Goal: Contribute content: Contribute content

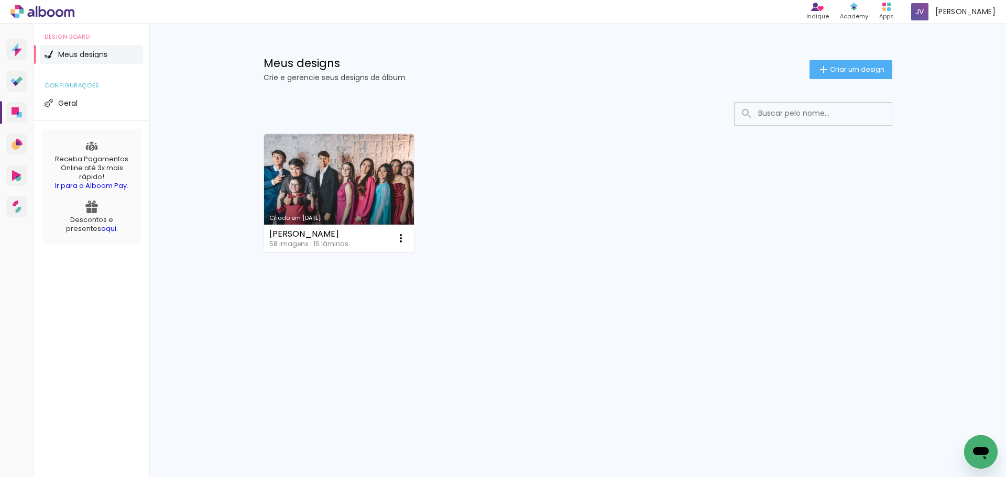
click at [436, 335] on div "Criado em 23/01/25 Mariana 58 imagens ∙ 15 lâminas Abrir Fazer uma cópia Exclui…" at bounding box center [577, 221] width 681 height 259
click at [93, 56] on span "Meus designs" at bounding box center [82, 54] width 49 height 7
click at [972, 14] on span "[PERSON_NAME]" at bounding box center [965, 11] width 60 height 11
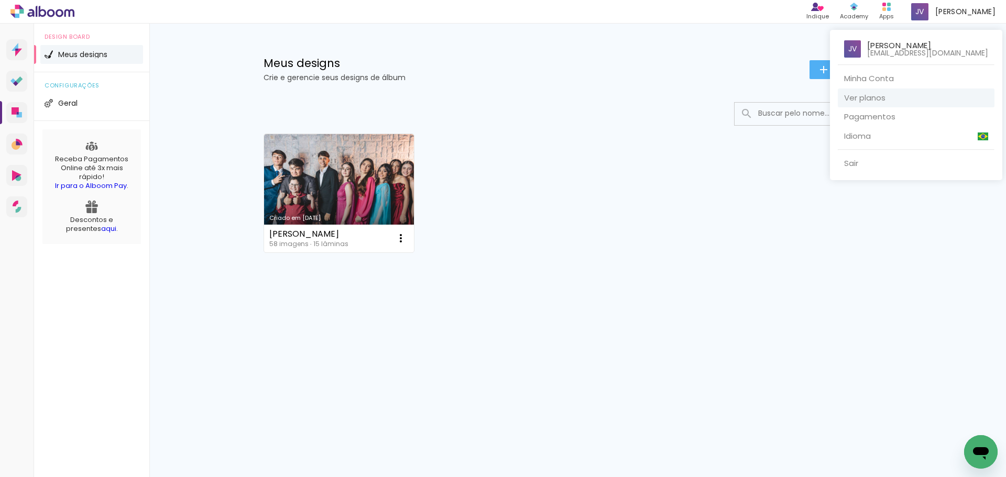
click at [899, 99] on link "Ver planos" at bounding box center [916, 98] width 157 height 19
click at [962, 8] on div at bounding box center [503, 238] width 1006 height 477
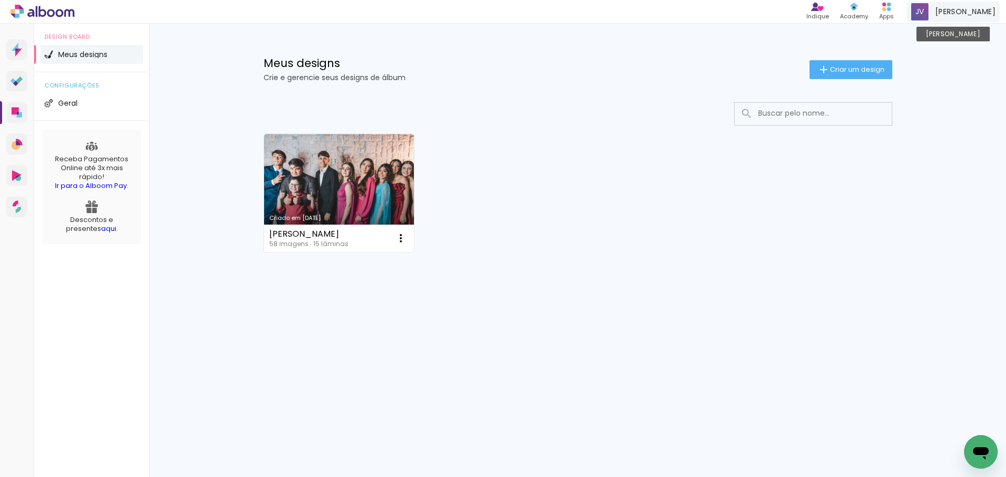
click at [961, 10] on span "[PERSON_NAME]" at bounding box center [965, 11] width 60 height 11
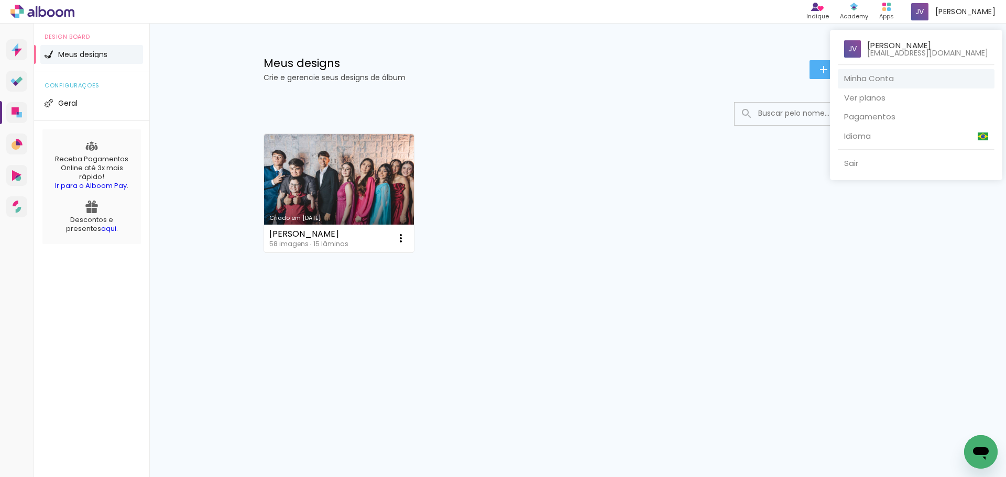
click at [879, 80] on link "Minha Conta" at bounding box center [916, 78] width 157 height 19
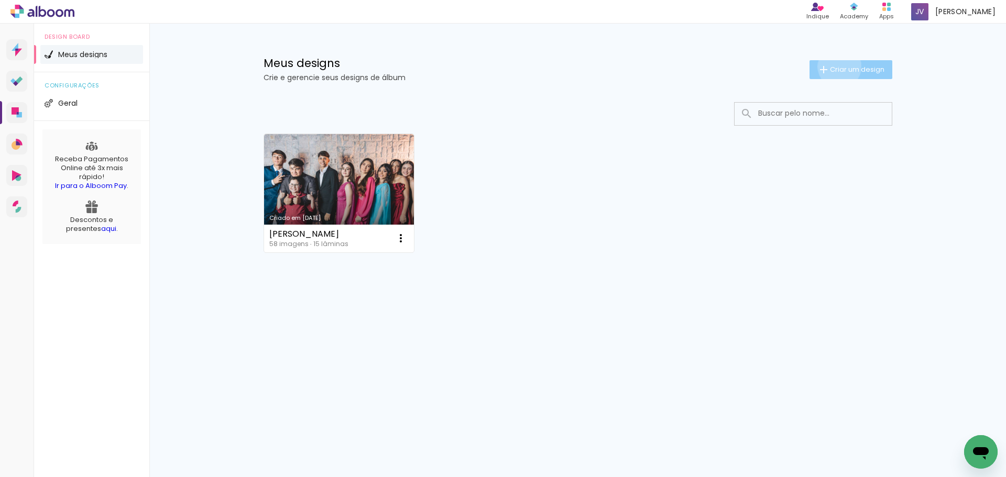
click at [837, 67] on span "Criar um design" at bounding box center [857, 69] width 55 height 7
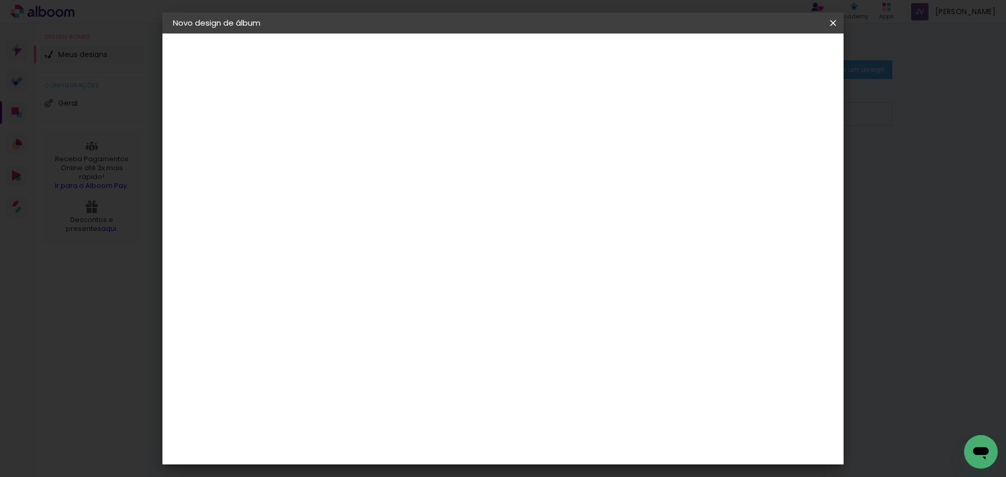
click at [344, 133] on input at bounding box center [344, 141] width 0 height 16
type input "[PERSON_NAME]"
type paper-input "[PERSON_NAME]"
click at [452, 62] on paper-button "Avançar" at bounding box center [425, 56] width 51 height 18
click at [379, 173] on div "Clic Pro" at bounding box center [371, 174] width 15 height 17
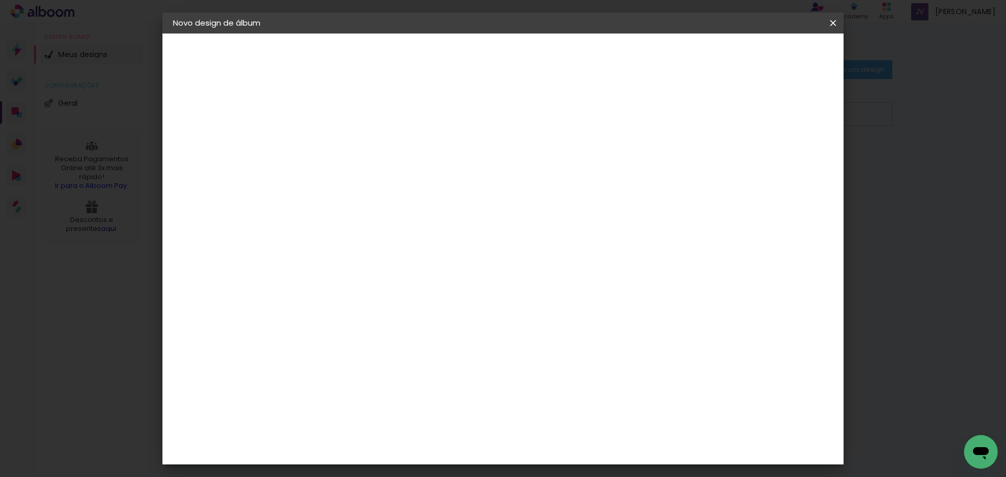
click at [0, 0] on slot "Avançar" at bounding box center [0, 0] width 0 height 0
click at [385, 179] on input "text" at bounding box center [364, 183] width 41 height 16
click at [508, 175] on paper-item "Luxo" at bounding box center [571, 174] width 210 height 21
type input "Luxo"
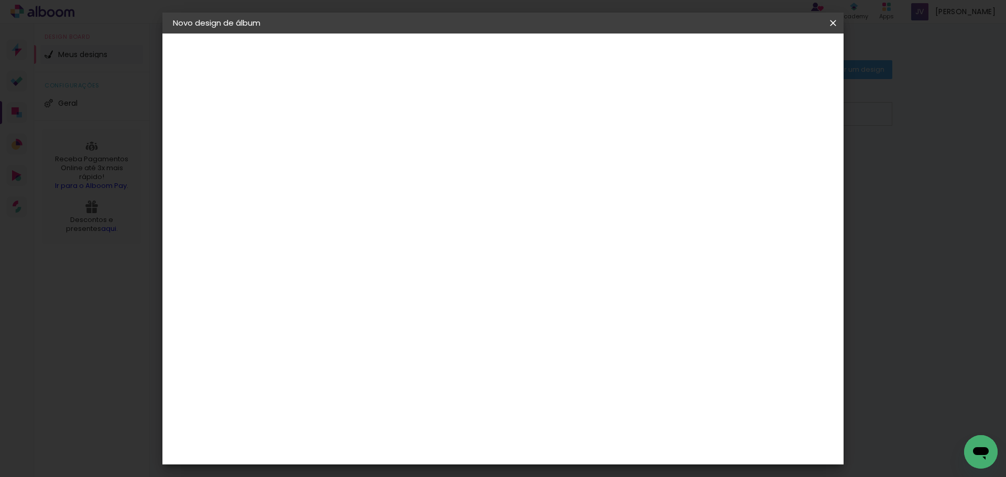
click at [454, 166] on span "15 × 20 cm" at bounding box center [434, 180] width 39 height 28
click at [0, 0] on slot "Avançar" at bounding box center [0, 0] width 0 height 0
click at [709, 112] on div at bounding box center [703, 112] width 9 height 9
type paper-checkbox "on"
click at [768, 56] on span "Iniciar design" at bounding box center [744, 55] width 48 height 7
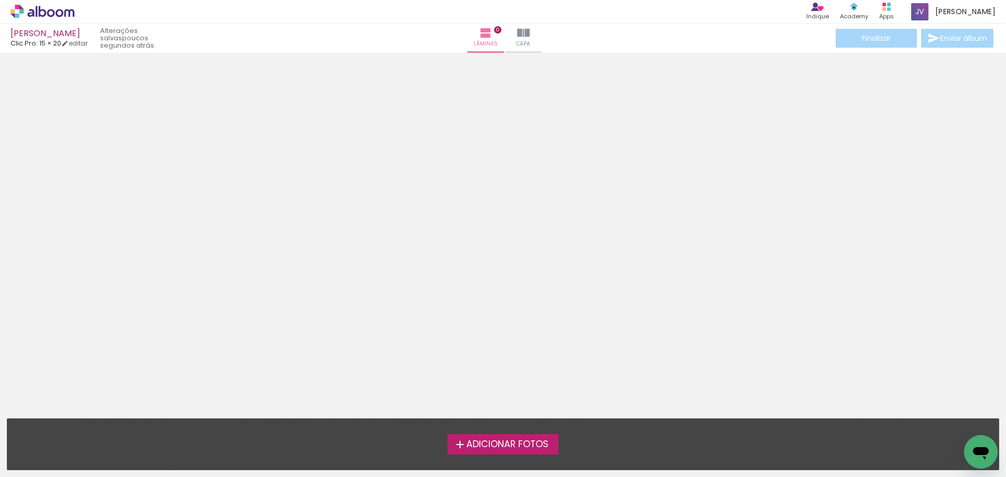
click at [457, 444] on iron-icon at bounding box center [460, 445] width 13 height 13
click at [0, 0] on input "file" at bounding box center [0, 0] width 0 height 0
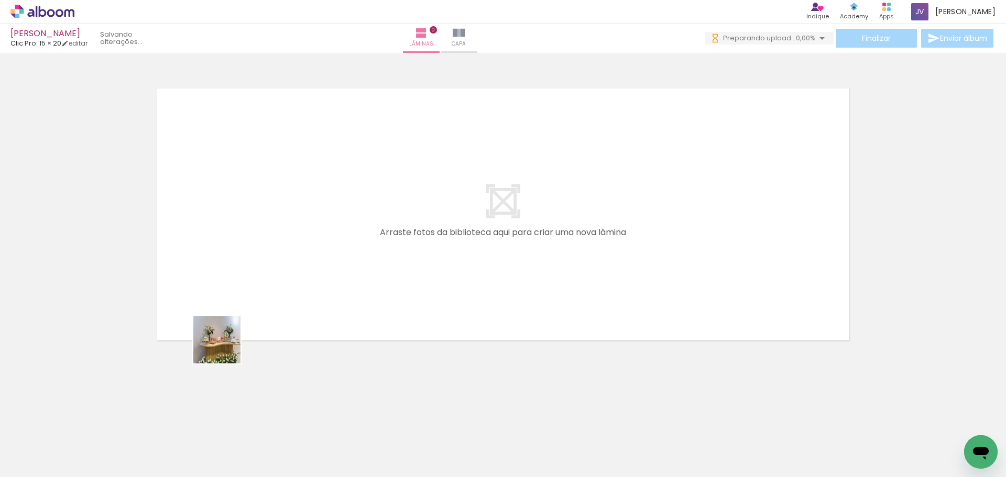
drag, startPoint x: 225, startPoint y: 348, endPoint x: 350, endPoint y: 252, distance: 157.7
click at [350, 252] on quentale-workspace at bounding box center [503, 238] width 1006 height 477
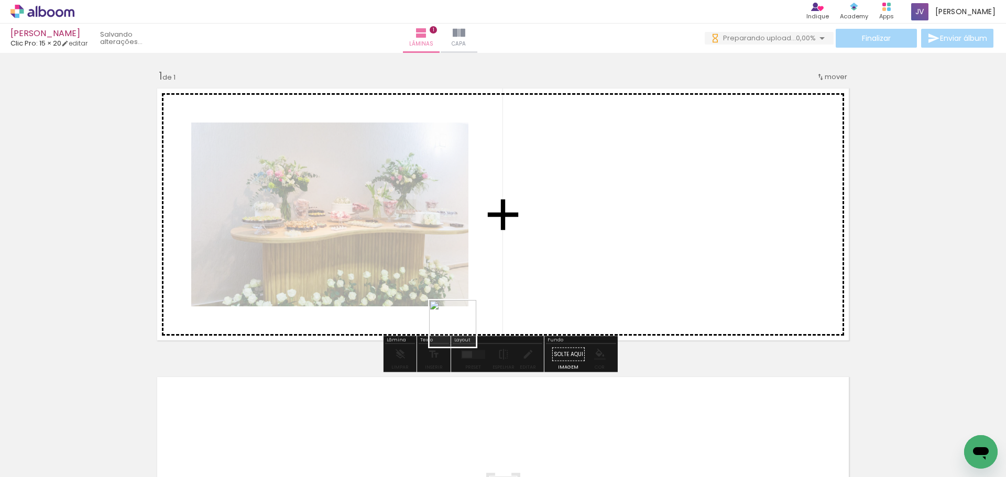
drag, startPoint x: 178, startPoint y: 452, endPoint x: 526, endPoint y: 288, distance: 384.7
click at [555, 267] on quentale-workspace at bounding box center [503, 238] width 1006 height 477
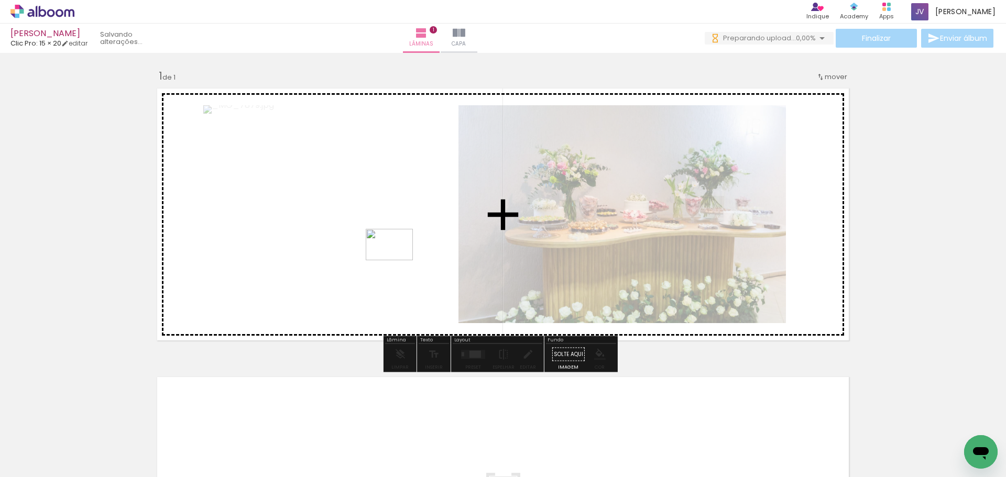
drag, startPoint x: 237, startPoint y: 445, endPoint x: 397, endPoint y: 260, distance: 244.8
click at [397, 260] on quentale-workspace at bounding box center [503, 238] width 1006 height 477
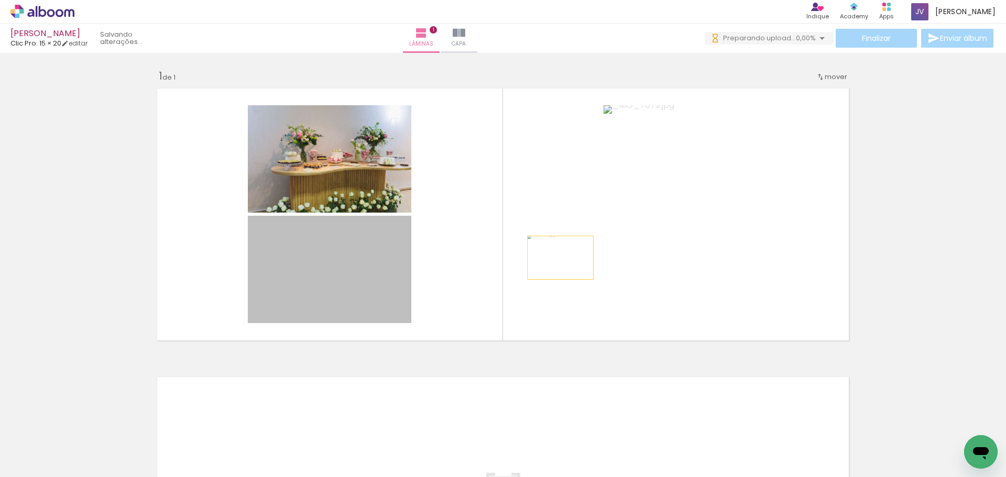
drag, startPoint x: 557, startPoint y: 258, endPoint x: 723, endPoint y: 248, distance: 166.9
click at [0, 0] on slot at bounding box center [0, 0] width 0 height 0
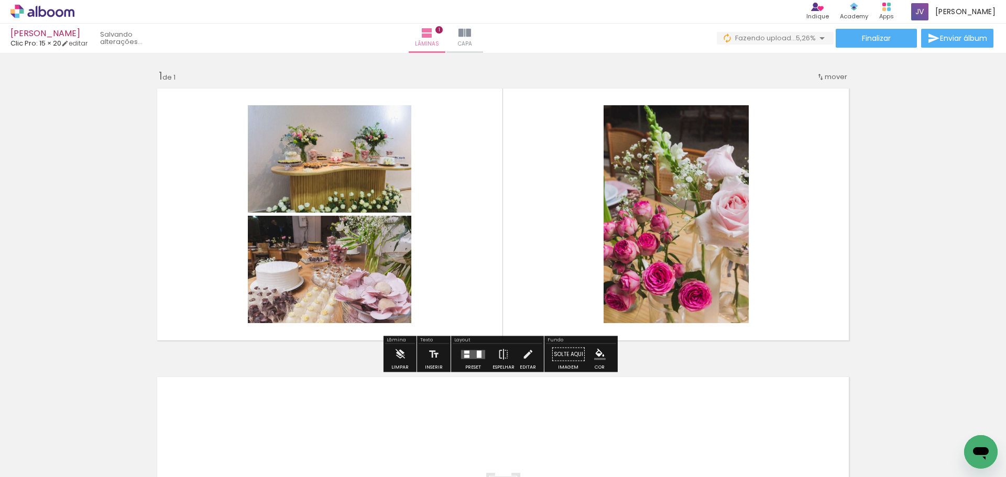
click at [471, 360] on div at bounding box center [473, 354] width 28 height 21
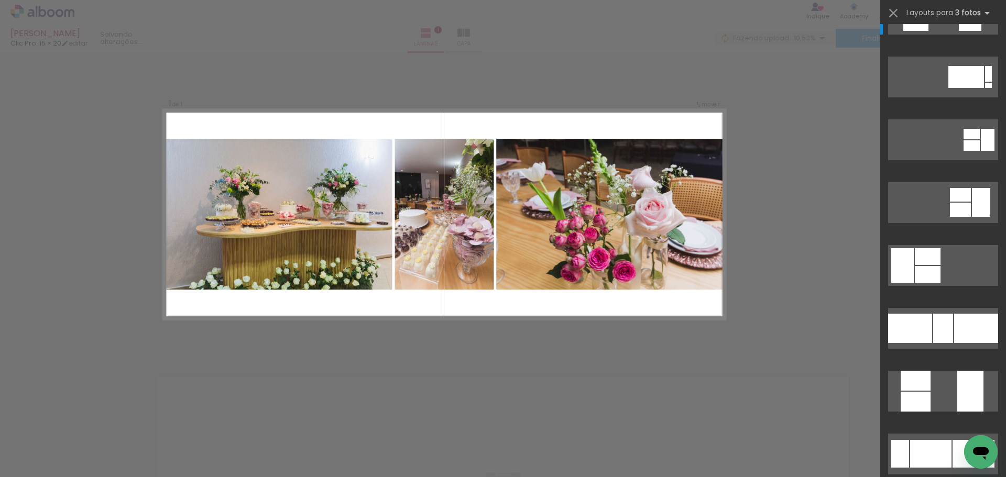
scroll to position [52, 0]
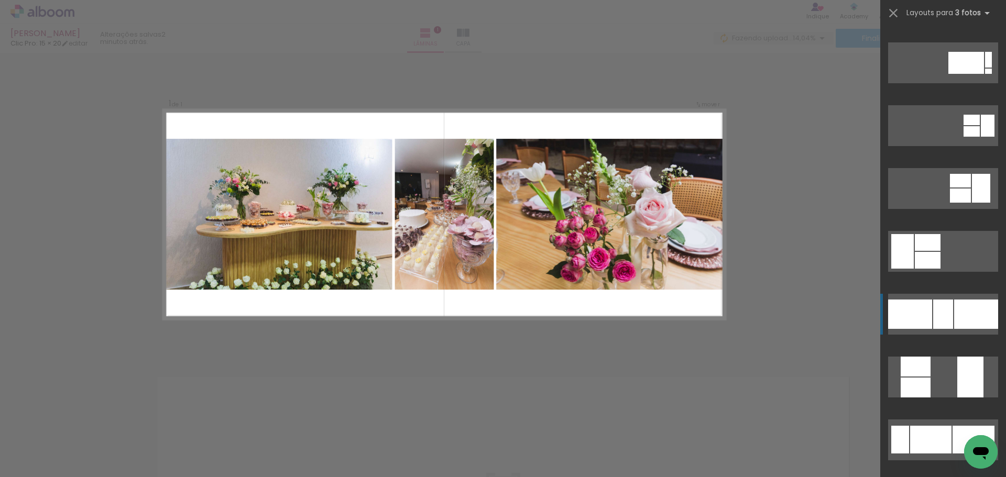
click at [962, 318] on div at bounding box center [976, 314] width 44 height 29
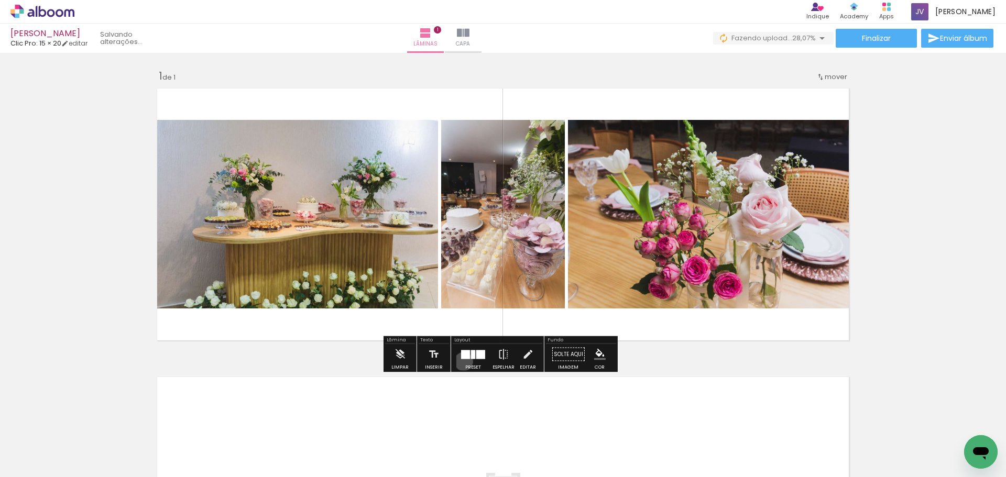
click at [461, 362] on div at bounding box center [473, 354] width 28 height 21
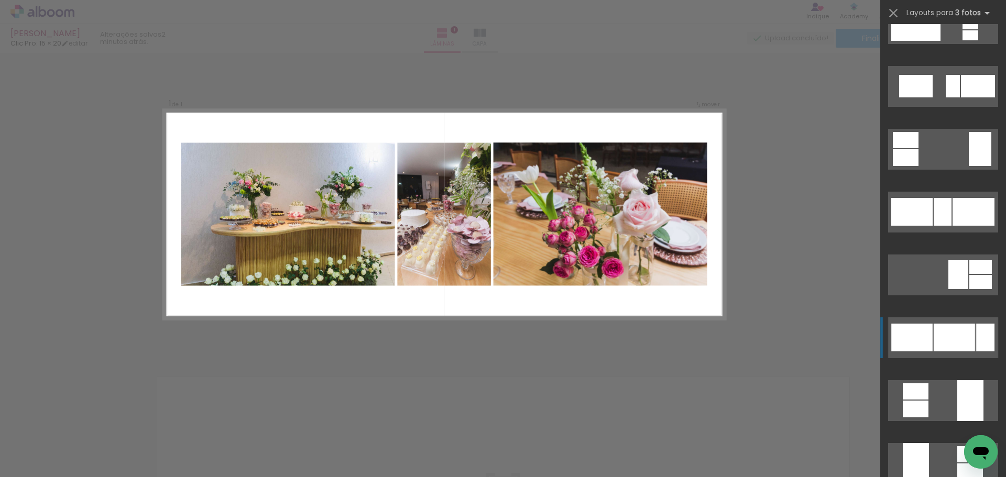
scroll to position [891, 0]
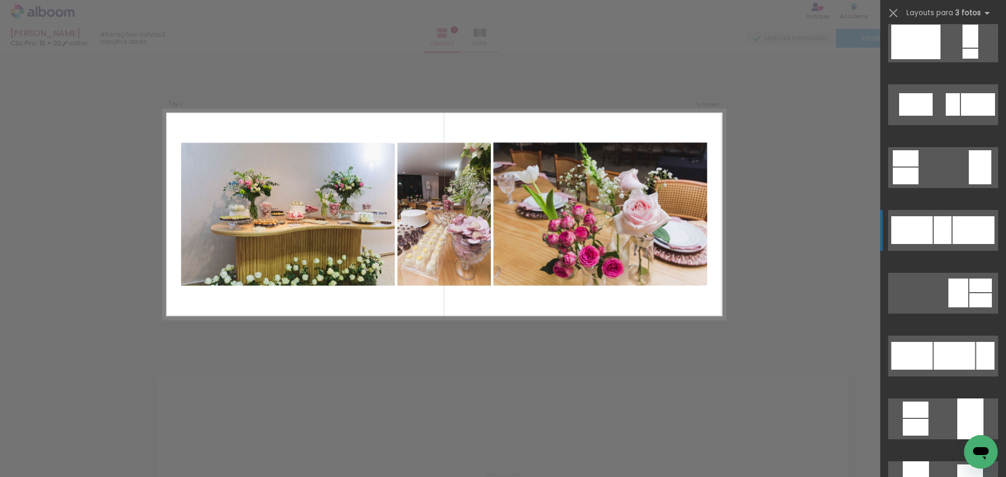
click at [943, 342] on div at bounding box center [954, 356] width 41 height 28
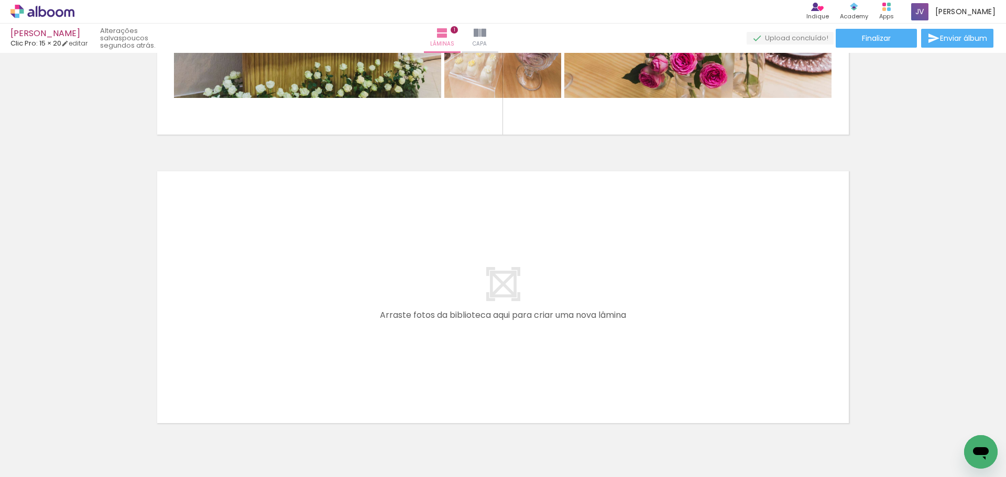
scroll to position [207, 0]
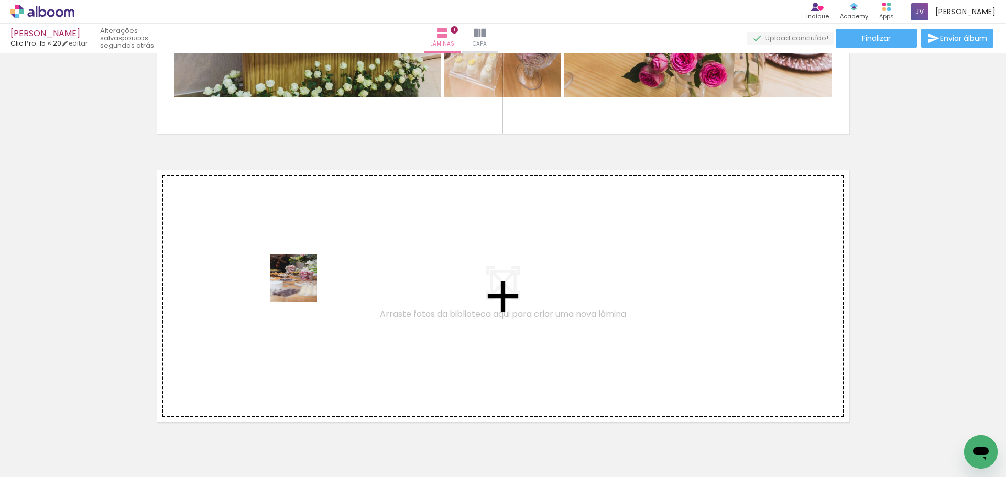
drag, startPoint x: 287, startPoint y: 436, endPoint x: 299, endPoint y: 286, distance: 150.9
click at [299, 286] on quentale-workspace at bounding box center [503, 238] width 1006 height 477
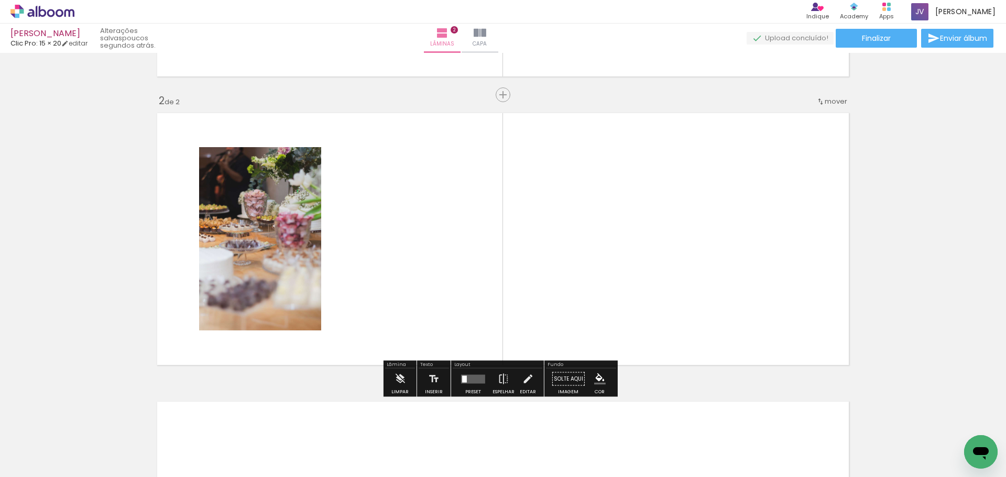
scroll to position [271, 0]
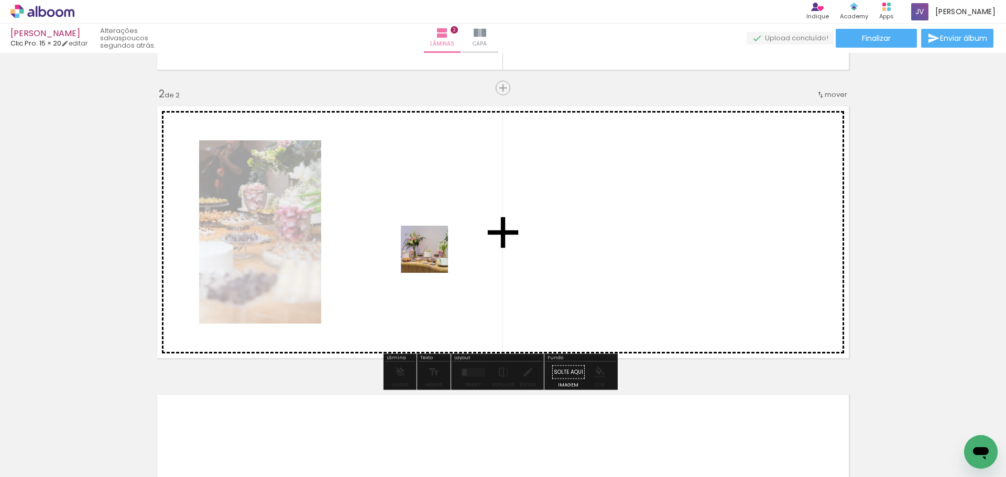
drag, startPoint x: 415, startPoint y: 342, endPoint x: 425, endPoint y: 370, distance: 29.5
click at [431, 250] on quentale-workspace at bounding box center [503, 238] width 1006 height 477
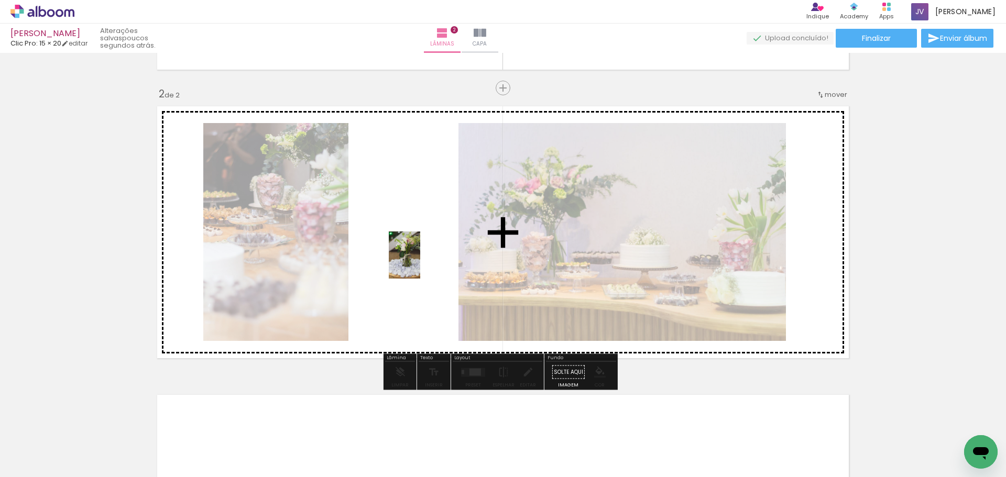
drag, startPoint x: 411, startPoint y: 437, endPoint x: 418, endPoint y: 262, distance: 174.7
click at [418, 262] on quentale-workspace at bounding box center [503, 238] width 1006 height 477
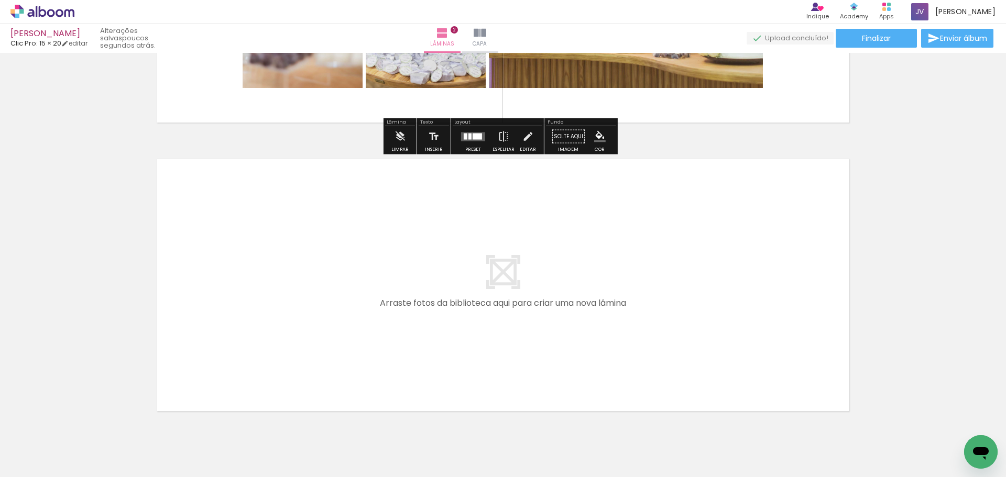
scroll to position [533, 0]
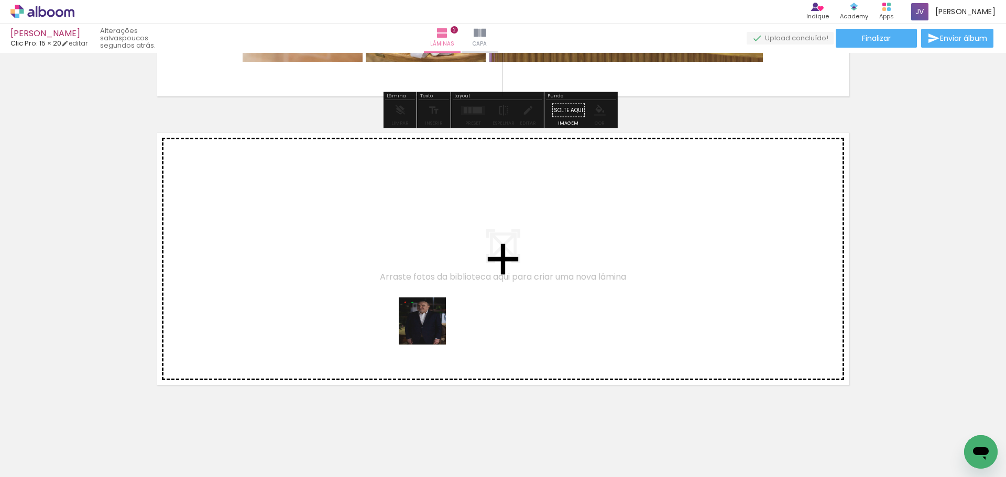
drag, startPoint x: 460, startPoint y: 451, endPoint x: 410, endPoint y: 289, distance: 168.8
click at [410, 289] on quentale-workspace at bounding box center [503, 238] width 1006 height 477
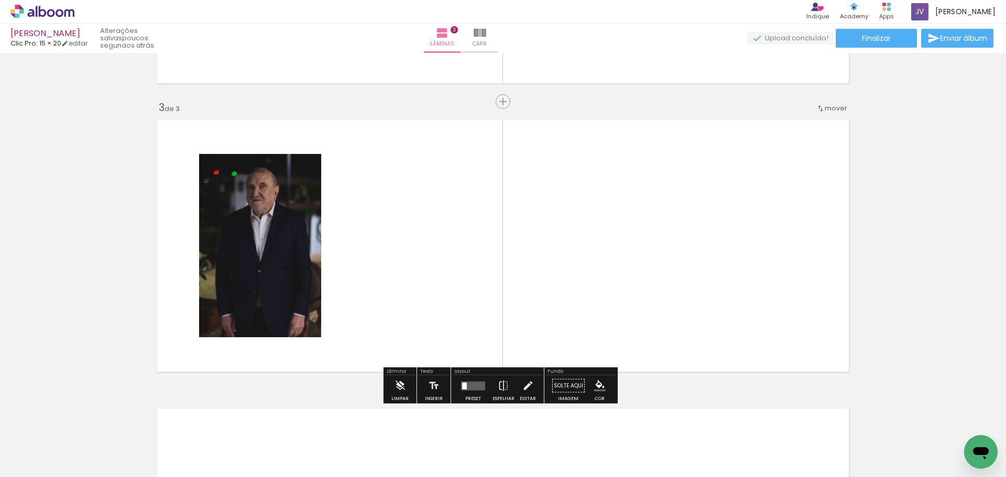
scroll to position [560, 0]
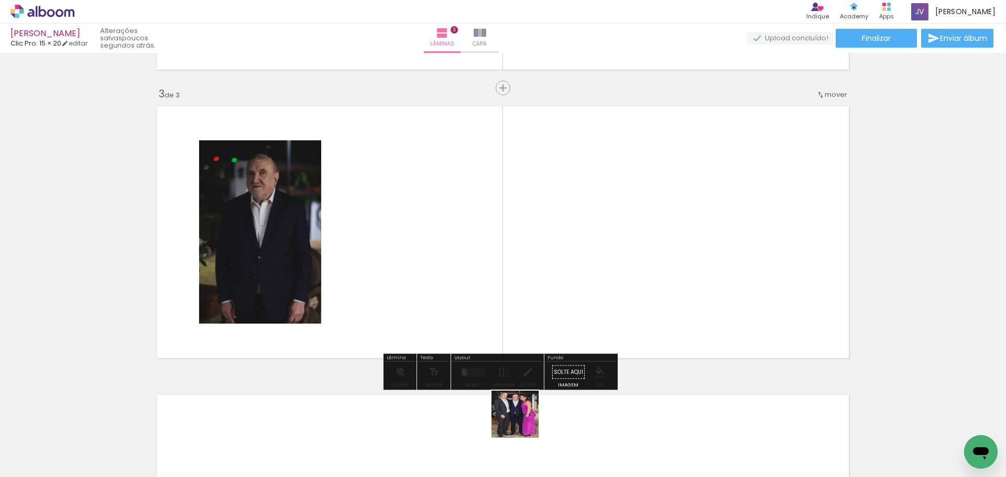
drag, startPoint x: 523, startPoint y: 422, endPoint x: 516, endPoint y: 288, distance: 134.9
click at [515, 288] on quentale-workspace at bounding box center [503, 238] width 1006 height 477
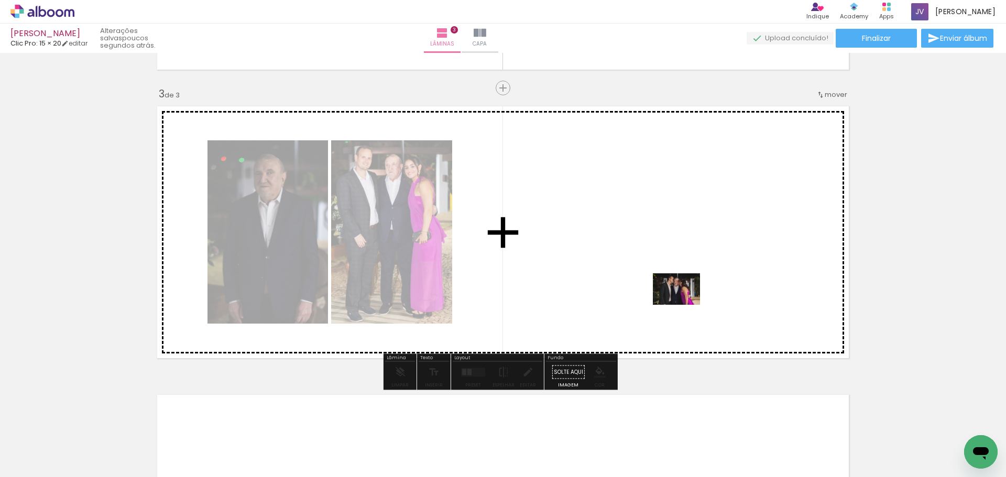
drag, startPoint x: 588, startPoint y: 453, endPoint x: 684, endPoint y: 305, distance: 176.9
click at [684, 305] on quentale-workspace at bounding box center [503, 238] width 1006 height 477
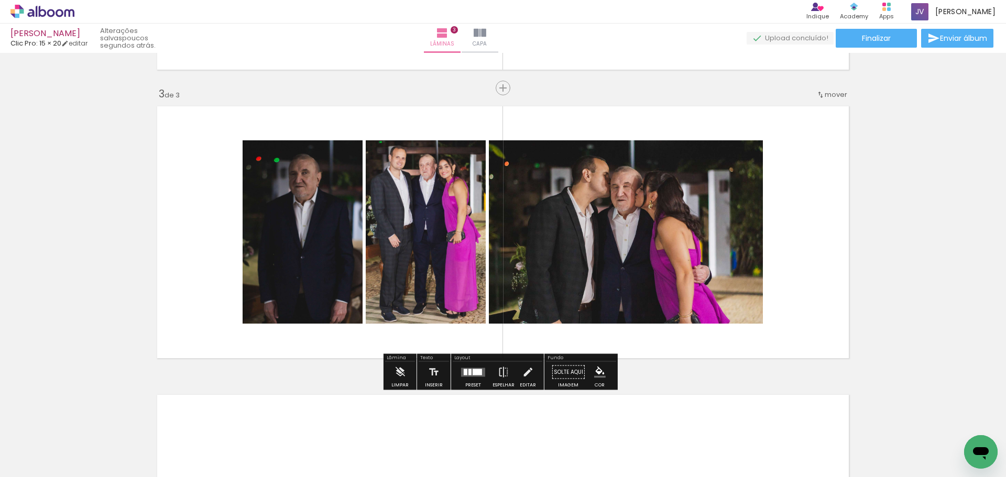
click at [473, 374] on div at bounding box center [477, 372] width 9 height 6
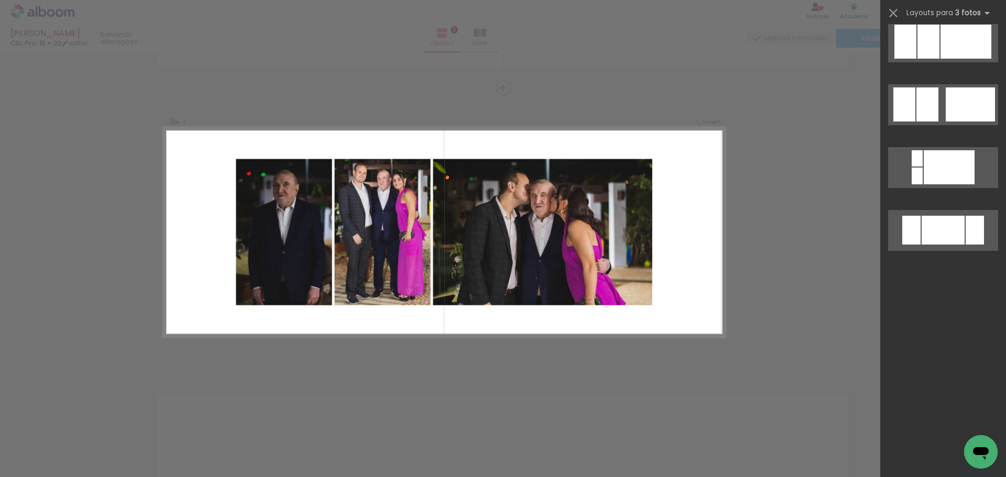
scroll to position [0, 0]
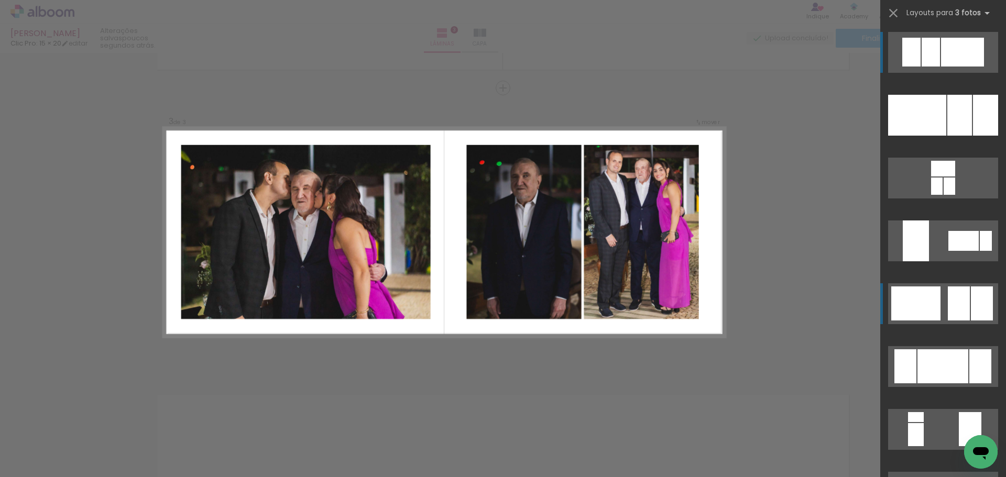
click at [921, 67] on div at bounding box center [911, 52] width 18 height 29
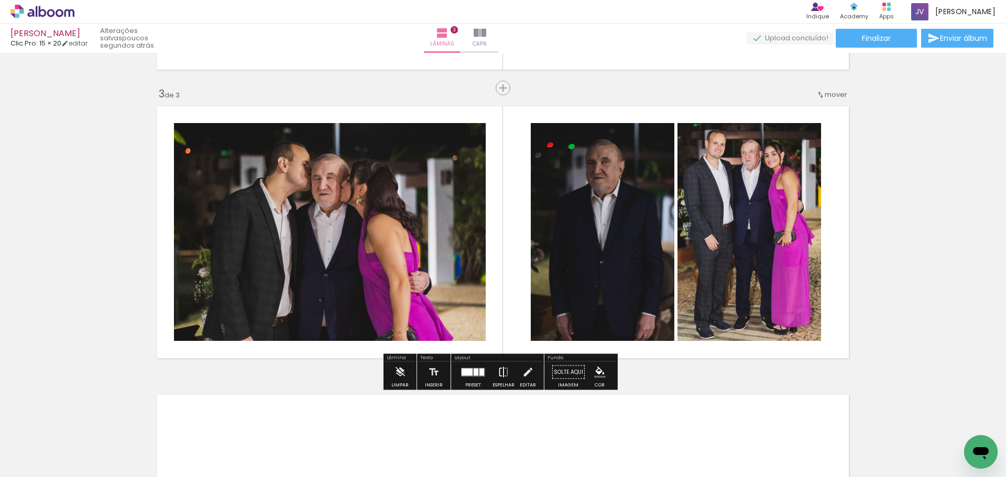
click at [500, 371] on iron-icon at bounding box center [504, 372] width 12 height 21
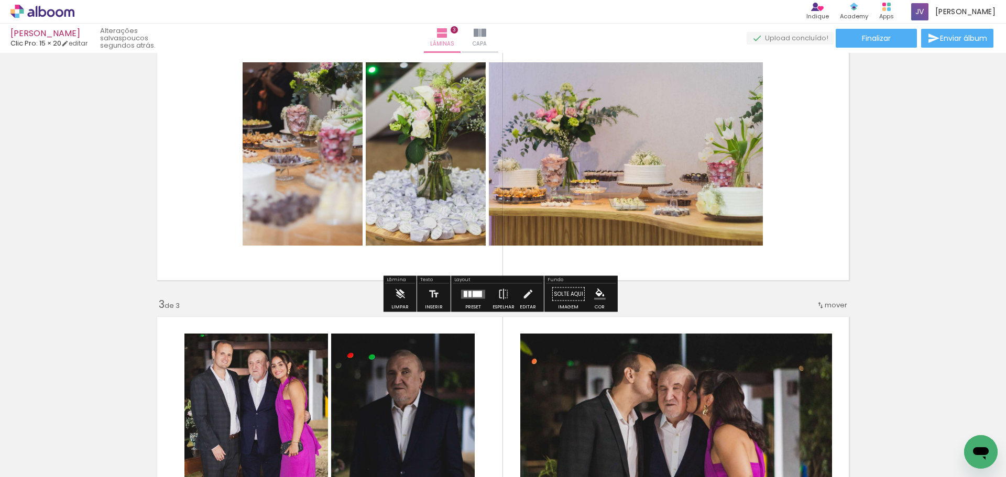
scroll to position [350, 0]
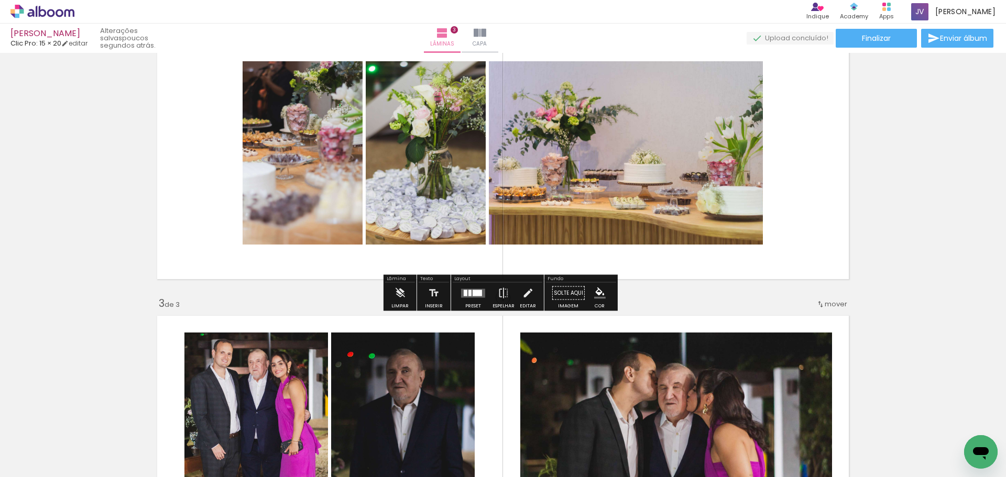
click at [470, 296] on quentale-layouter at bounding box center [473, 293] width 24 height 9
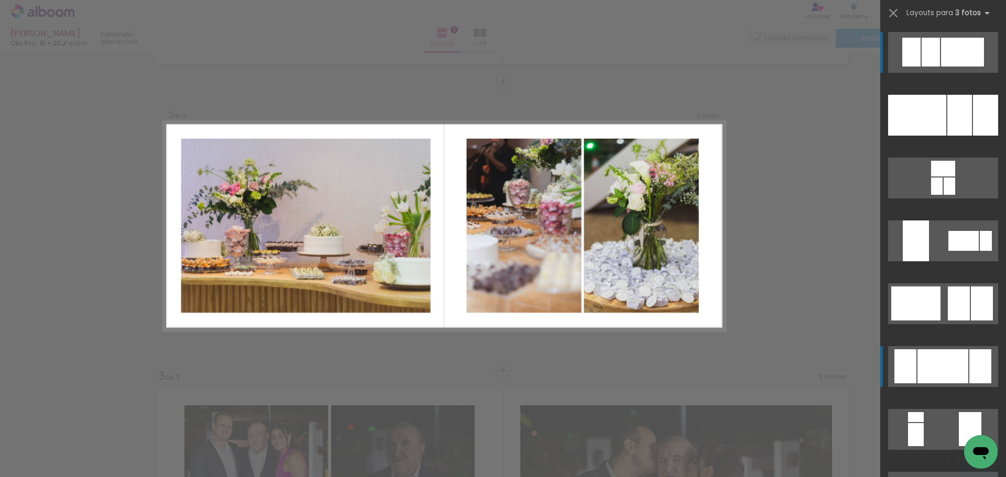
scroll to position [271, 0]
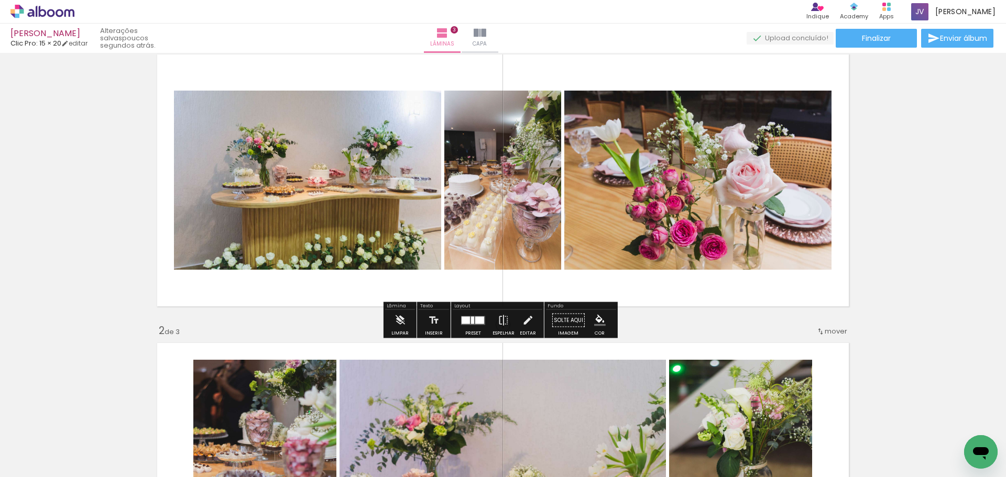
scroll to position [52, 0]
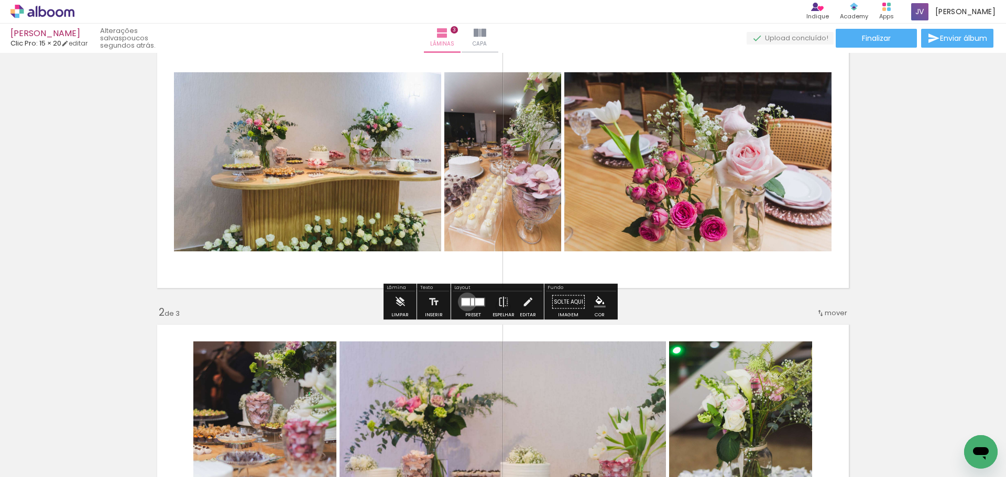
click at [465, 302] on div at bounding box center [466, 301] width 8 height 7
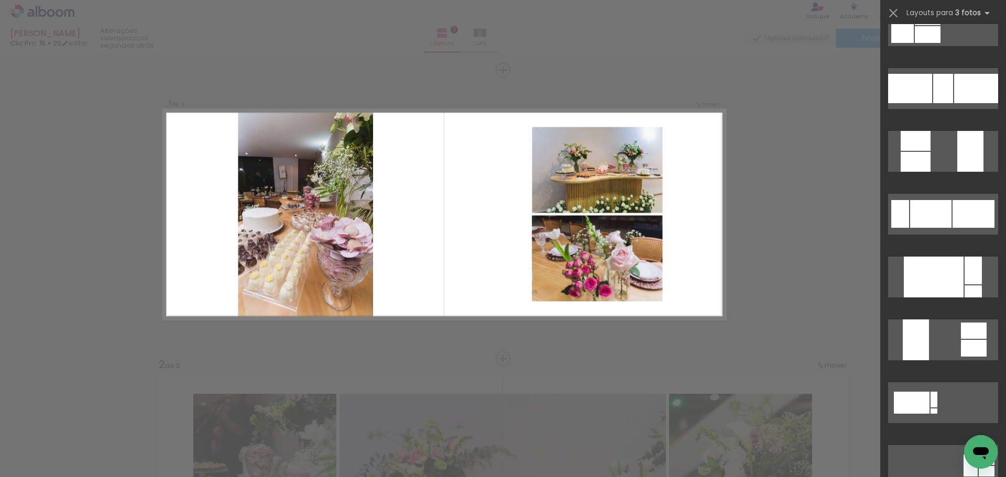
scroll to position [273, 0]
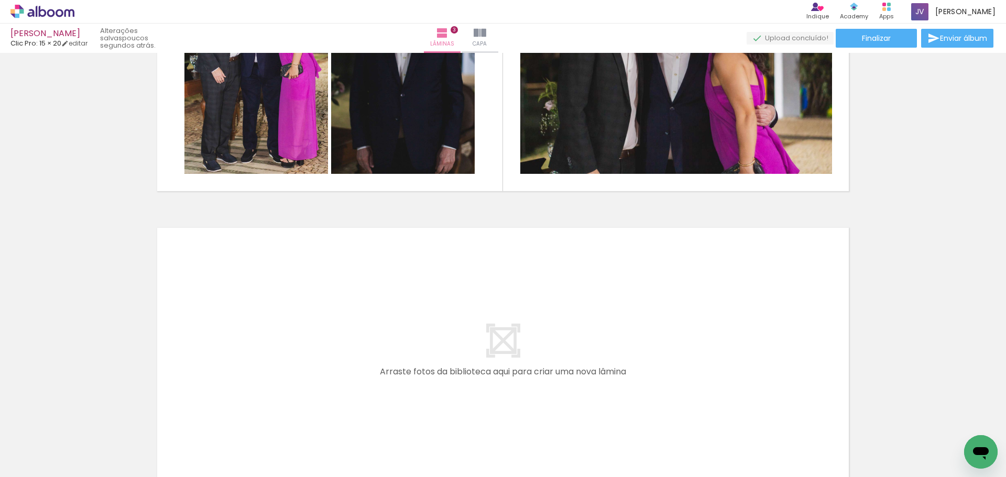
scroll to position [837, 0]
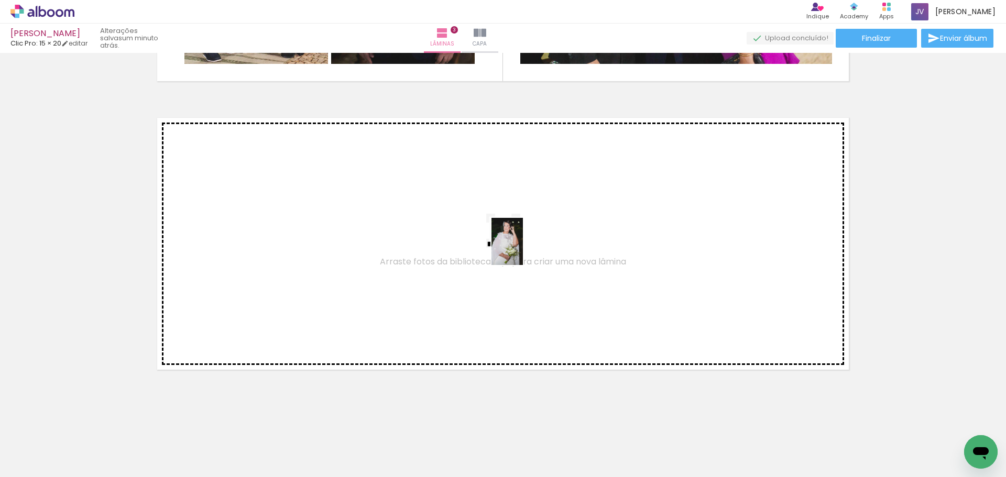
drag, startPoint x: 642, startPoint y: 440, endPoint x: 523, endPoint y: 249, distance: 224.4
click at [523, 249] on quentale-workspace at bounding box center [503, 238] width 1006 height 477
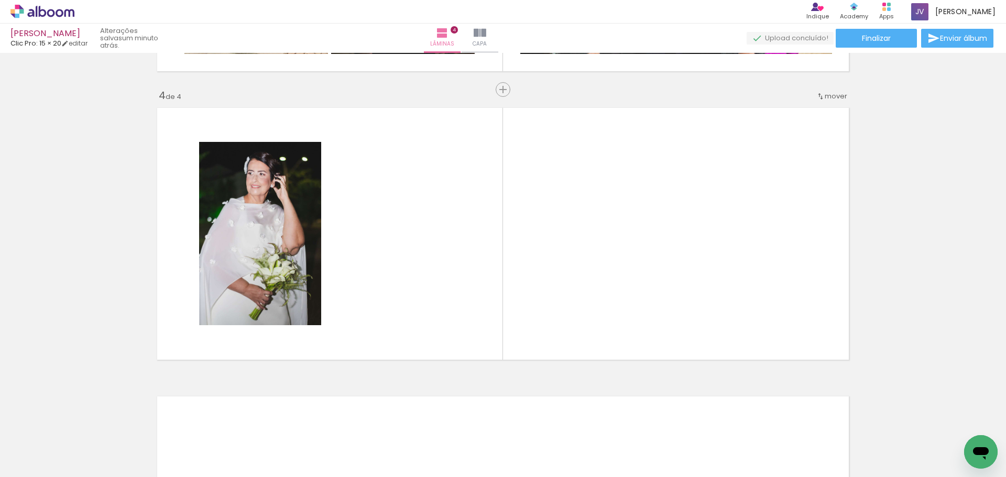
scroll to position [848, 0]
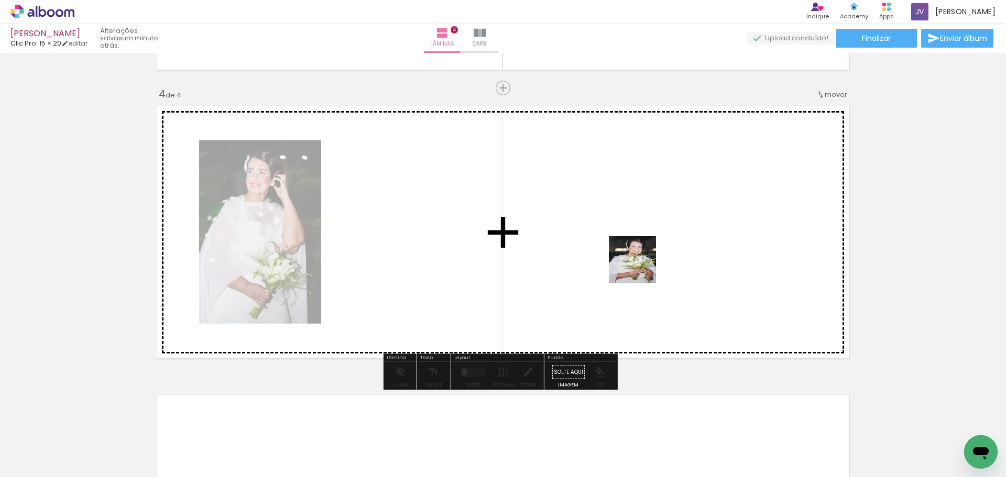
drag, startPoint x: 707, startPoint y: 444, endPoint x: 630, endPoint y: 259, distance: 200.7
click at [630, 259] on quentale-workspace at bounding box center [503, 238] width 1006 height 477
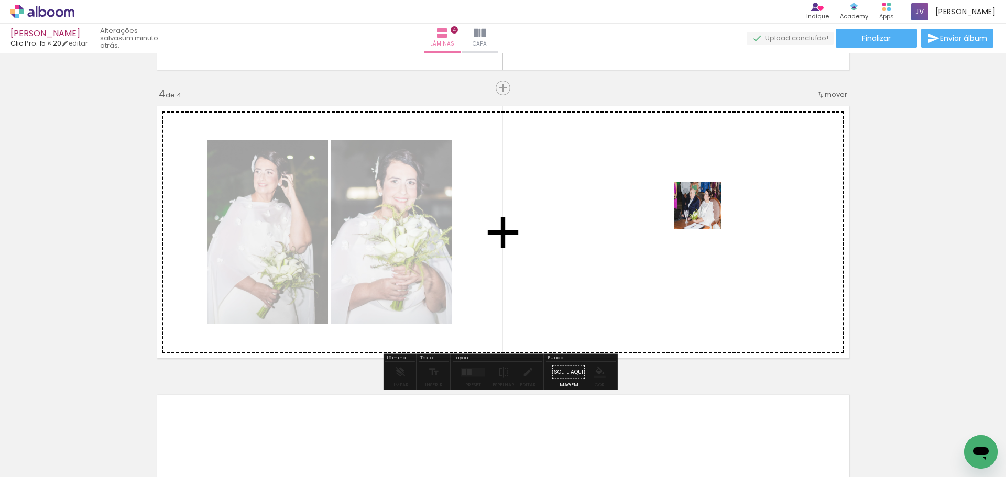
drag, startPoint x: 764, startPoint y: 451, endPoint x: 702, endPoint y: 213, distance: 246.2
click at [702, 213] on quentale-workspace at bounding box center [503, 238] width 1006 height 477
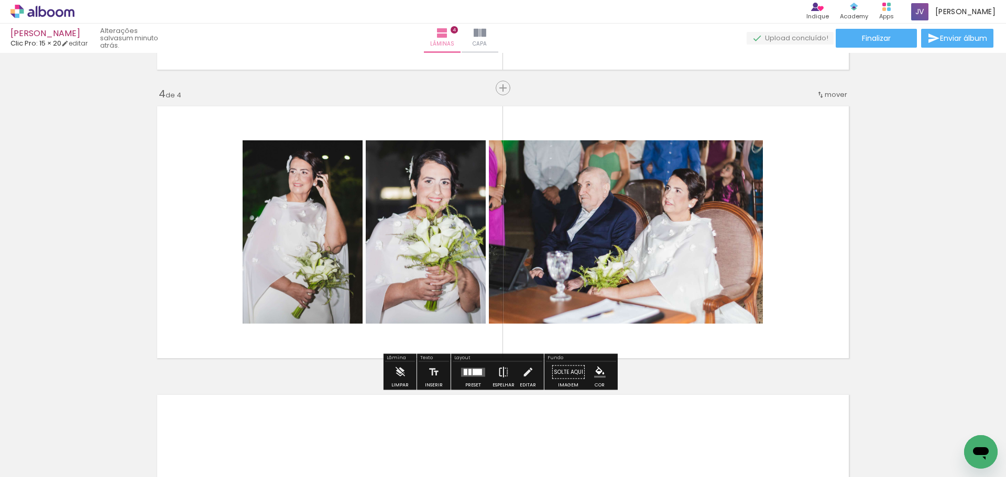
click at [503, 374] on iron-icon at bounding box center [504, 372] width 12 height 21
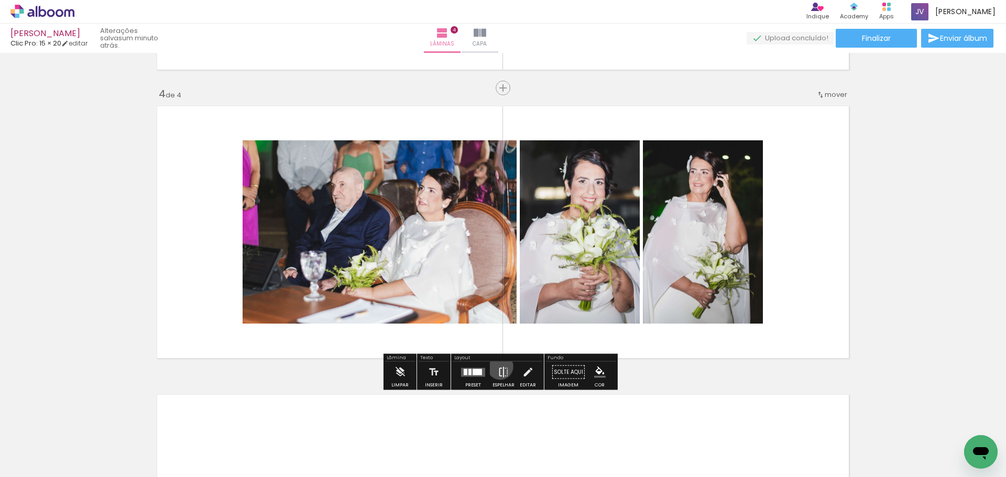
click at [498, 367] on iron-icon at bounding box center [504, 372] width 12 height 21
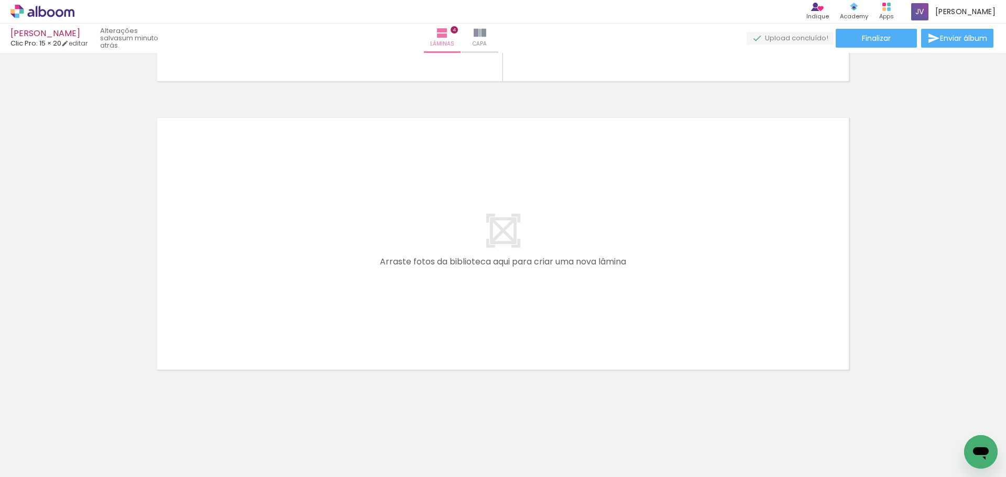
scroll to position [0, 486]
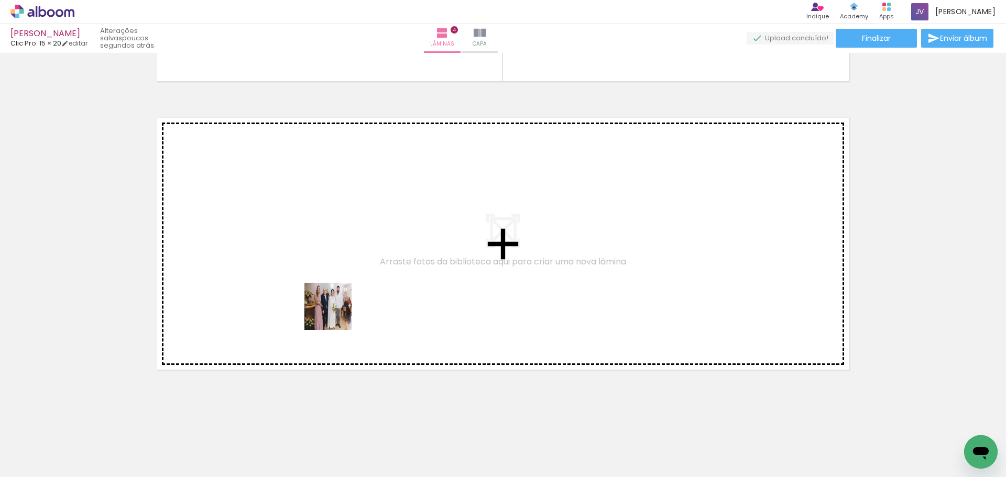
drag, startPoint x: 333, startPoint y: 452, endPoint x: 335, endPoint y: 312, distance: 139.4
click at [335, 312] on quentale-workspace at bounding box center [503, 238] width 1006 height 477
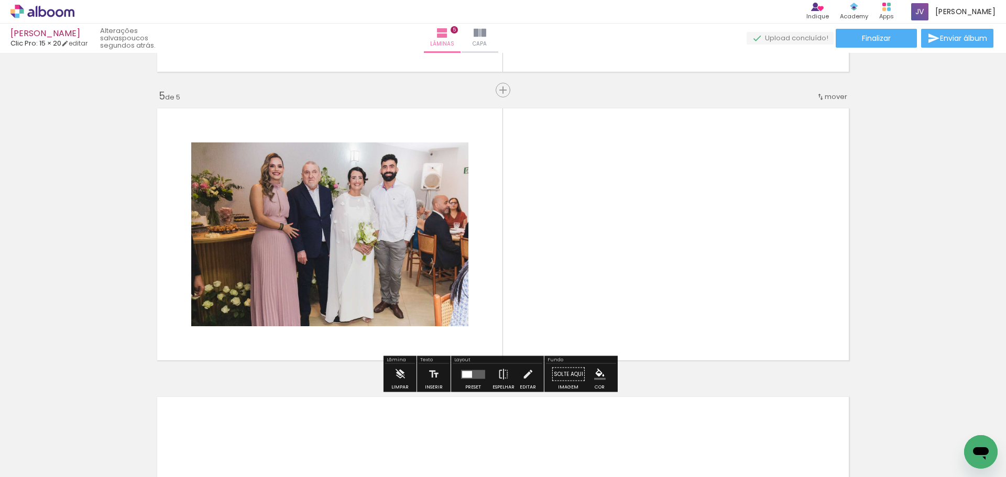
scroll to position [1137, 0]
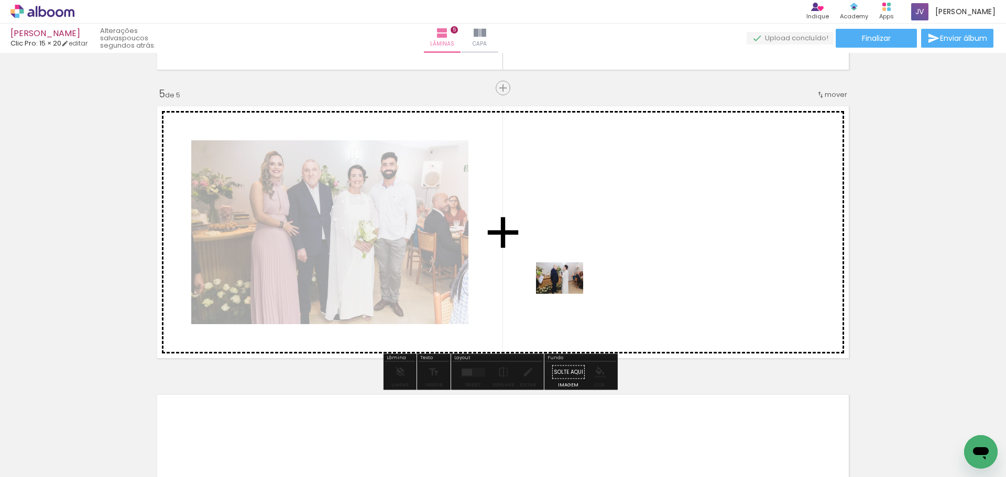
drag, startPoint x: 391, startPoint y: 449, endPoint x: 574, endPoint y: 292, distance: 240.1
click at [574, 292] on quentale-workspace at bounding box center [503, 238] width 1006 height 477
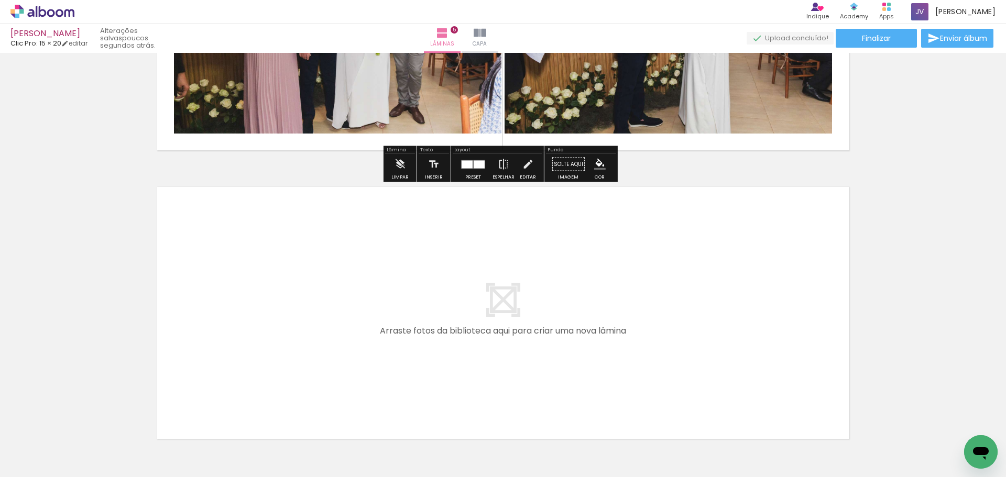
scroll to position [1399, 0]
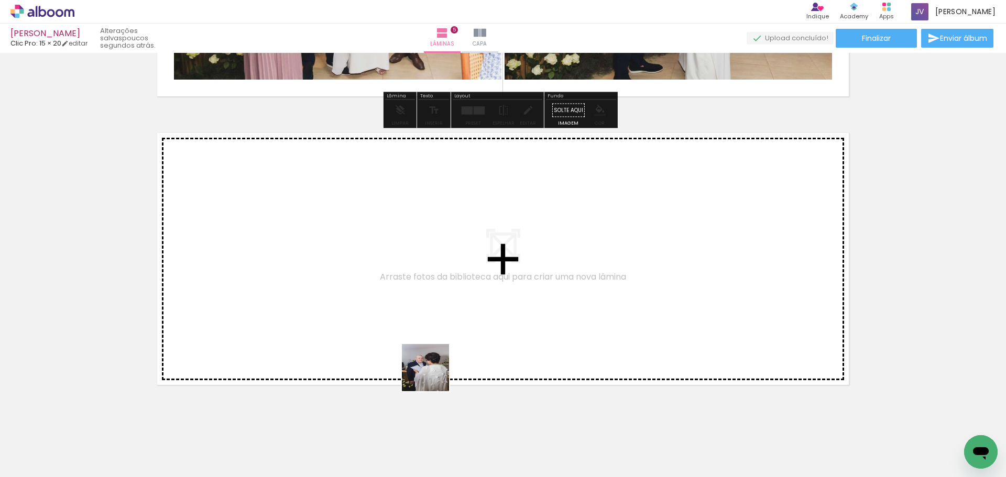
drag, startPoint x: 429, startPoint y: 450, endPoint x: 389, endPoint y: 303, distance: 152.6
click at [389, 303] on quentale-workspace at bounding box center [503, 238] width 1006 height 477
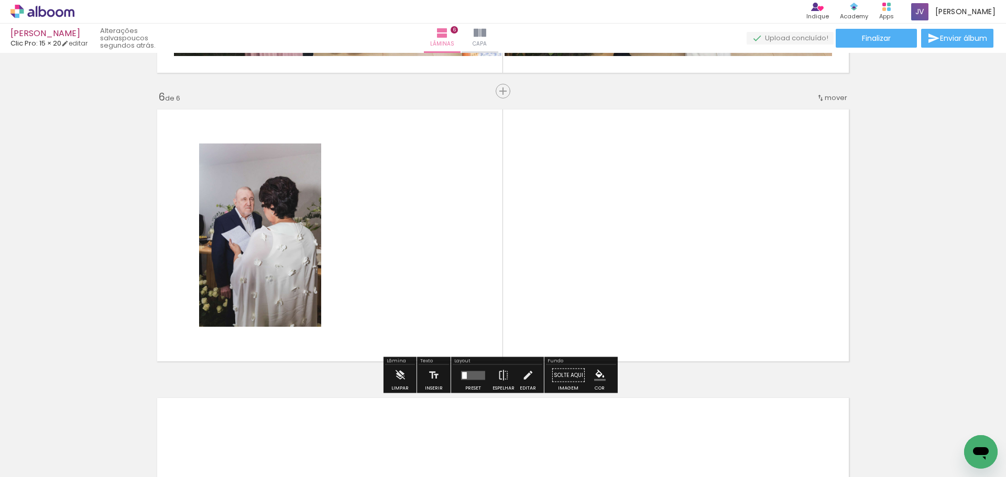
scroll to position [1426, 0]
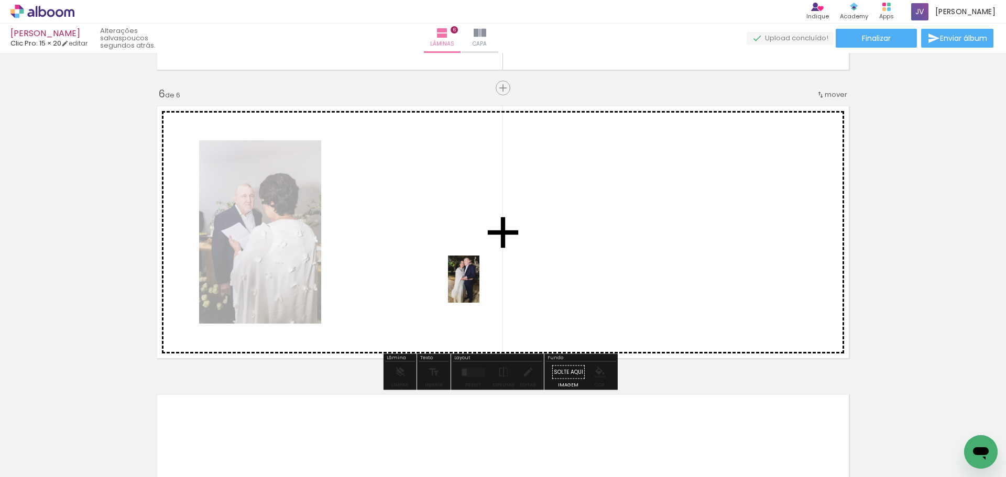
drag, startPoint x: 507, startPoint y: 434, endPoint x: 480, endPoint y: 287, distance: 149.3
click at [480, 287] on quentale-workspace at bounding box center [503, 238] width 1006 height 477
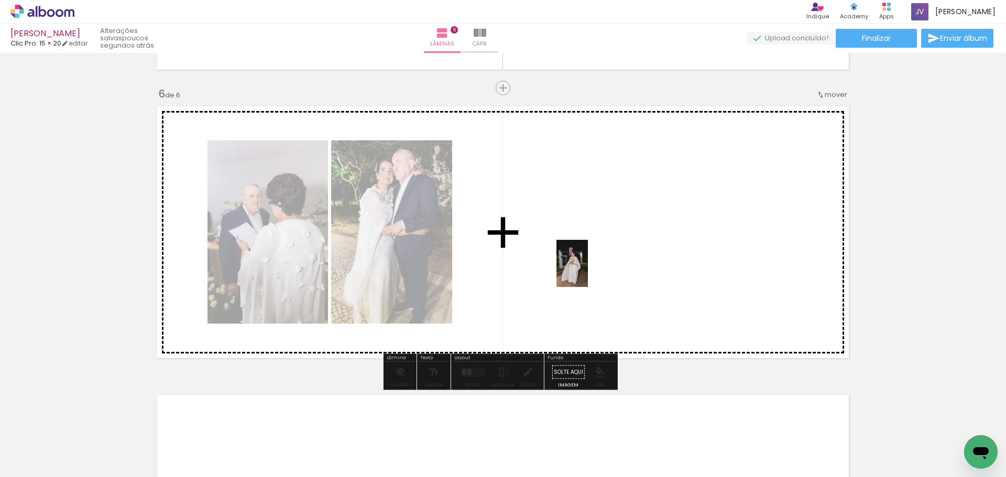
drag, startPoint x: 553, startPoint y: 453, endPoint x: 588, endPoint y: 271, distance: 185.1
click at [588, 271] on quentale-workspace at bounding box center [503, 238] width 1006 height 477
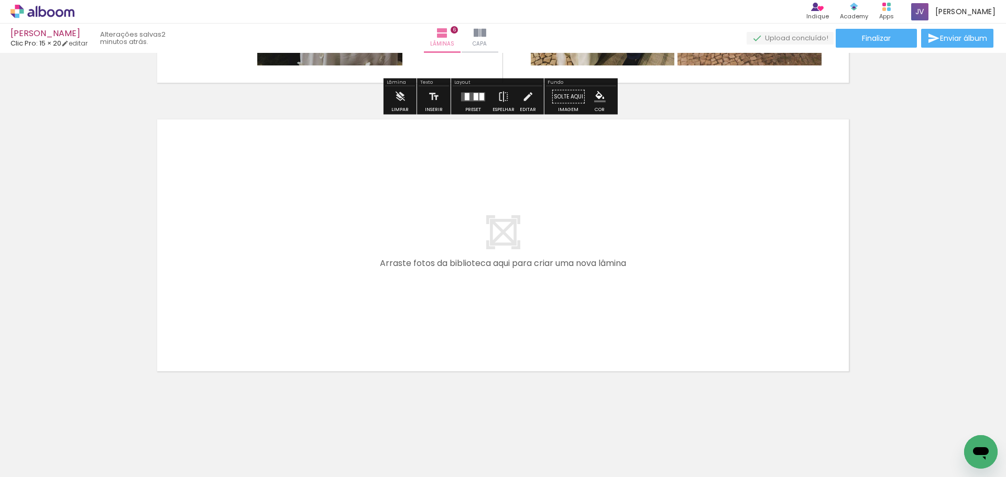
scroll to position [1703, 0]
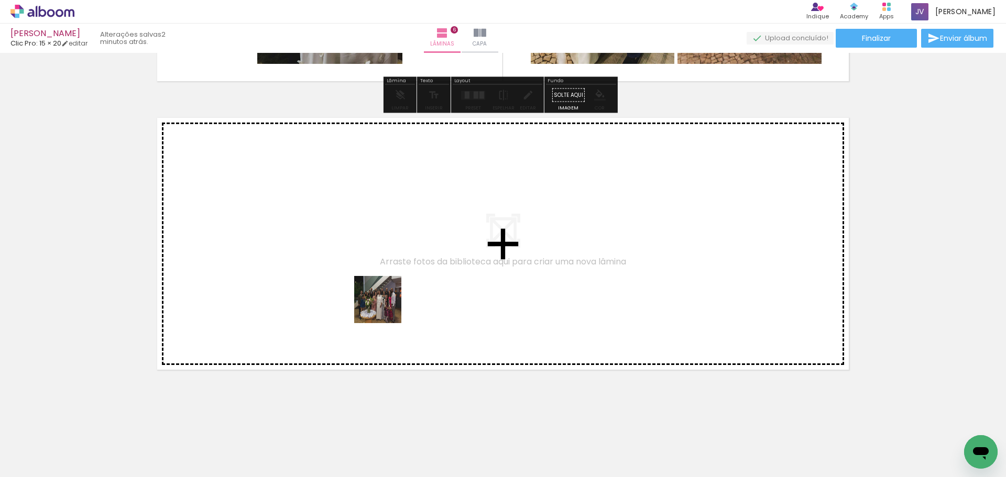
drag, startPoint x: 358, startPoint y: 449, endPoint x: 414, endPoint y: 464, distance: 57.6
click at [383, 303] on quentale-workspace at bounding box center [503, 238] width 1006 height 477
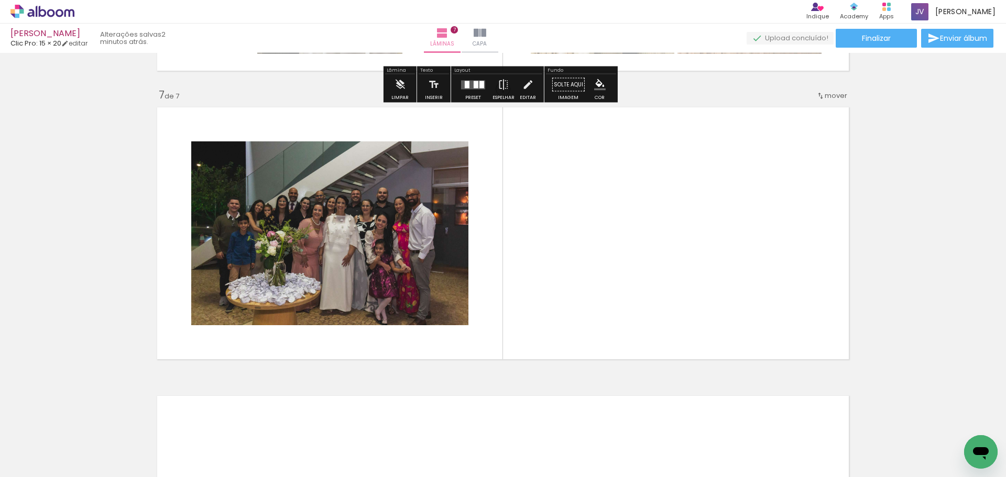
scroll to position [1715, 0]
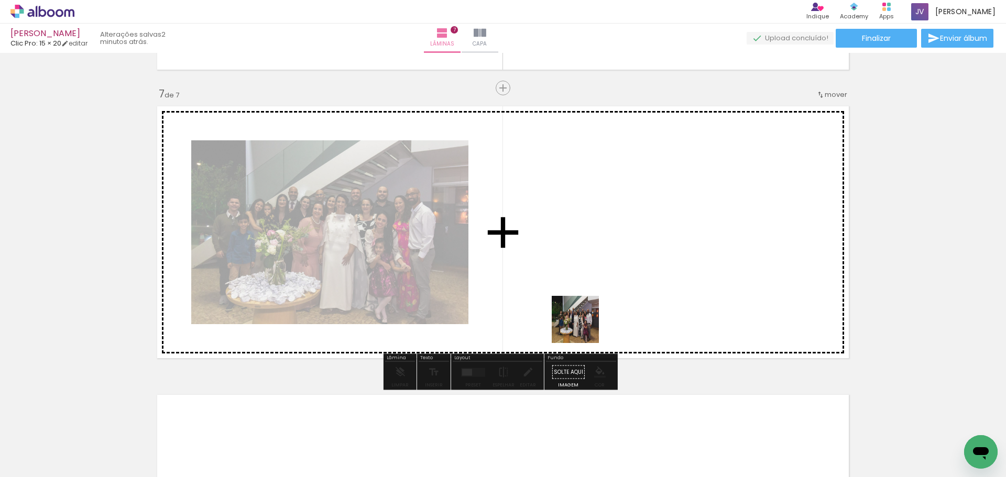
drag, startPoint x: 486, startPoint y: 406, endPoint x: 617, endPoint y: 280, distance: 181.6
click at [617, 280] on quentale-workspace at bounding box center [503, 238] width 1006 height 477
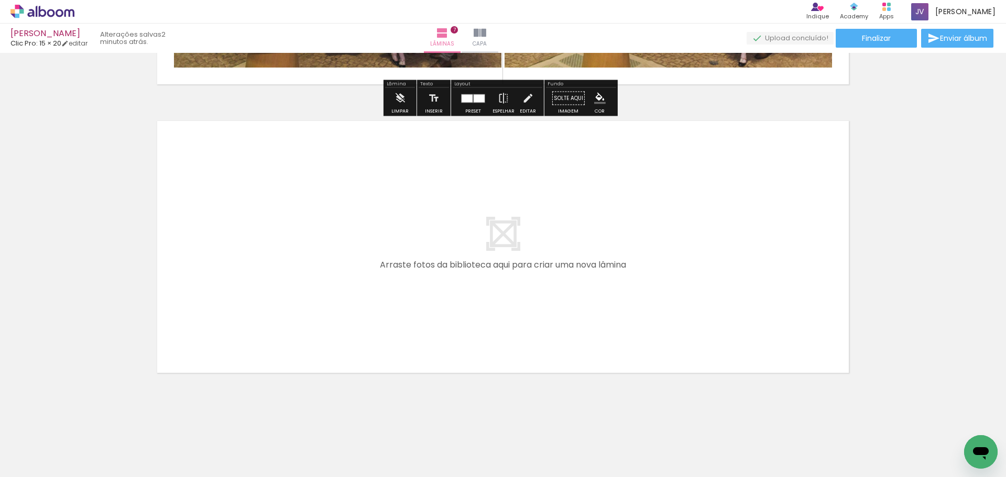
scroll to position [1992, 0]
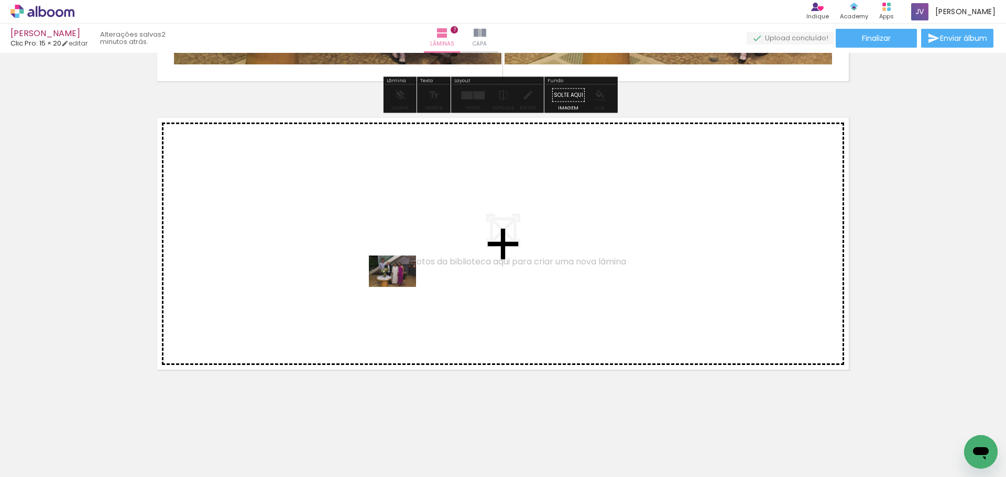
drag, startPoint x: 469, startPoint y: 428, endPoint x: 400, endPoint y: 287, distance: 156.1
click at [400, 287] on quentale-workspace at bounding box center [503, 238] width 1006 height 477
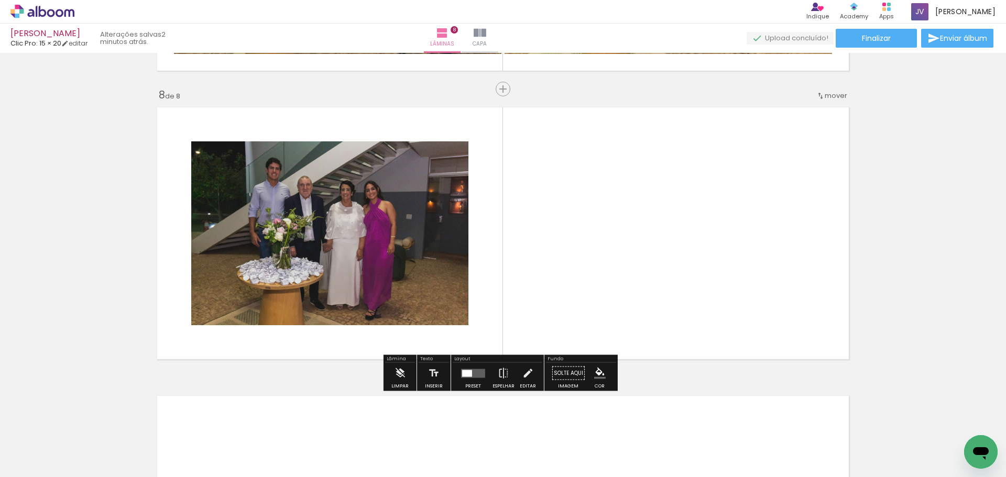
scroll to position [2004, 0]
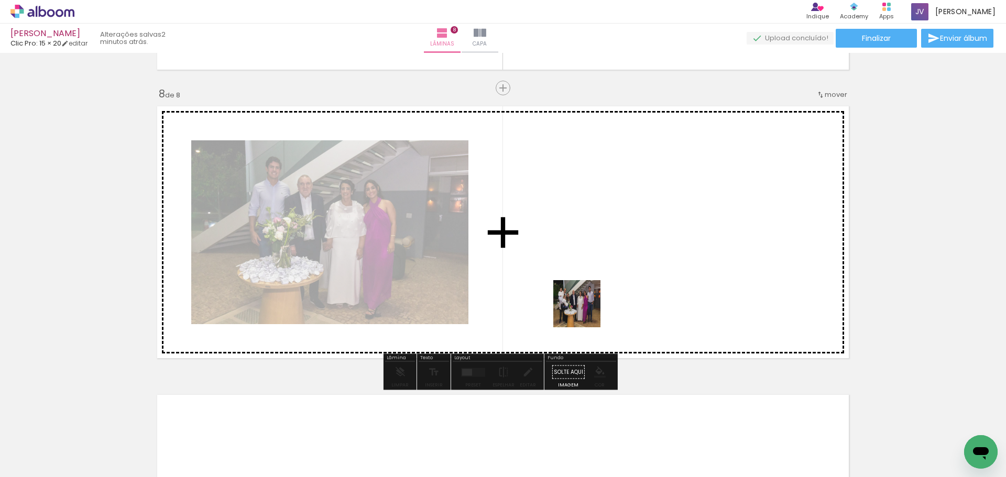
drag, startPoint x: 532, startPoint y: 428, endPoint x: 609, endPoint y: 249, distance: 195.1
click at [609, 249] on quentale-workspace at bounding box center [503, 238] width 1006 height 477
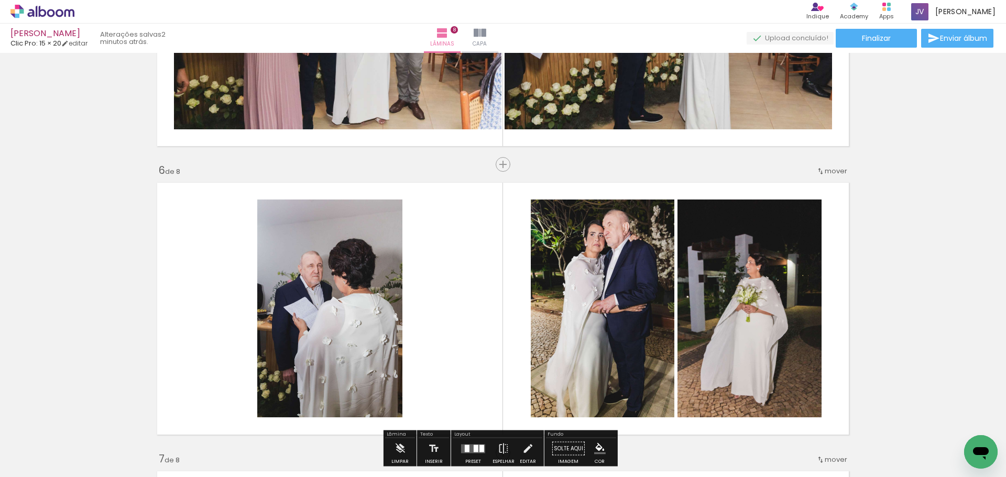
scroll to position [1390, 0]
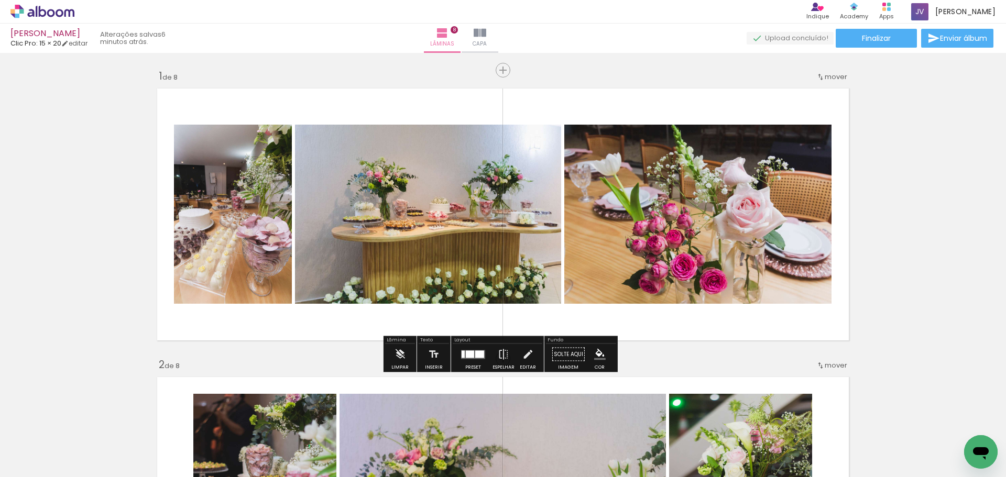
click at [598, 349] on iron-icon "color picker" at bounding box center [600, 355] width 12 height 12
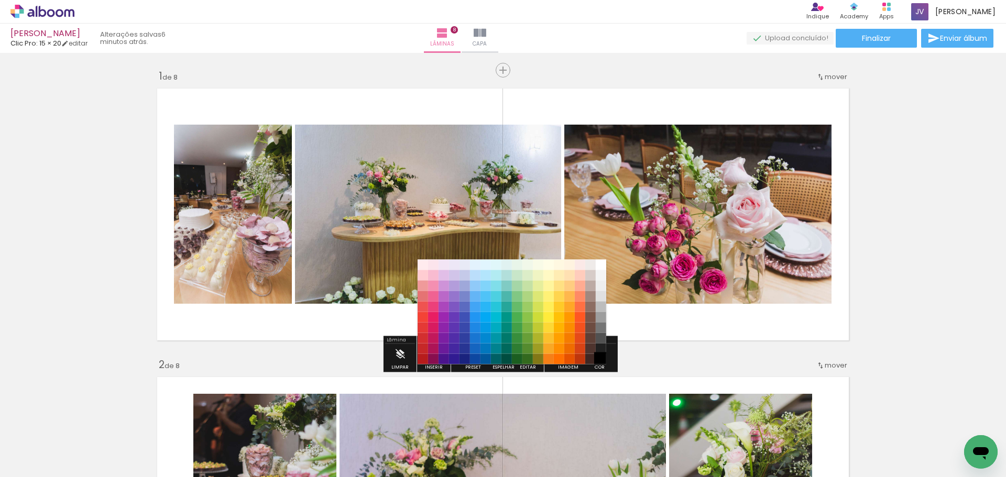
click at [604, 358] on paper-item "#000000" at bounding box center [601, 359] width 10 height 10
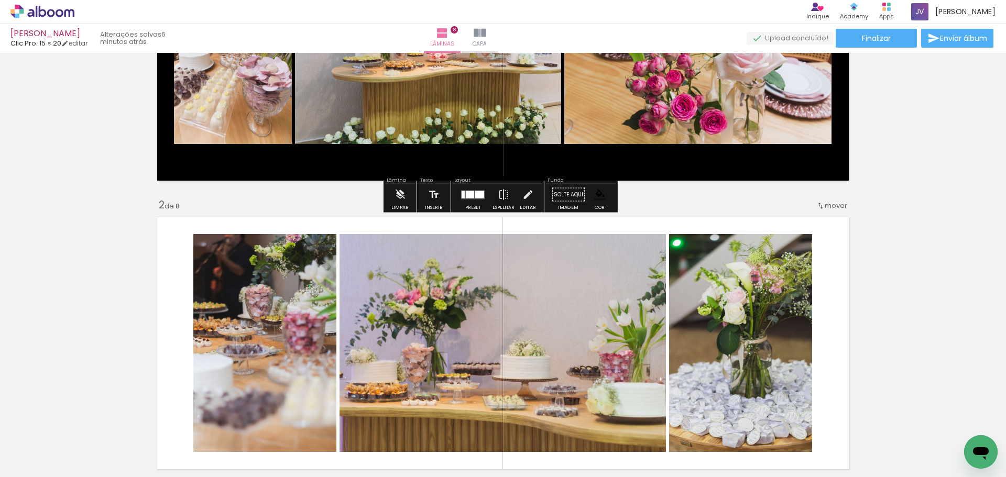
scroll to position [314, 0]
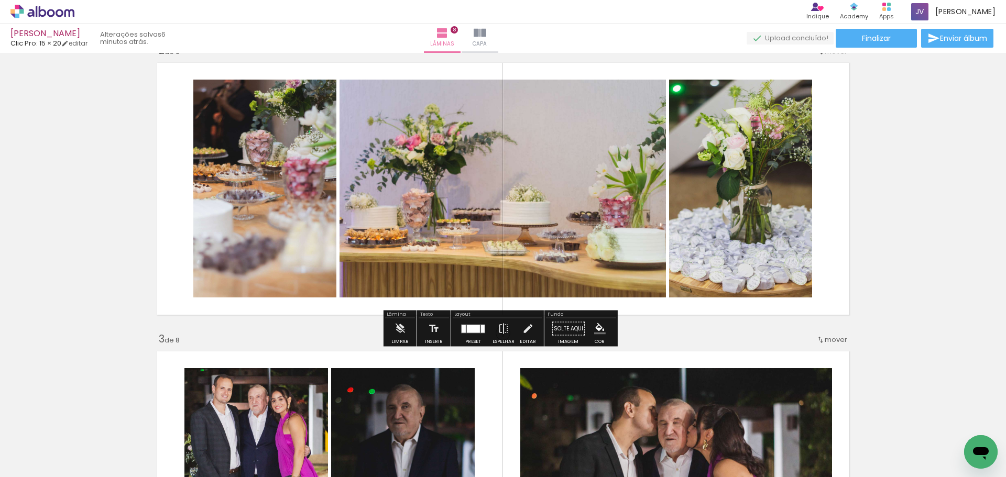
click at [598, 332] on iron-icon "color picker" at bounding box center [600, 329] width 12 height 12
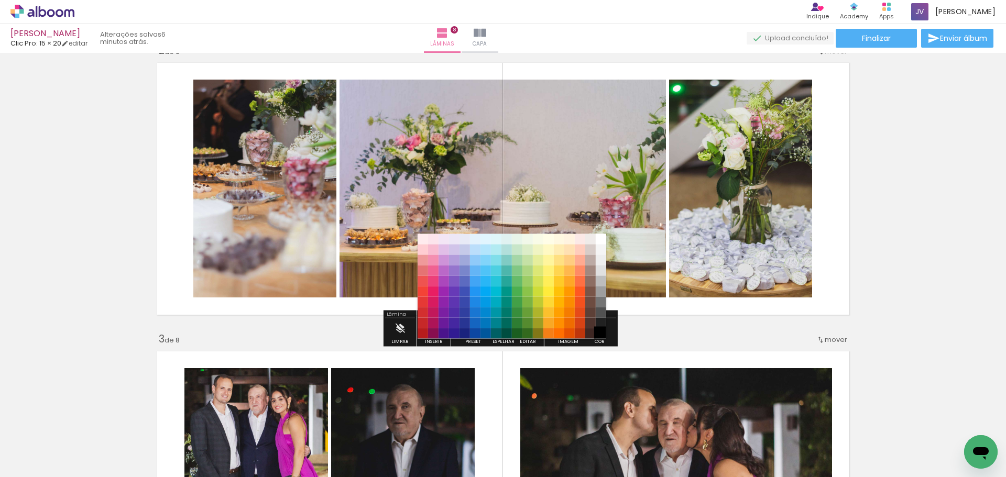
click at [604, 336] on paper-item "#000000" at bounding box center [601, 334] width 10 height 10
click at [603, 336] on paper-item "#000000" at bounding box center [601, 334] width 10 height 10
click at [602, 335] on paper-item "#000000" at bounding box center [601, 334] width 10 height 10
click at [605, 324] on paper-item "#212121" at bounding box center [601, 323] width 10 height 10
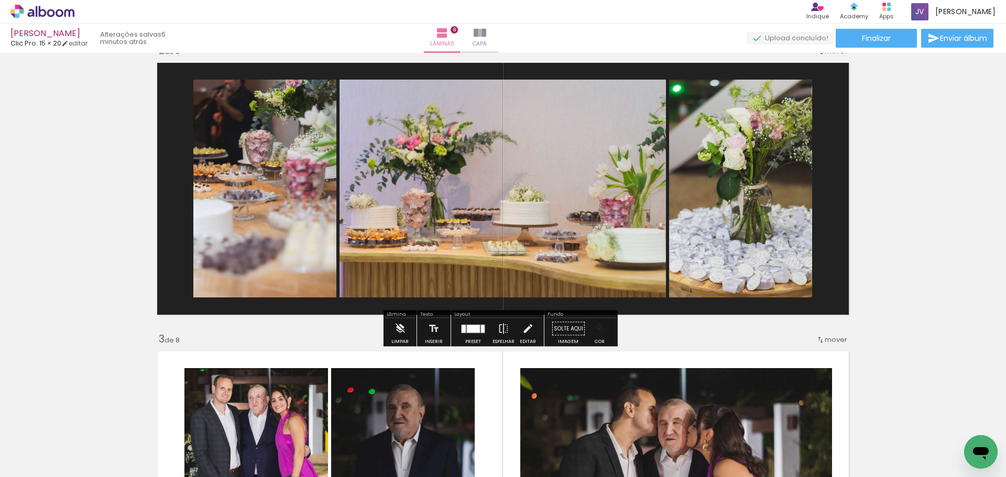
click at [600, 328] on iron-icon "color picker" at bounding box center [600, 329] width 12 height 12
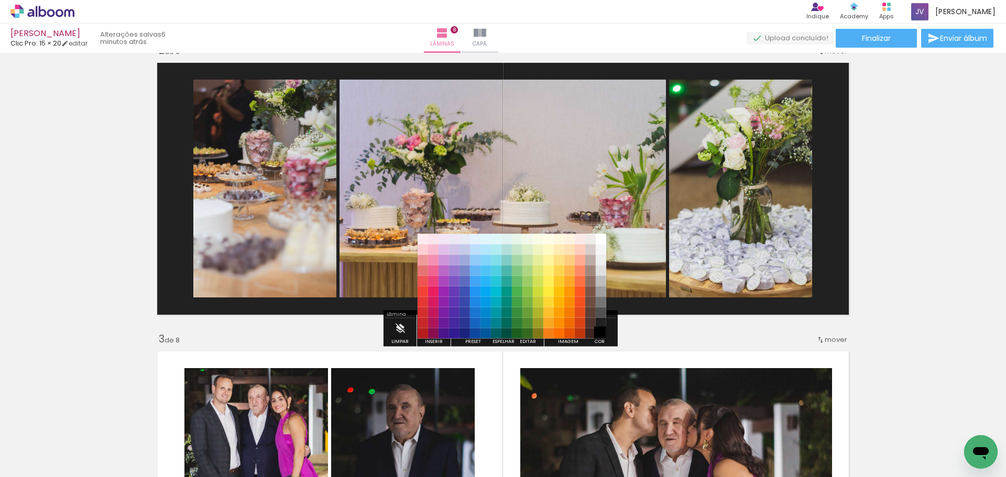
click at [603, 332] on paper-item "#000000" at bounding box center [601, 334] width 10 height 10
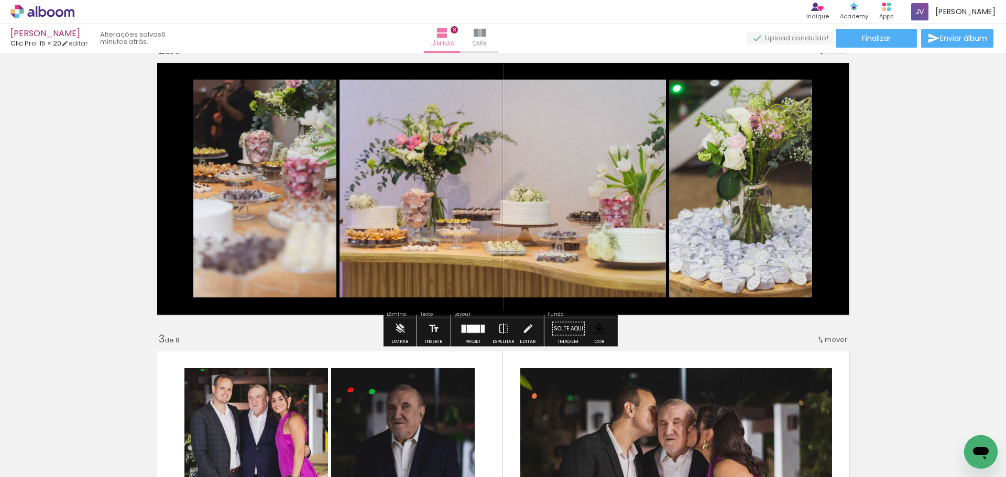
scroll to position [576, 0]
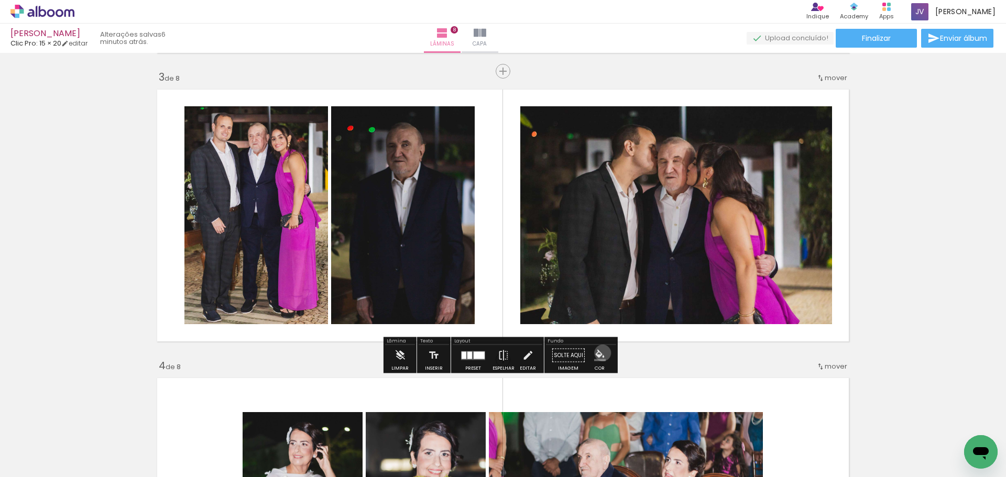
click at [599, 353] on iron-icon "color picker" at bounding box center [600, 356] width 12 height 12
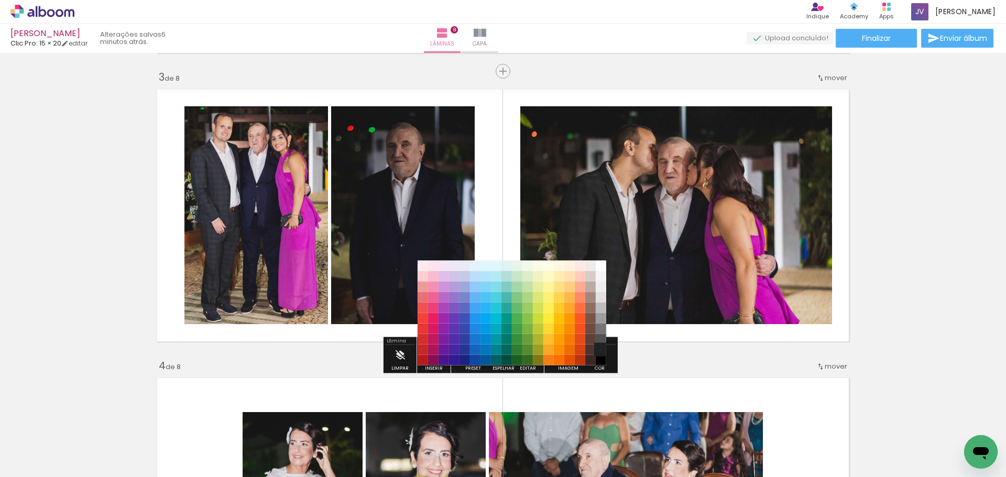
click at [602, 351] on paper-item "#212121" at bounding box center [601, 350] width 10 height 10
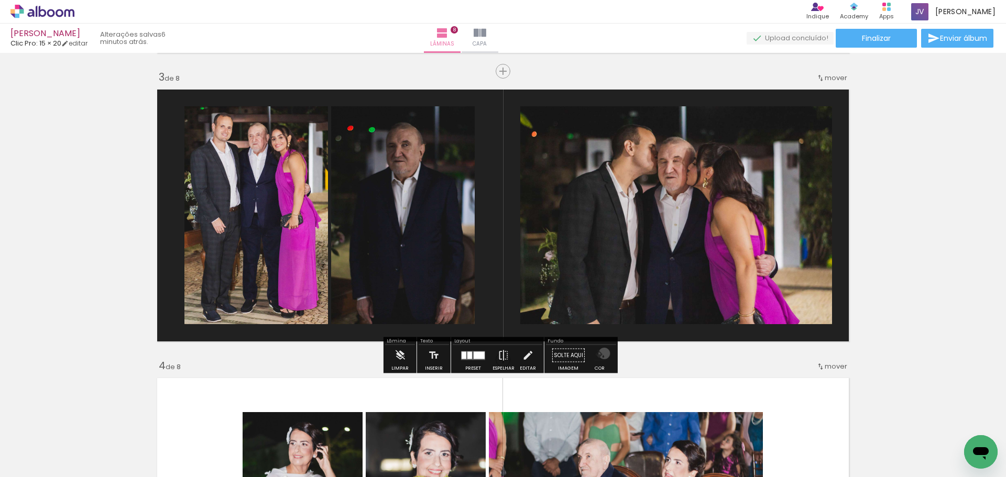
click at [601, 354] on iron-icon "color picker" at bounding box center [600, 356] width 12 height 12
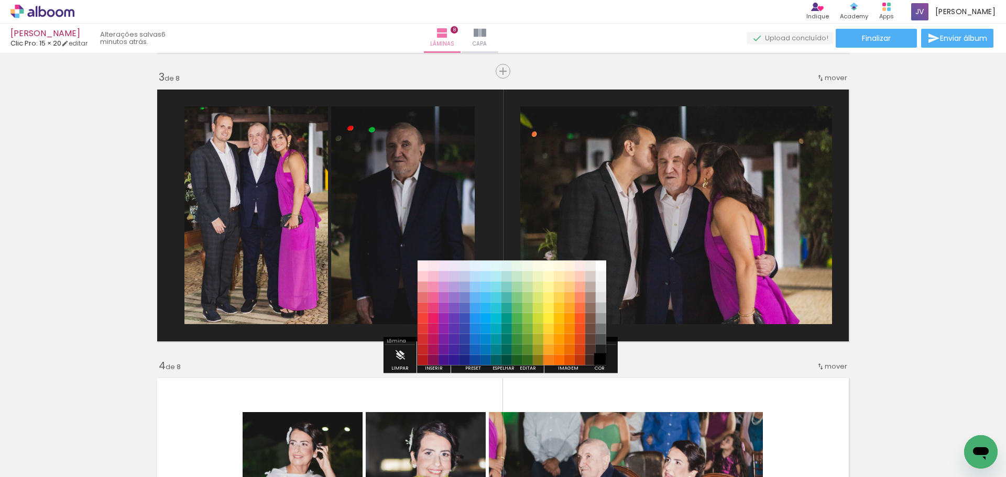
click at [603, 363] on paper-item "#000000" at bounding box center [601, 360] width 10 height 10
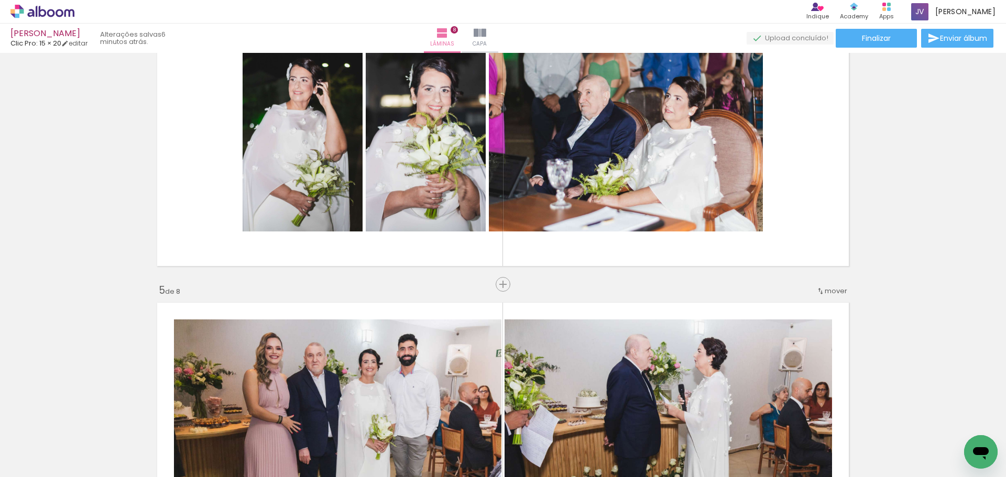
scroll to position [943, 0]
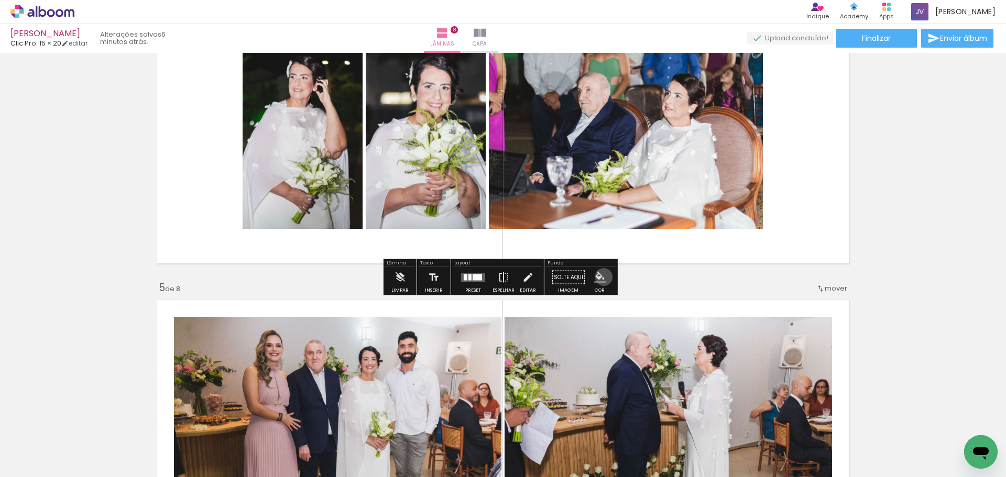
click at [600, 277] on iron-icon "color picker" at bounding box center [600, 278] width 12 height 12
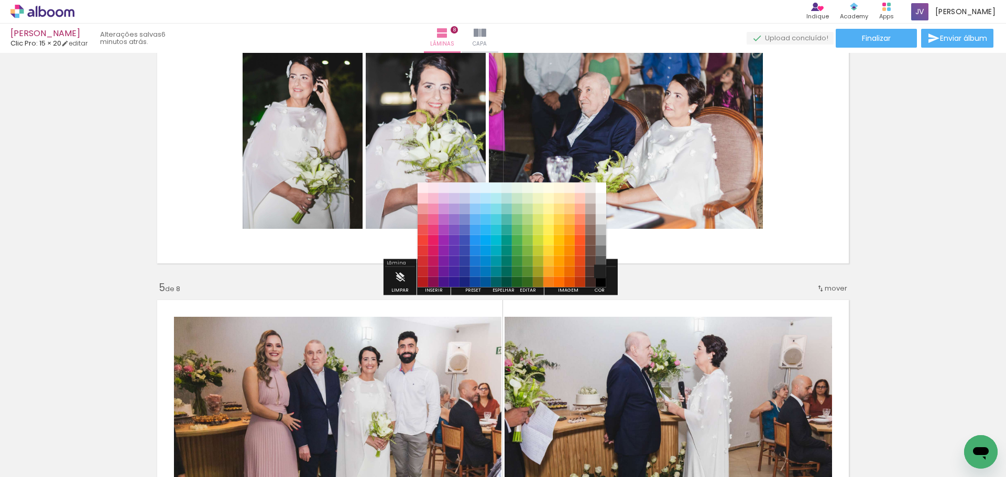
click at [604, 273] on paper-item "#212121" at bounding box center [601, 272] width 10 height 10
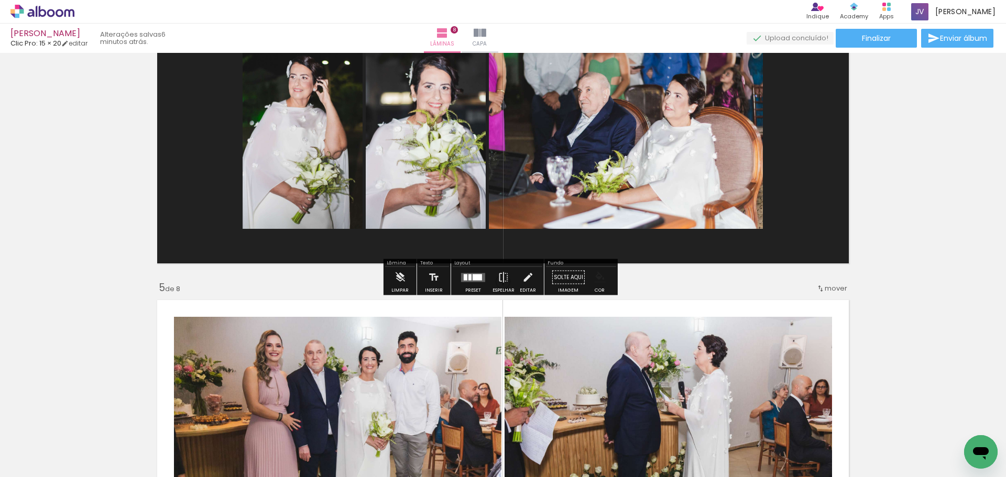
click at [604, 276] on paper-menu-button "#ffebee #ffcdd2 #ef9a9a #e57373 #ef5350 #f44336 #e53935 #d32f2f #c62828 #b71c1c…" at bounding box center [600, 278] width 20 height 20
click at [596, 279] on iron-icon "color picker" at bounding box center [600, 278] width 12 height 12
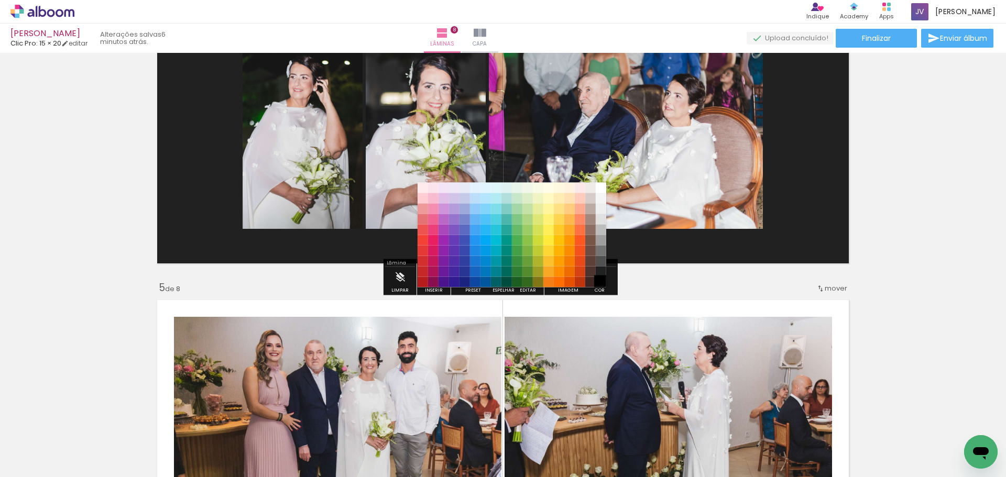
click at [603, 282] on paper-item "#000000" at bounding box center [601, 282] width 10 height 10
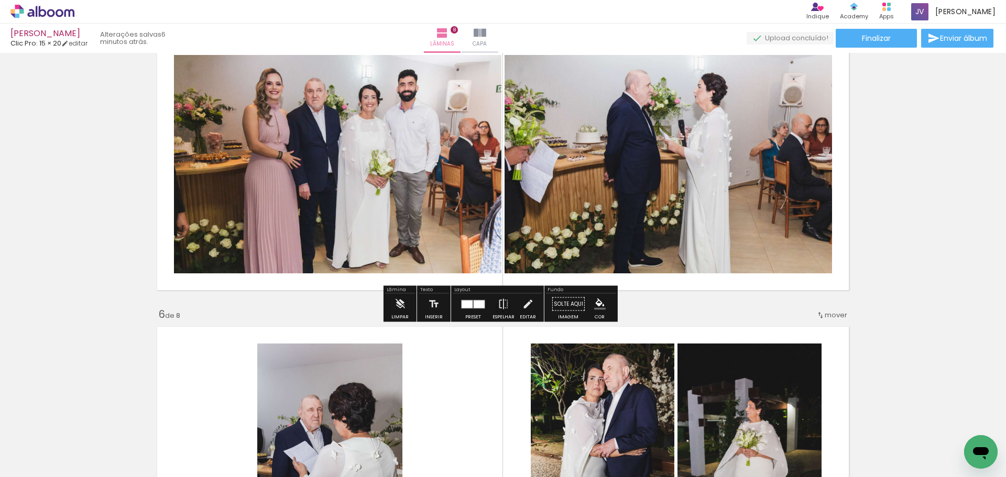
scroll to position [1258, 0]
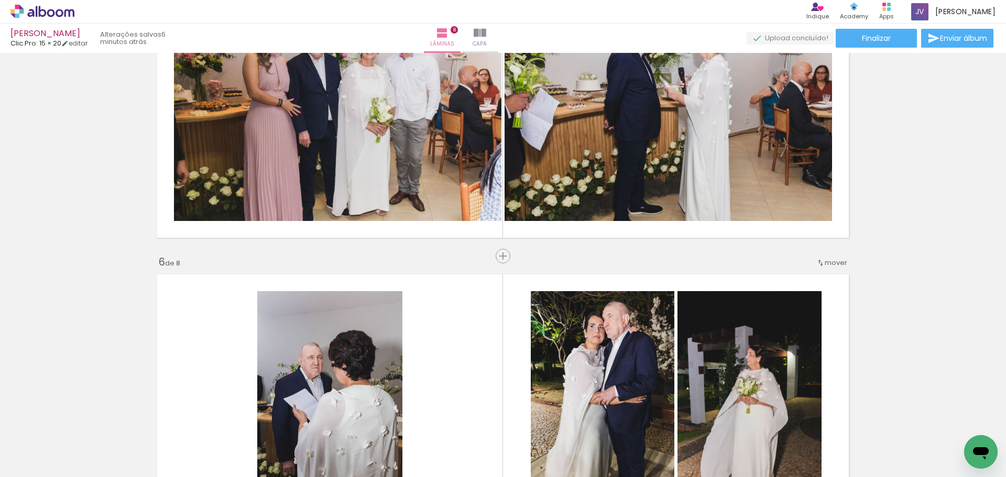
click at [595, 257] on div "Inserir lâmina 1 de 8 Inserir lâmina 2 de 8 Inserir lâmina 3 de 8 Inserir lâmin…" at bounding box center [503, 98] width 1006 height 2599
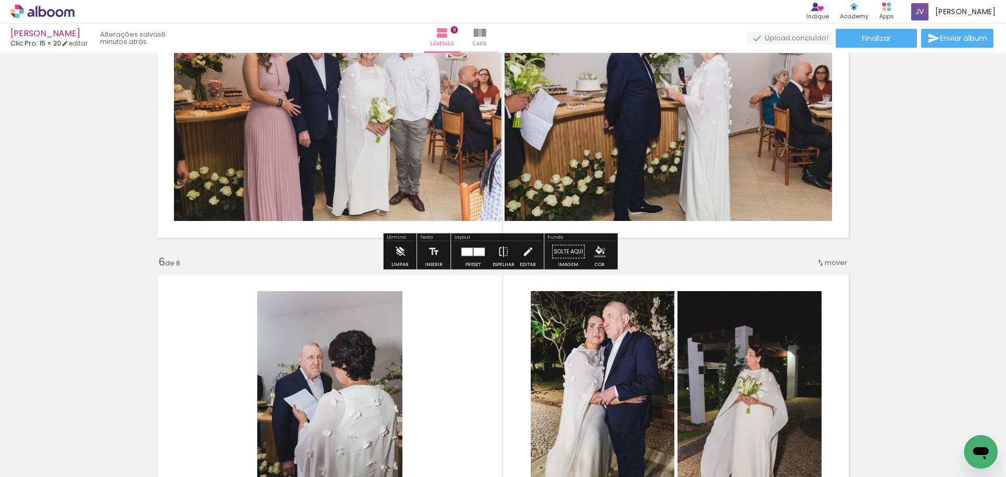
click at [600, 250] on iron-icon "color picker" at bounding box center [600, 252] width 12 height 12
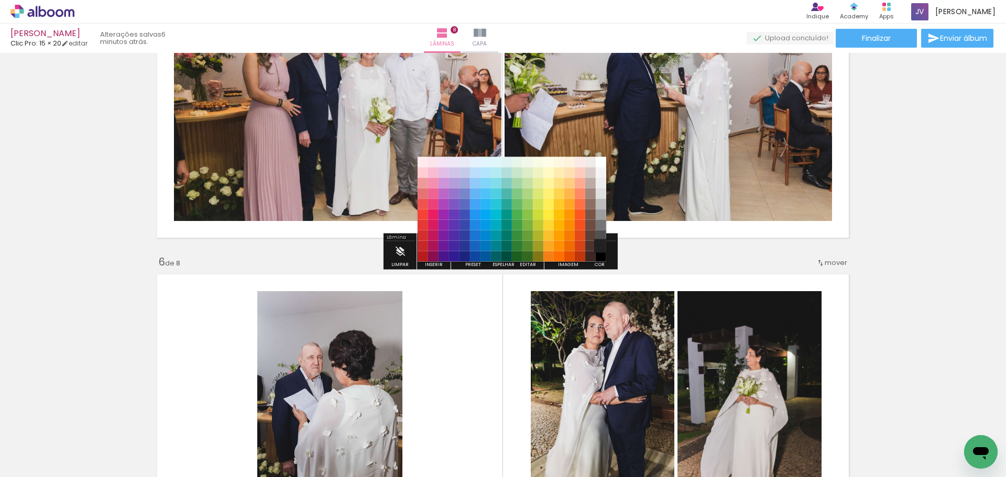
click at [604, 246] on paper-item "#212121" at bounding box center [601, 246] width 10 height 10
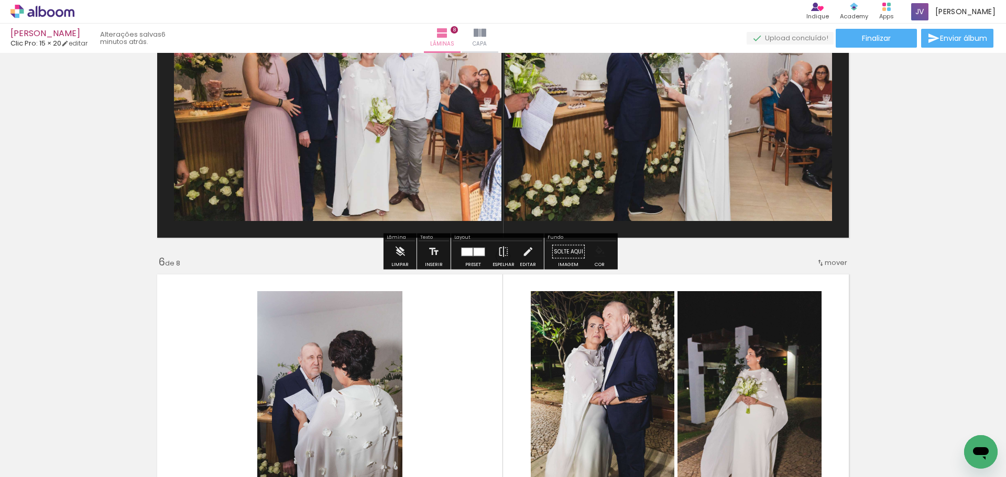
click at [607, 236] on div "Fundo" at bounding box center [581, 238] width 70 height 6
click at [601, 252] on iron-icon "color picker" at bounding box center [600, 252] width 12 height 12
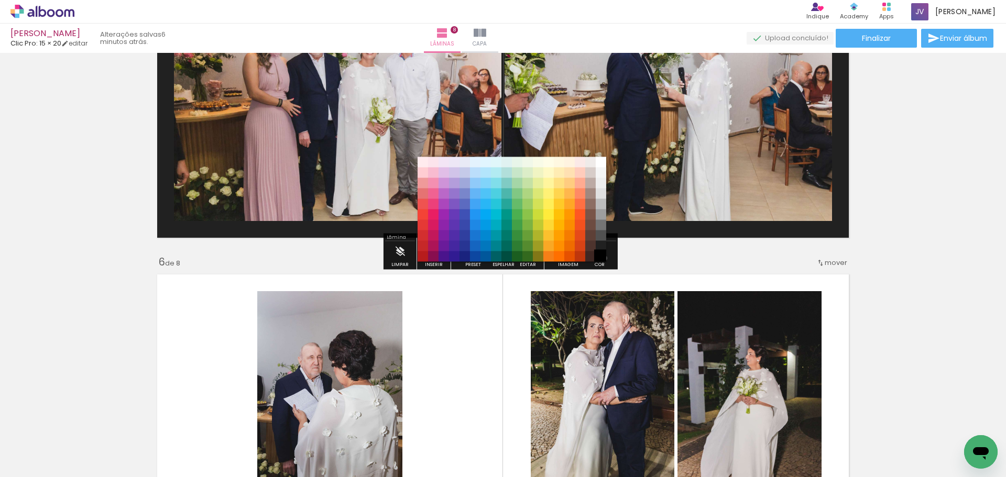
click at [601, 258] on paper-item "#000000" at bounding box center [601, 257] width 10 height 10
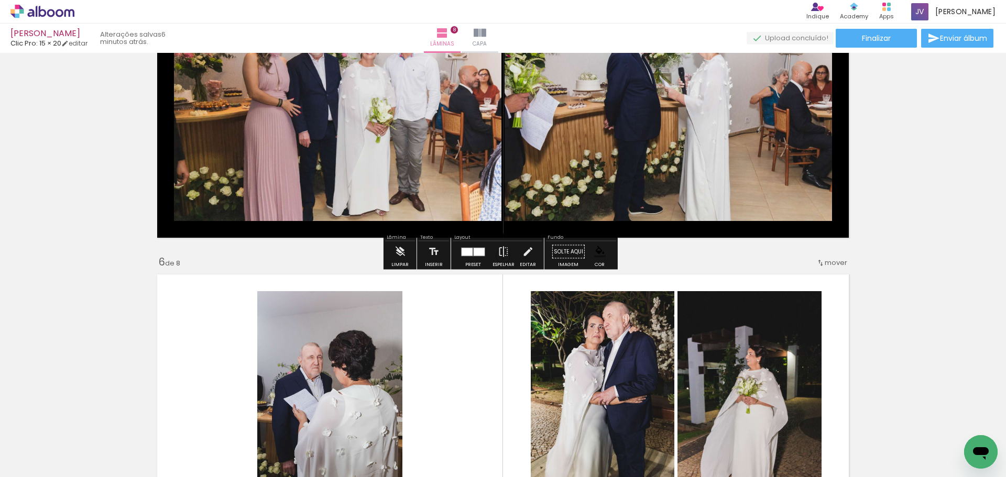
scroll to position [1467, 0]
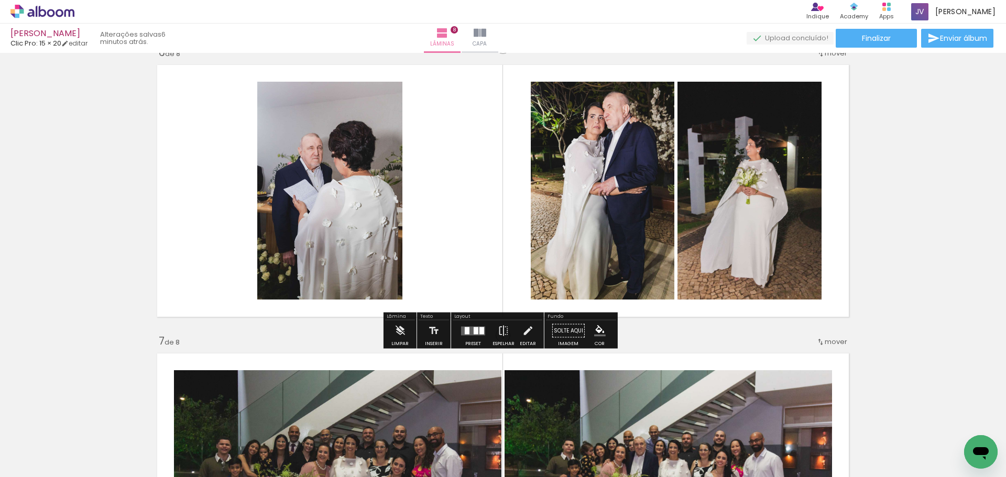
click at [597, 331] on iron-icon "color picker" at bounding box center [600, 331] width 12 height 12
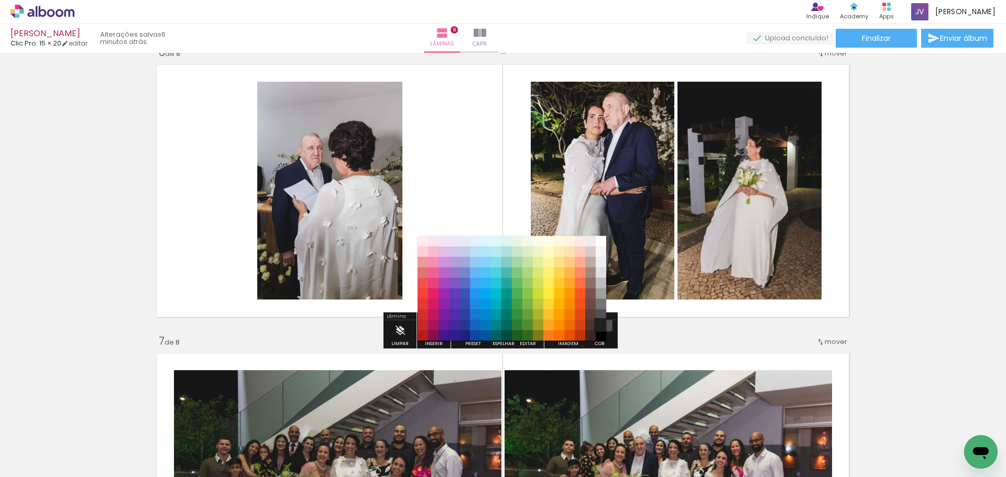
click at [605, 324] on paper-item "#212121" at bounding box center [601, 325] width 10 height 10
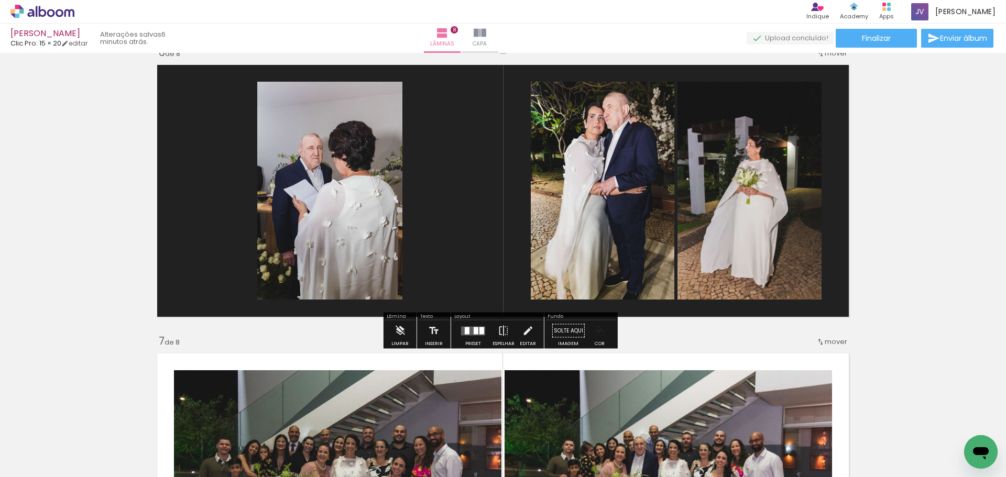
click at [603, 330] on paper-menu-button "#ffebee #ffcdd2 #ef9a9a #e57373 #ef5350 #f44336 #e53935 #d32f2f #c62828 #b71c1c…" at bounding box center [600, 331] width 20 height 20
click at [603, 335] on paper-menu-button "#ffebee #ffcdd2 #ef9a9a #e57373 #ef5350 #f44336 #e53935 #d32f2f #c62828 #b71c1c…" at bounding box center [600, 331] width 20 height 20
click at [595, 333] on iron-icon "color picker" at bounding box center [600, 331] width 12 height 12
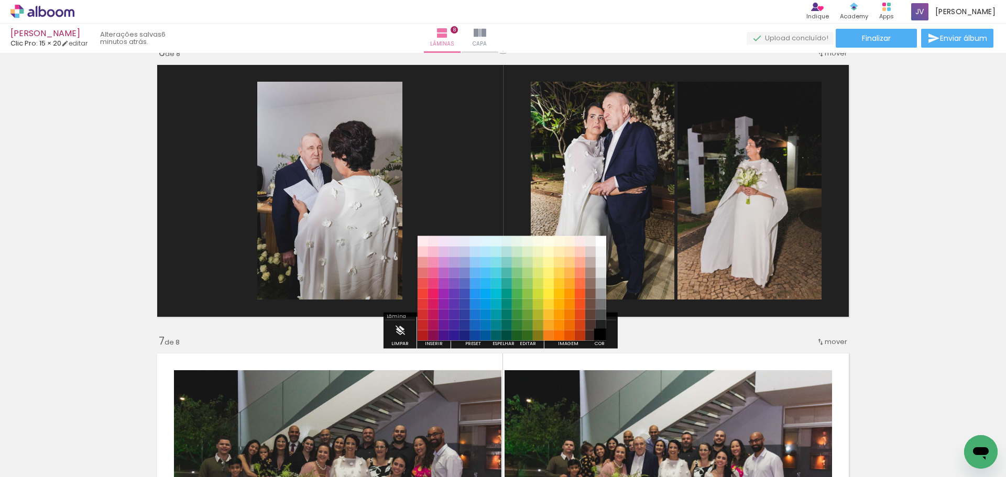
click at [601, 336] on paper-item "#000000" at bounding box center [601, 336] width 10 height 10
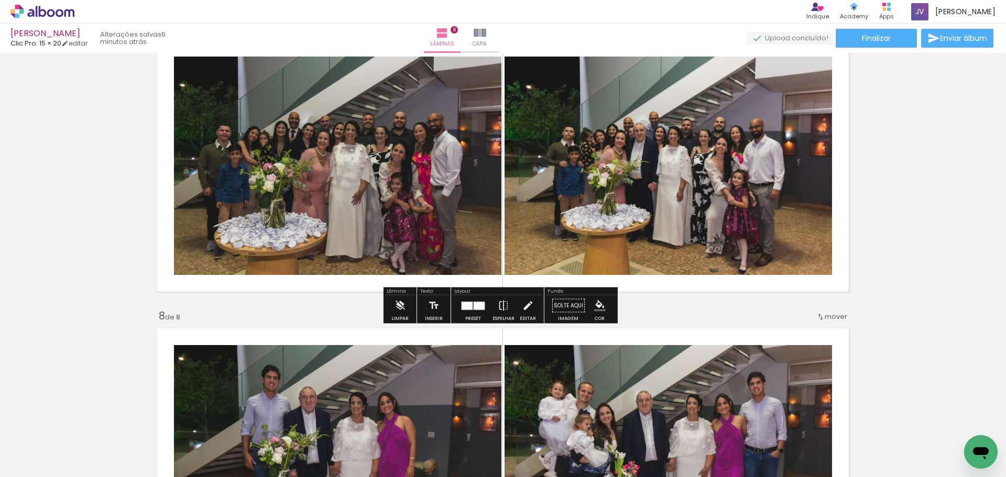
scroll to position [1782, 0]
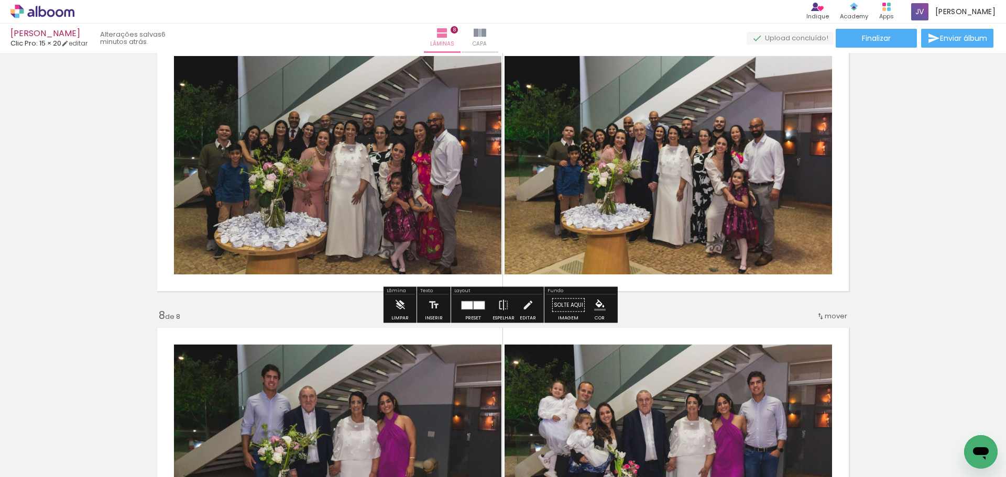
click at [598, 310] on iron-icon "color picker" at bounding box center [600, 306] width 12 height 12
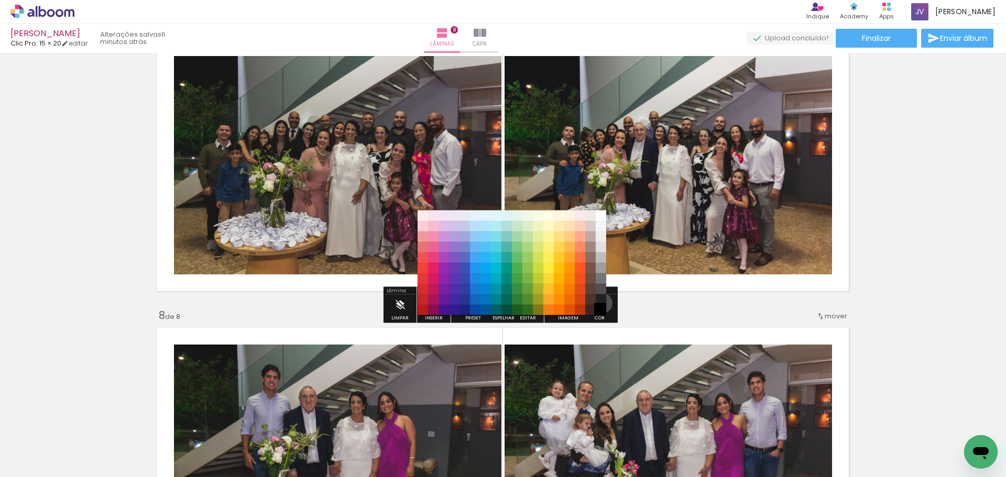
click at [600, 305] on paper-item "#000000" at bounding box center [601, 310] width 10 height 10
click at [0, 0] on slot "#ffebee #ffcdd2 #ef9a9a #e57373 #ef5350 #f44336 #e53935 #d32f2f #c62828 #b71c1c…" at bounding box center [0, 0] width 0 height 0
click at [601, 305] on paper-item "#000000" at bounding box center [601, 310] width 10 height 10
click at [601, 301] on paper-item "#212121" at bounding box center [601, 300] width 10 height 10
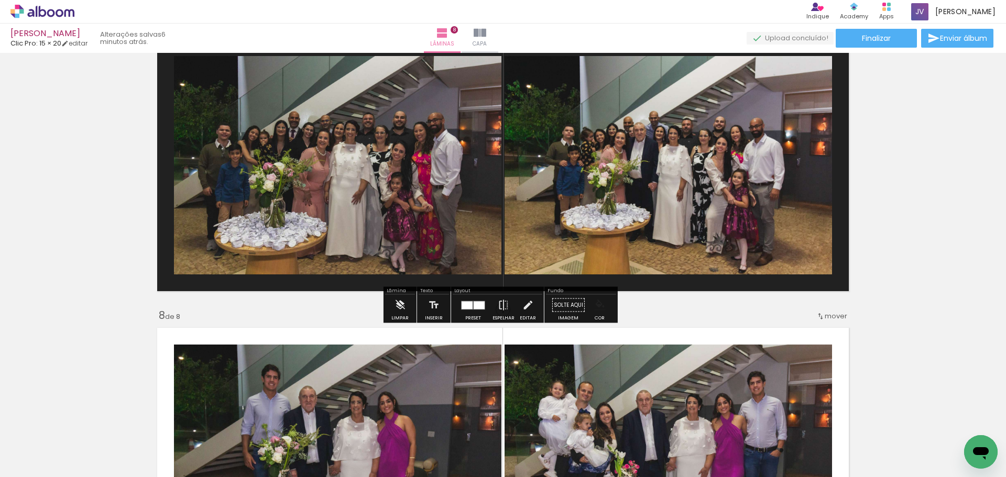
click at [600, 308] on iron-icon "color picker" at bounding box center [600, 306] width 12 height 12
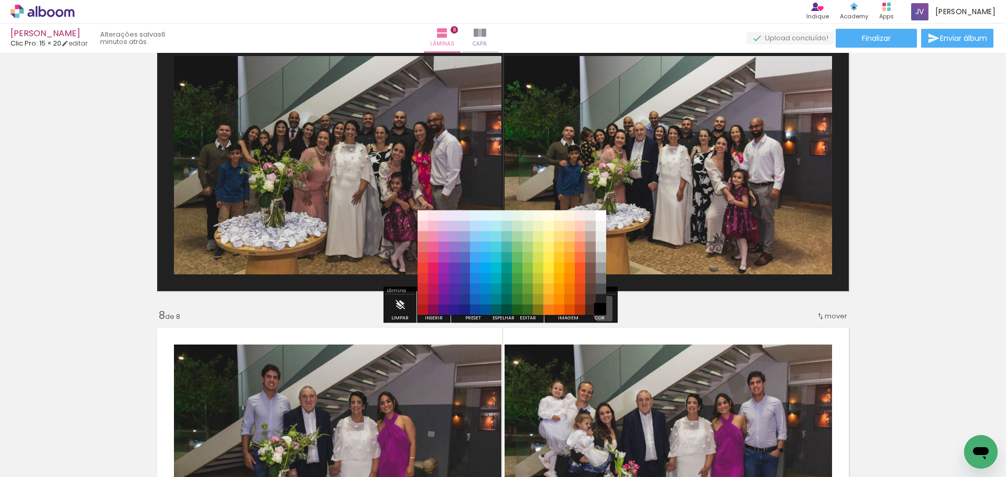
click at [604, 311] on paper-item "#000000" at bounding box center [601, 310] width 10 height 10
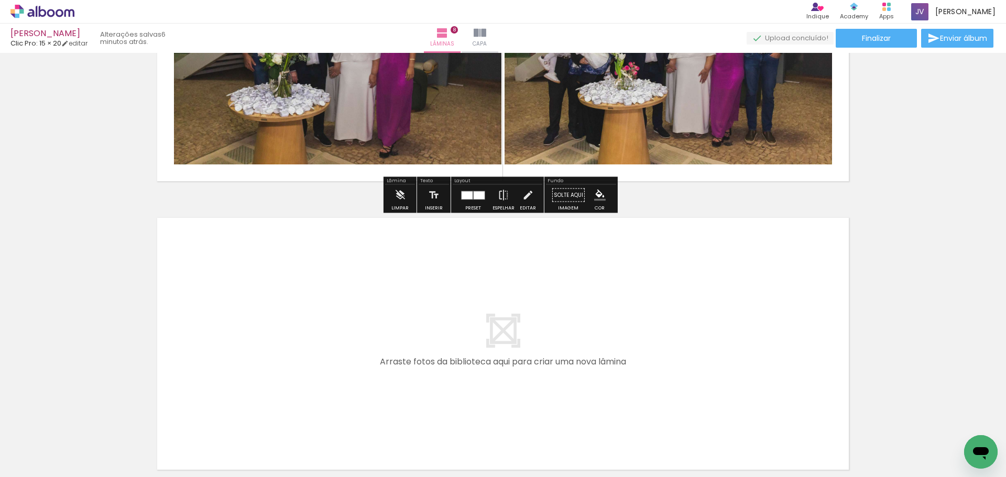
scroll to position [2281, 0]
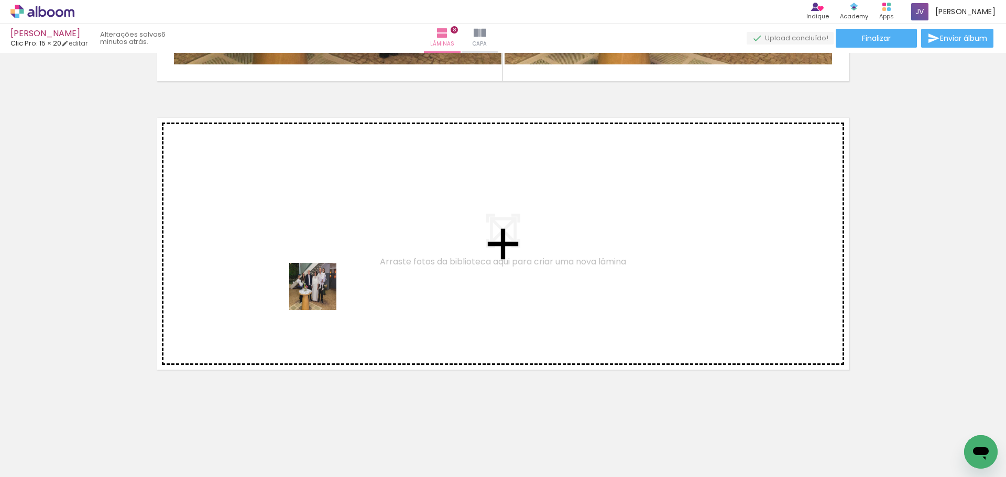
drag, startPoint x: 281, startPoint y: 445, endPoint x: 321, endPoint y: 288, distance: 162.7
click at [321, 288] on quentale-workspace at bounding box center [503, 238] width 1006 height 477
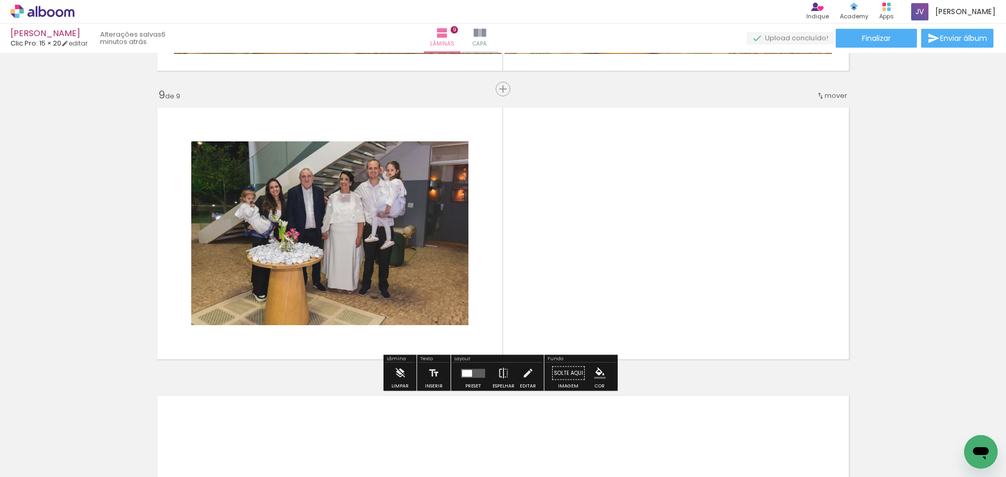
scroll to position [2292, 0]
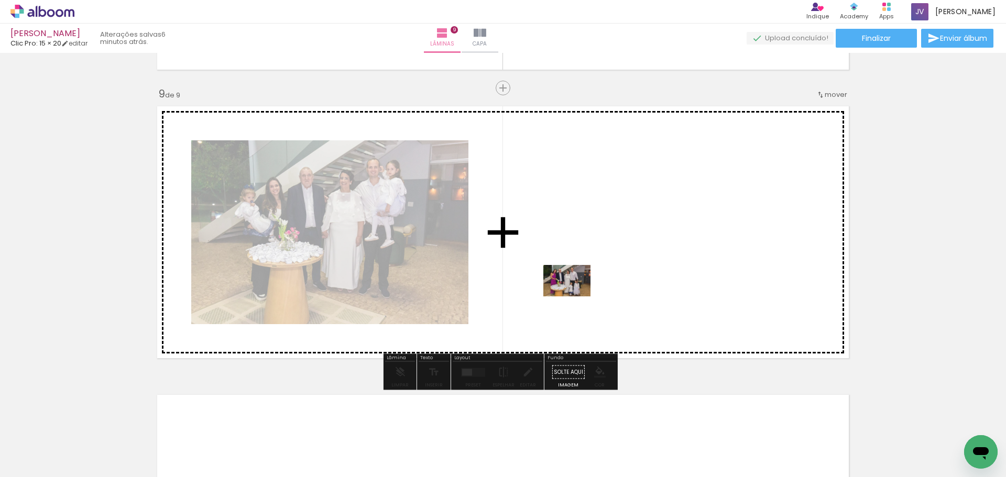
drag, startPoint x: 340, startPoint y: 442, endPoint x: 575, endPoint y: 297, distance: 276.5
click at [575, 297] on quentale-workspace at bounding box center [503, 238] width 1006 height 477
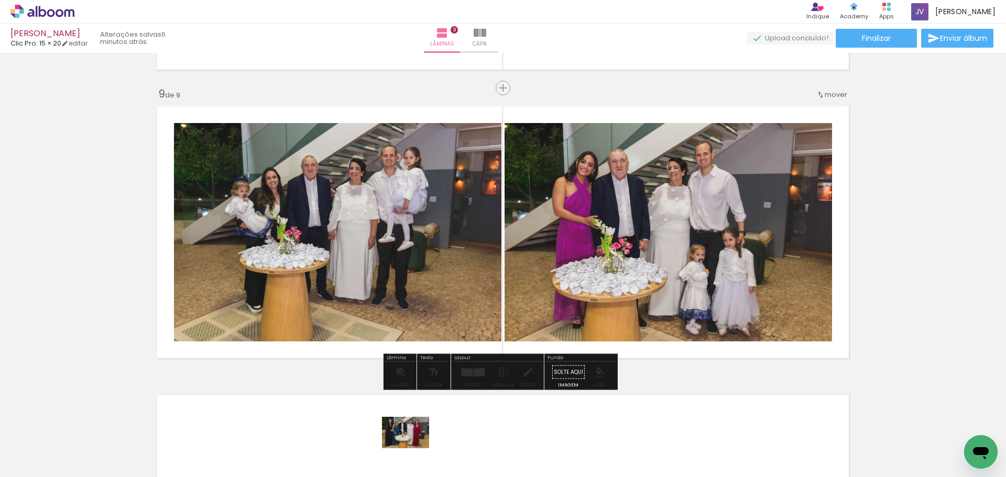
drag, startPoint x: 409, startPoint y: 439, endPoint x: 413, endPoint y: 449, distance: 11.0
click at [413, 449] on div at bounding box center [401, 442] width 52 height 35
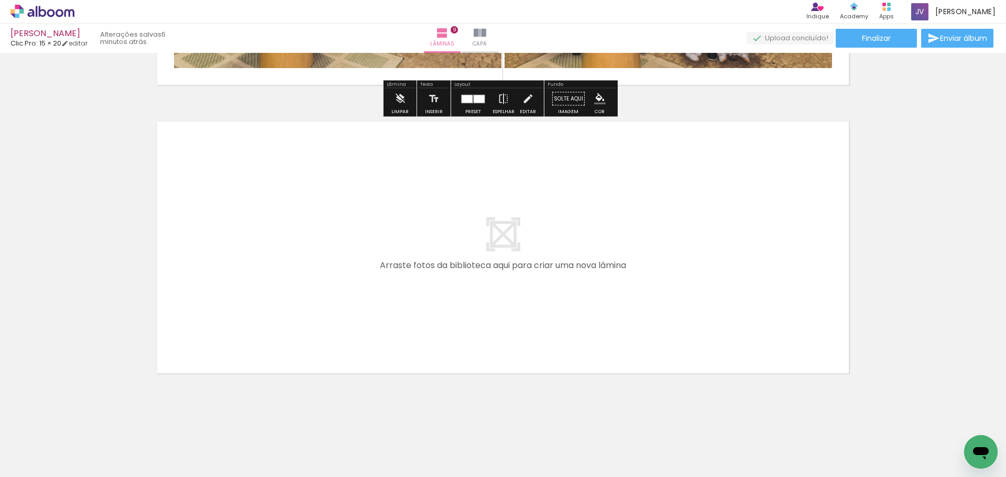
scroll to position [2570, 0]
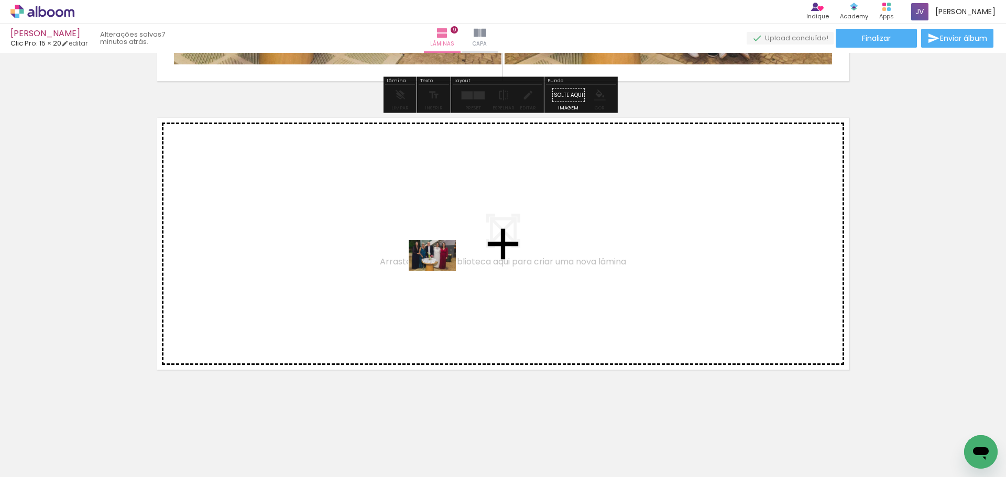
drag, startPoint x: 412, startPoint y: 436, endPoint x: 439, endPoint y: 270, distance: 167.2
click at [439, 270] on quentale-workspace at bounding box center [503, 238] width 1006 height 477
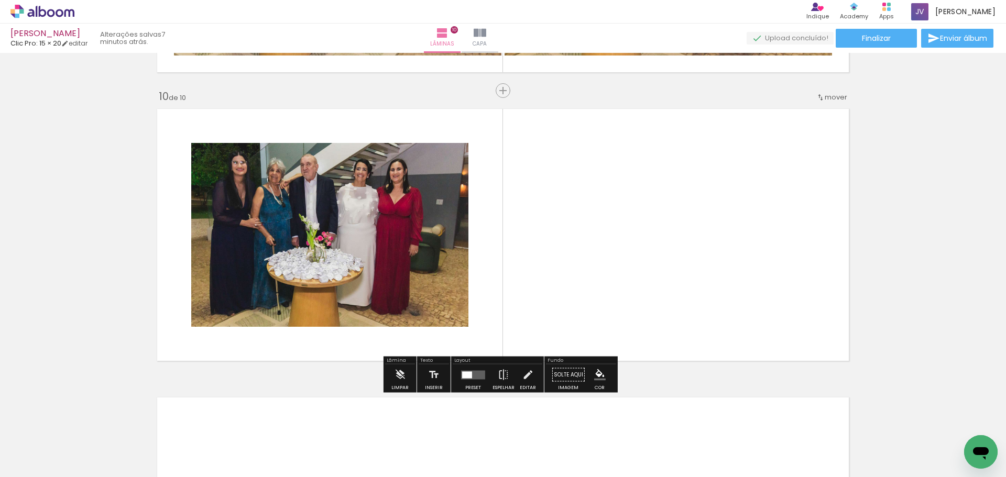
scroll to position [2581, 0]
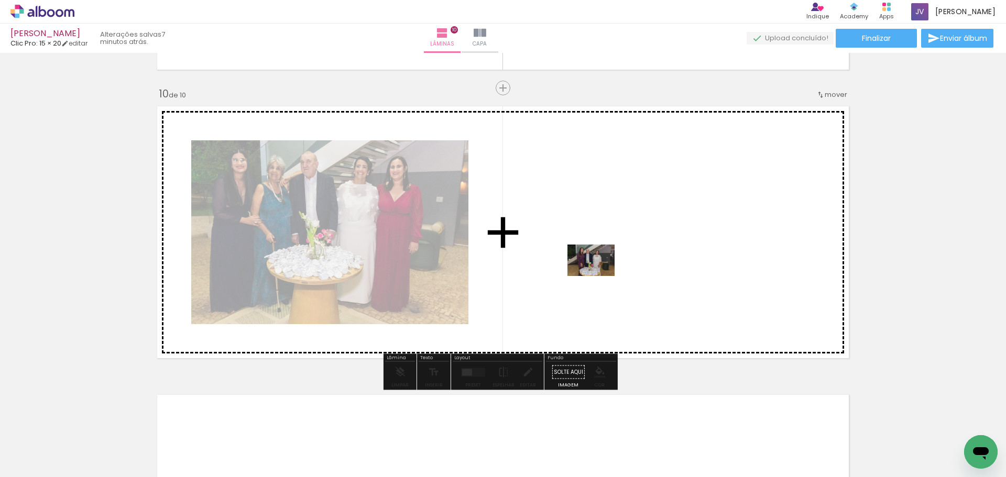
drag, startPoint x: 476, startPoint y: 448, endPoint x: 599, endPoint y: 276, distance: 211.2
click at [599, 276] on quentale-workspace at bounding box center [503, 238] width 1006 height 477
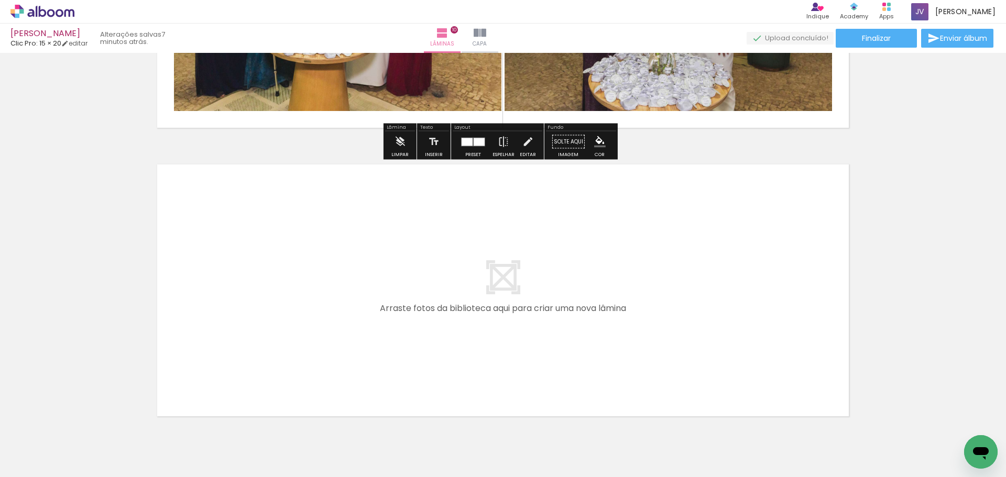
scroll to position [2858, 0]
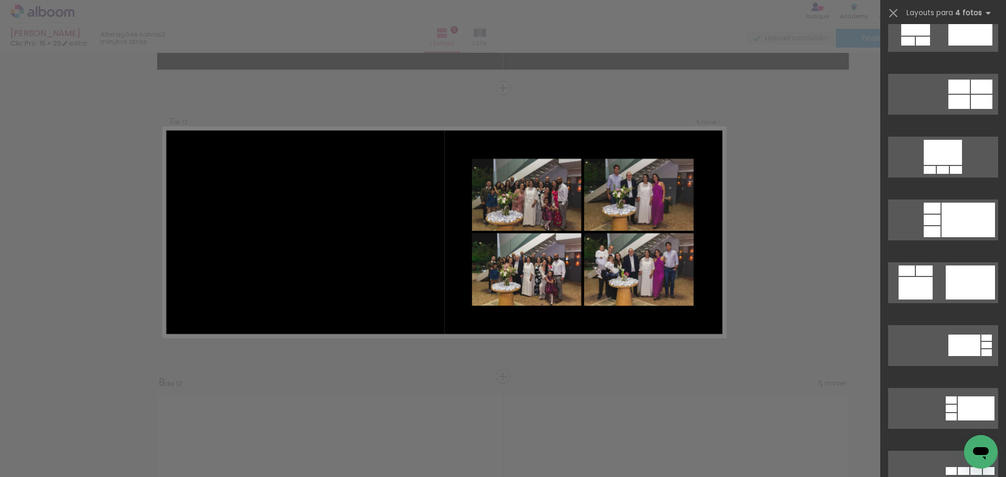
click at [792, 99] on div "Confirmar Cancelar" at bounding box center [503, 227] width 1006 height 3779
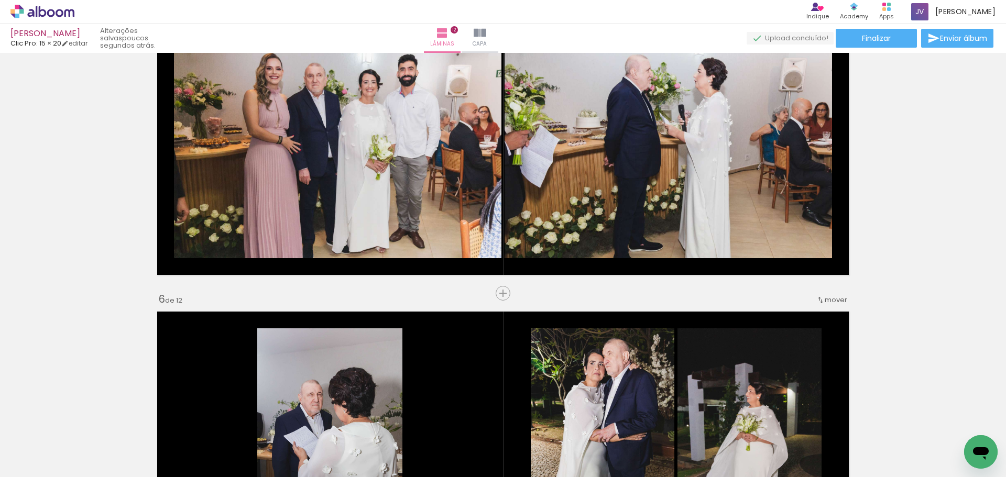
scroll to position [1205, 0]
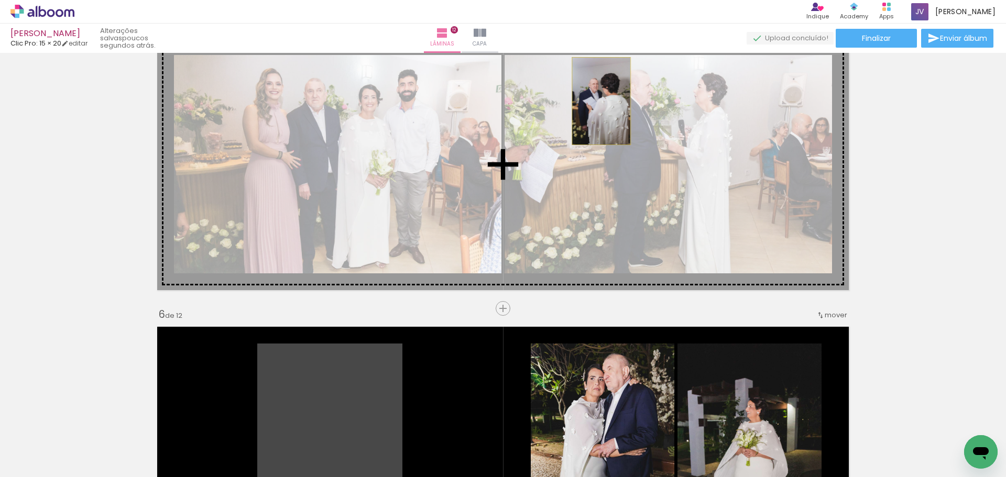
drag, startPoint x: 332, startPoint y: 378, endPoint x: 544, endPoint y: 147, distance: 313.4
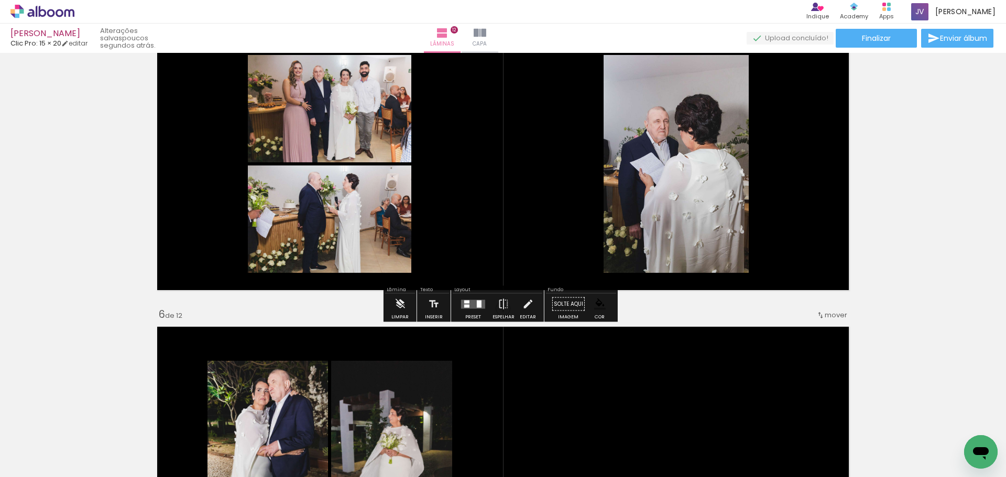
scroll to position [1258, 0]
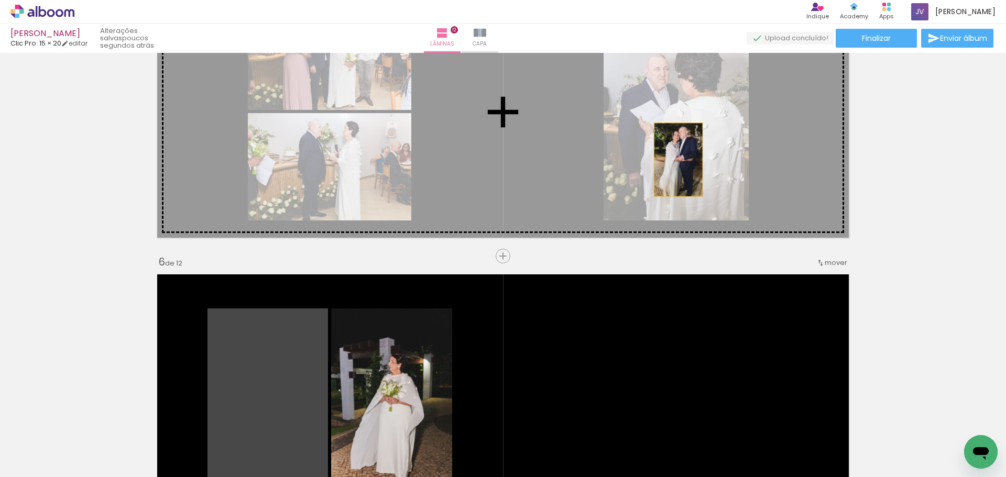
drag, startPoint x: 259, startPoint y: 366, endPoint x: 600, endPoint y: 160, distance: 397.6
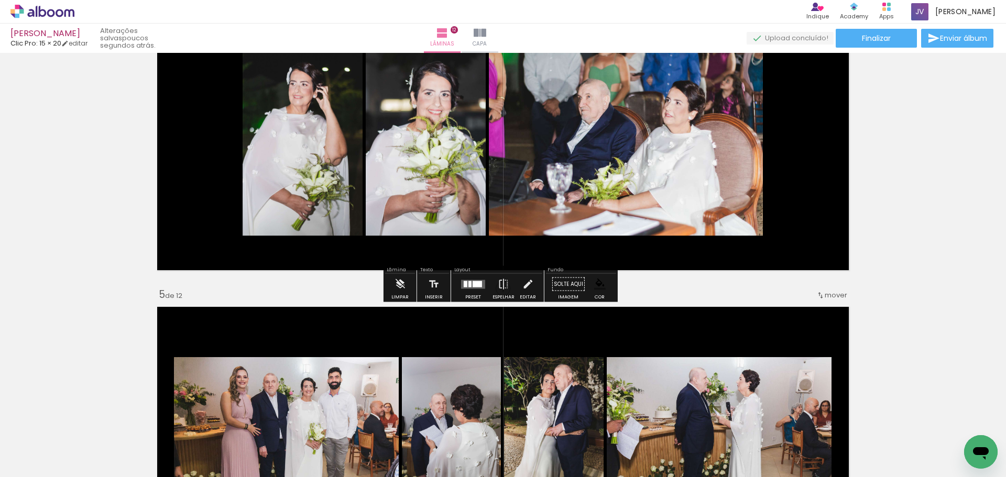
scroll to position [1048, 0]
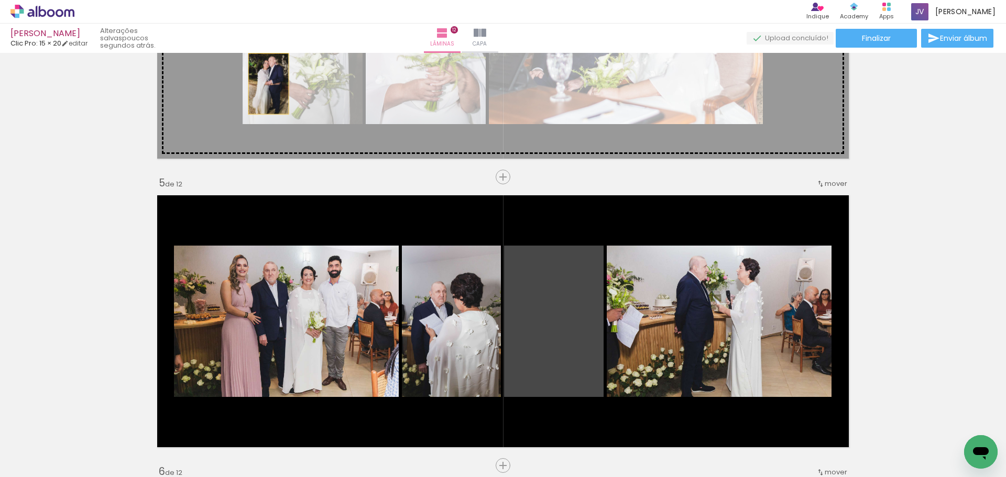
drag, startPoint x: 554, startPoint y: 315, endPoint x: 257, endPoint y: 86, distance: 375.5
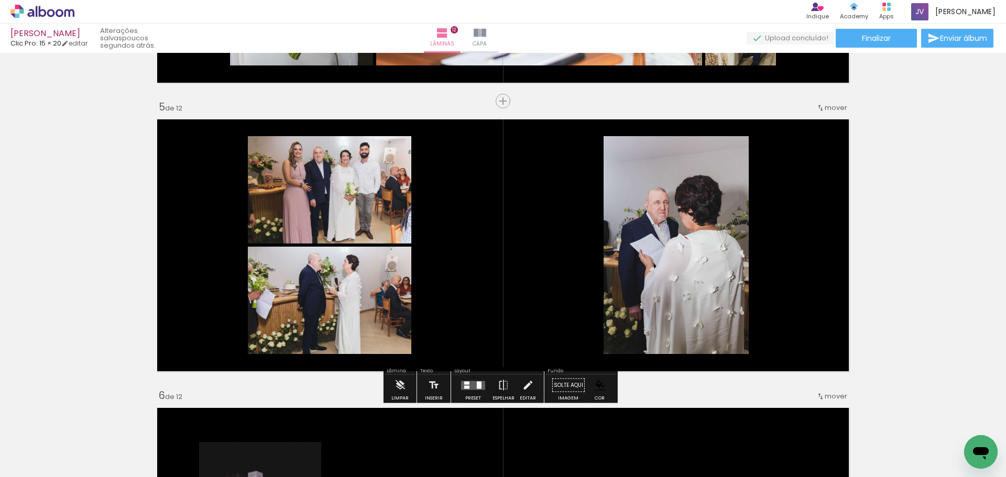
scroll to position [1258, 0]
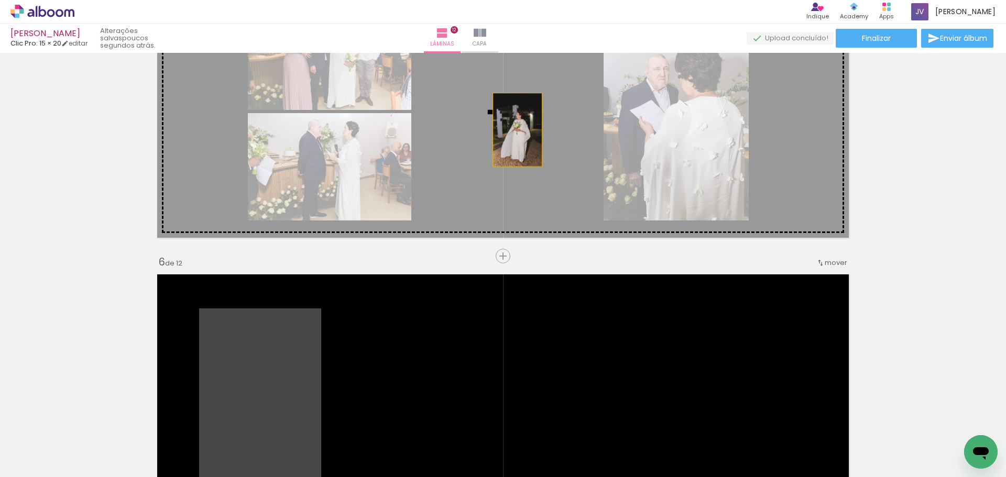
drag, startPoint x: 269, startPoint y: 349, endPoint x: 516, endPoint y: 128, distance: 331.1
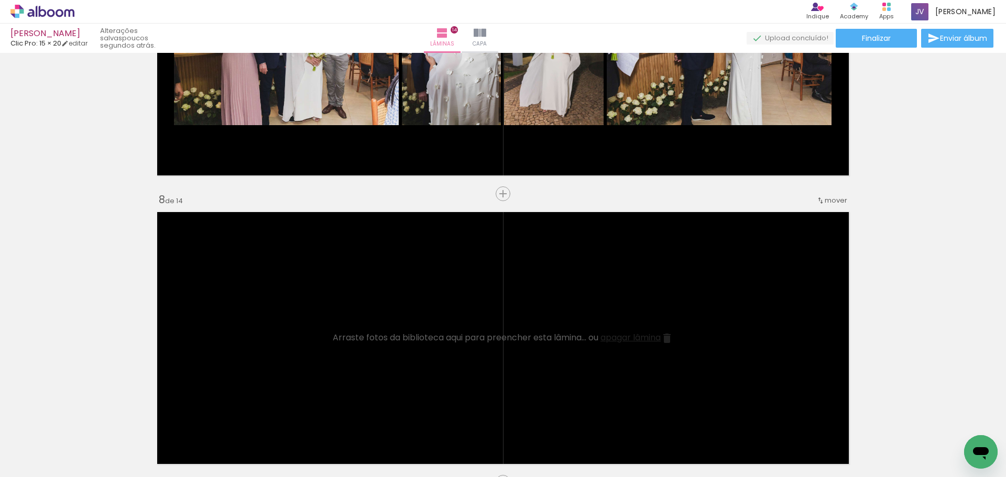
scroll to position [0, 943]
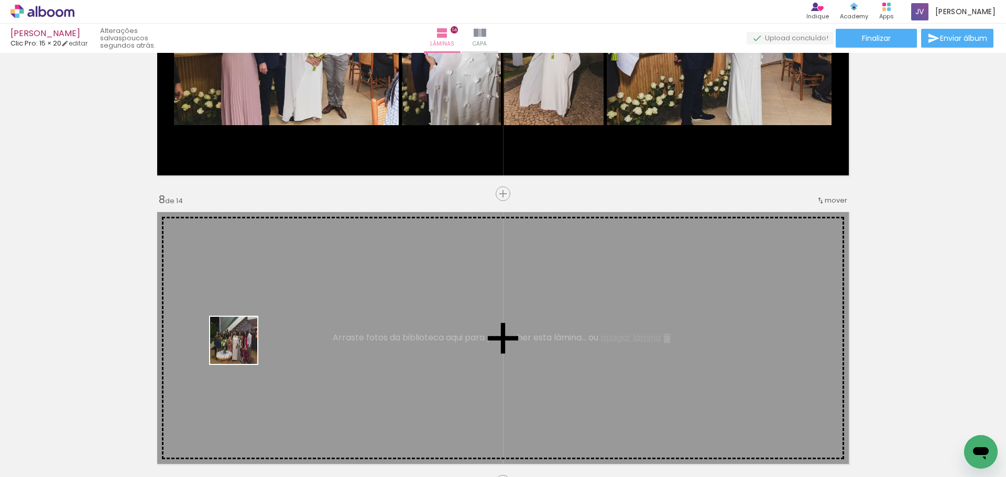
drag, startPoint x: 168, startPoint y: 444, endPoint x: 245, endPoint y: 340, distance: 130.1
click at [245, 340] on quentale-workspace at bounding box center [503, 238] width 1006 height 477
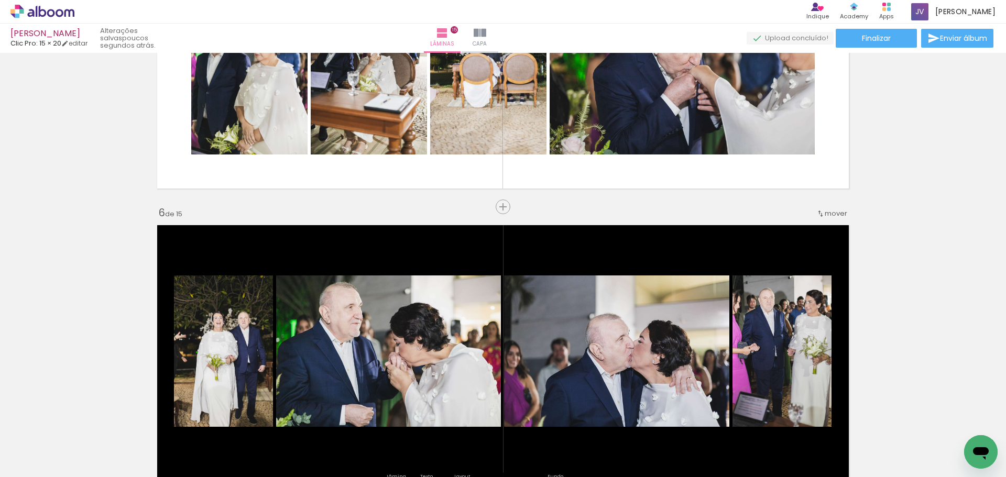
scroll to position [0, 2429]
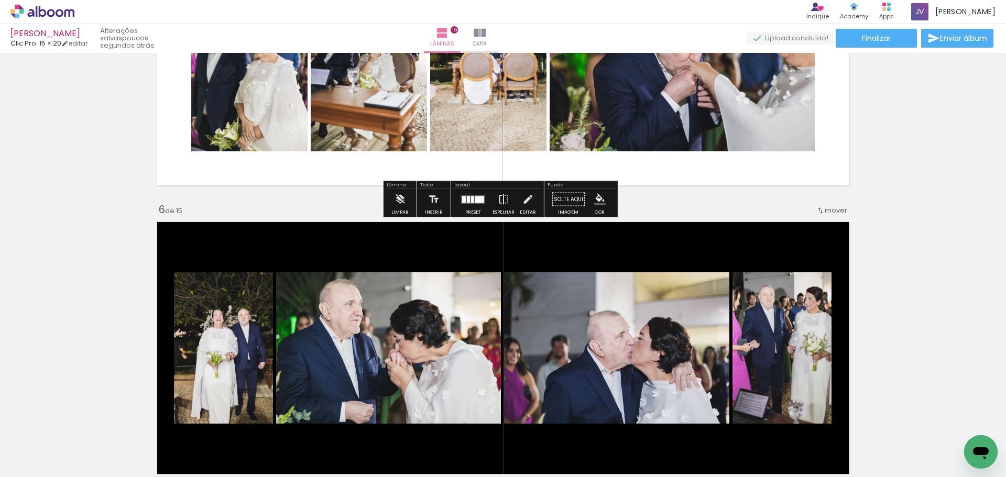
click at [595, 197] on iron-icon "color picker" at bounding box center [600, 200] width 12 height 12
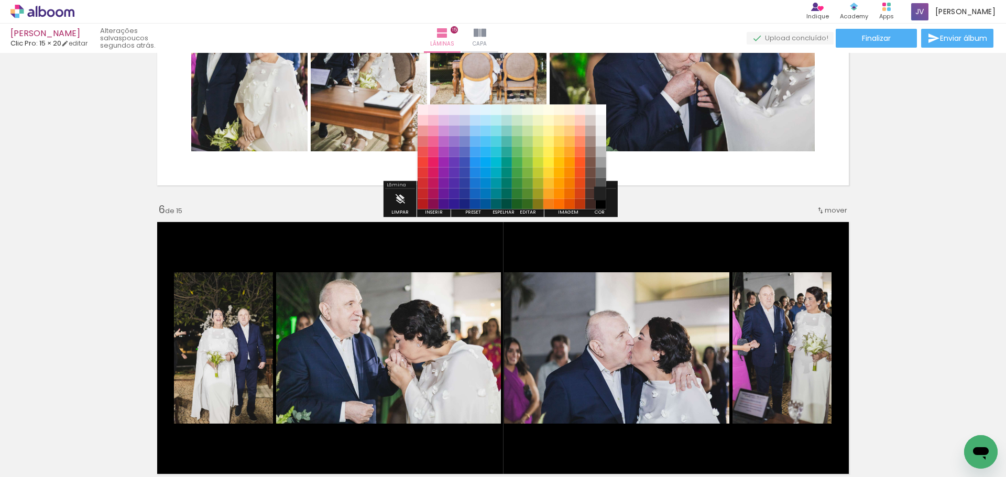
click at [602, 196] on paper-item "#212121" at bounding box center [601, 194] width 10 height 10
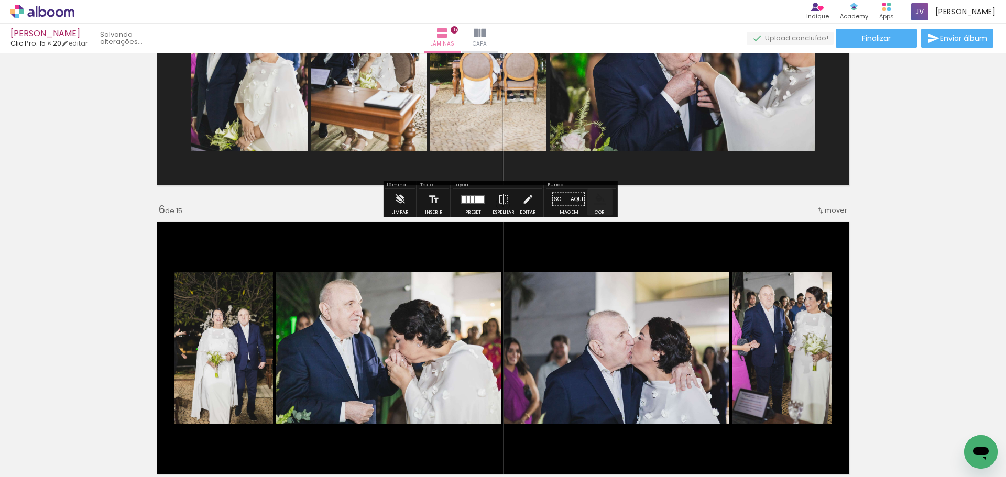
click at [600, 198] on iron-icon "color picker" at bounding box center [600, 200] width 12 height 12
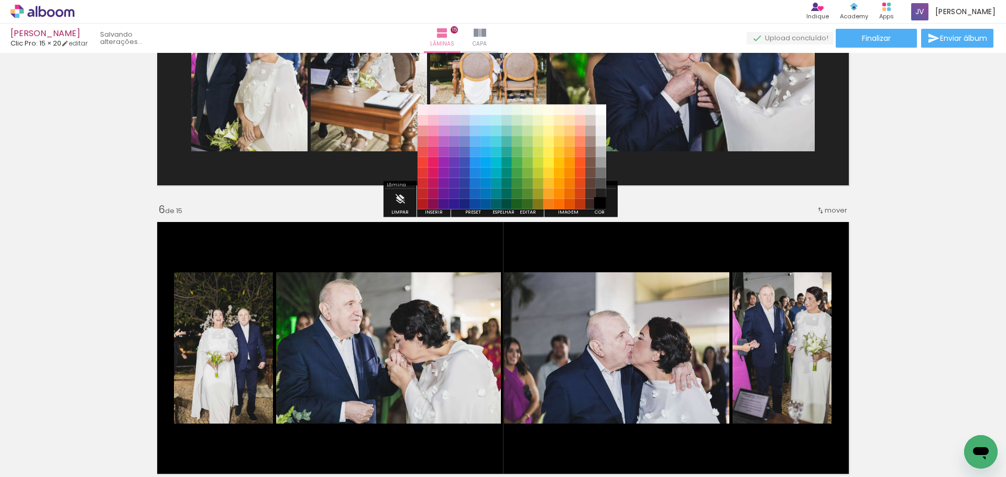
click at [600, 203] on paper-item "#000000" at bounding box center [601, 204] width 10 height 10
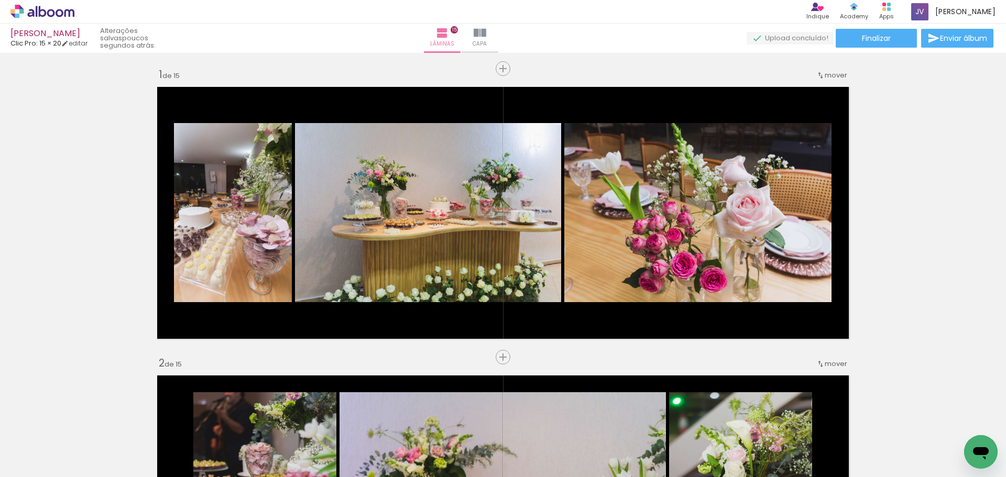
scroll to position [0, 0]
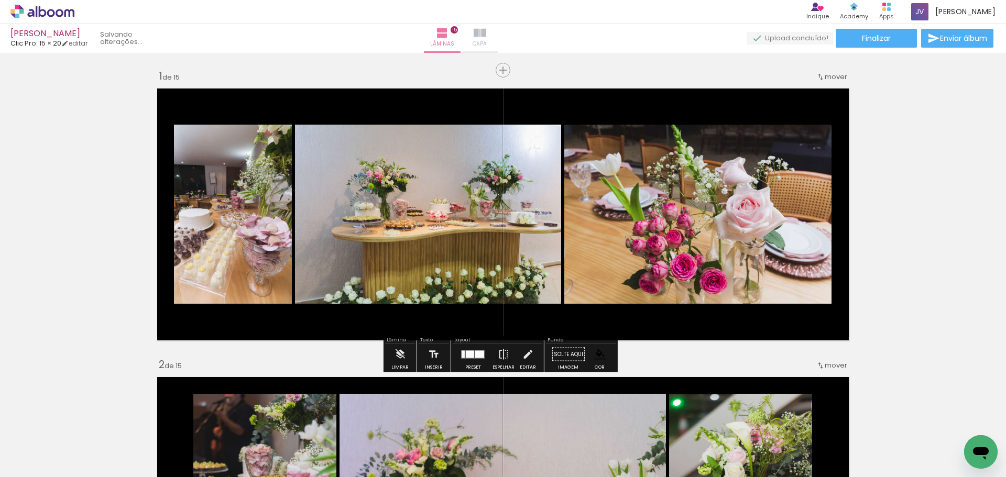
click at [498, 34] on paper-button "Capa" at bounding box center [480, 38] width 37 height 29
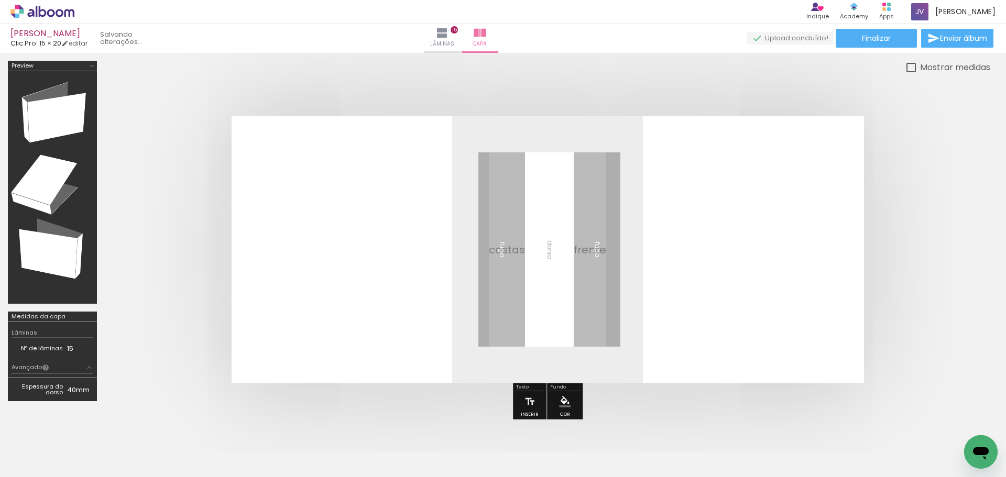
click at [55, 104] on div at bounding box center [53, 187] width 82 height 225
click at [910, 65] on div at bounding box center [911, 67] width 9 height 9
type paper-checkbox "on"
click at [910, 65] on div at bounding box center [911, 67] width 9 height 9
click at [493, 155] on quentale-layouter at bounding box center [548, 250] width 633 height 268
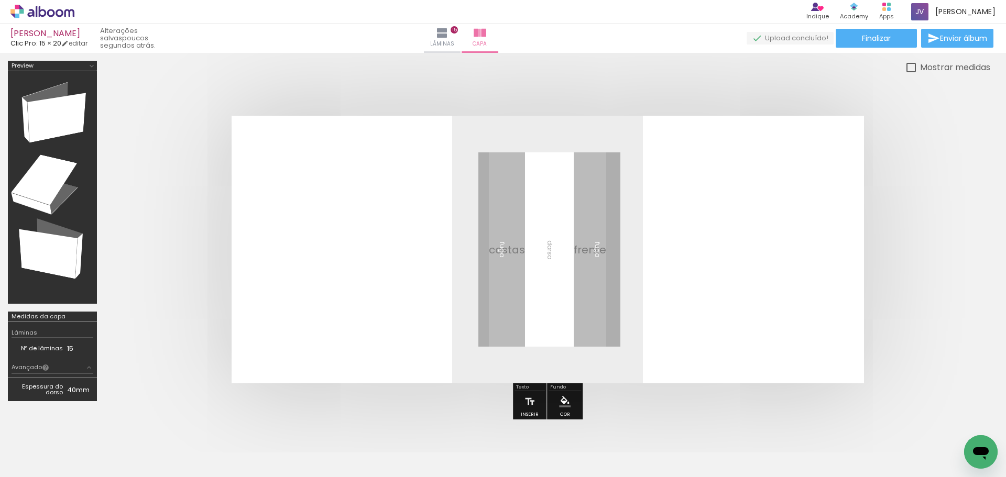
click at [60, 110] on div at bounding box center [53, 187] width 82 height 225
drag, startPoint x: 45, startPoint y: 112, endPoint x: 75, endPoint y: 114, distance: 30.5
click at [75, 114] on div at bounding box center [53, 187] width 82 height 225
drag, startPoint x: 433, startPoint y: 287, endPoint x: 529, endPoint y: 275, distance: 96.1
click at [545, 274] on quentale-layouter at bounding box center [548, 250] width 633 height 268
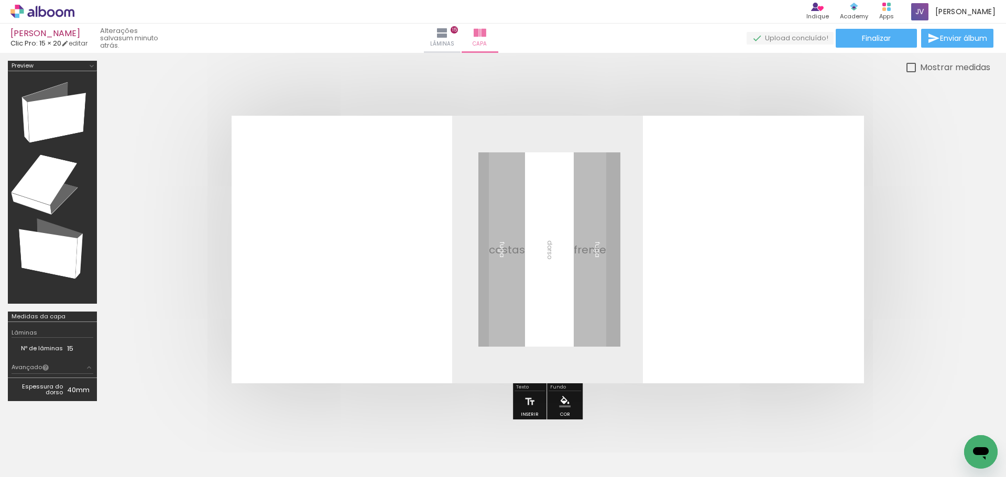
click at [688, 280] on quentale-layouter at bounding box center [548, 250] width 633 height 268
drag, startPoint x: 687, startPoint y: 276, endPoint x: 673, endPoint y: 276, distance: 13.6
click at [673, 276] on quentale-layouter at bounding box center [548, 250] width 633 height 268
click at [657, 243] on quentale-layouter at bounding box center [548, 250] width 633 height 268
click at [69, 352] on td "15" at bounding box center [80, 348] width 26 height 11
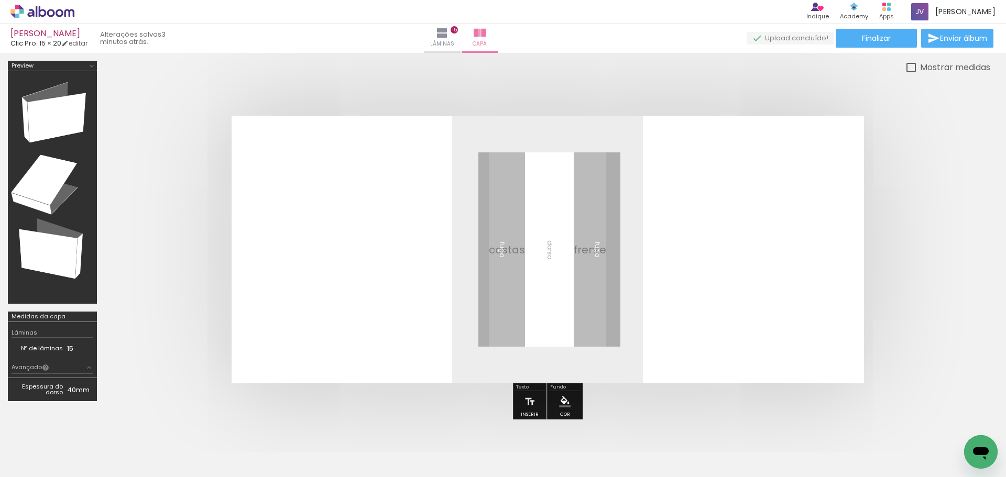
click at [87, 369] on iron-icon at bounding box center [89, 368] width 8 height 8
click at [73, 97] on div at bounding box center [53, 187] width 82 height 225
drag, startPoint x: 48, startPoint y: 177, endPoint x: 41, endPoint y: 213, distance: 36.3
click at [48, 179] on div at bounding box center [53, 187] width 82 height 225
drag, startPoint x: 42, startPoint y: 262, endPoint x: 38, endPoint y: 294, distance: 32.3
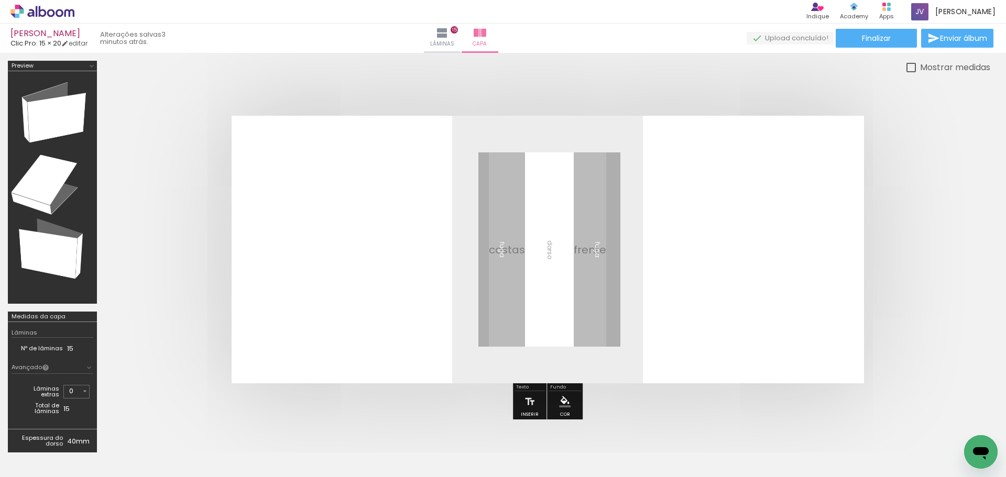
click at [42, 272] on div at bounding box center [53, 187] width 82 height 225
click at [911, 64] on div at bounding box center [911, 67] width 9 height 9
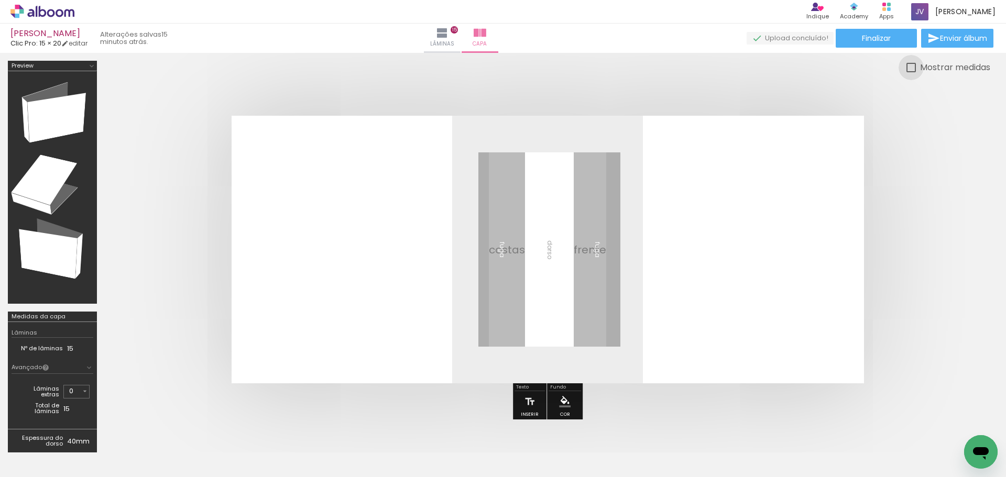
click at [916, 65] on div "Mostrar medidas" at bounding box center [953, 67] width 74 height 13
type paper-checkbox "on"
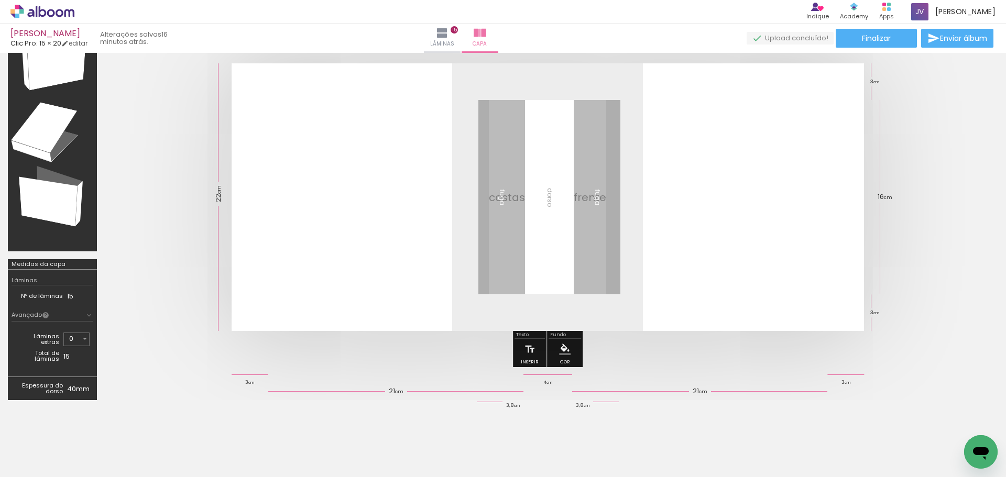
scroll to position [0, 0]
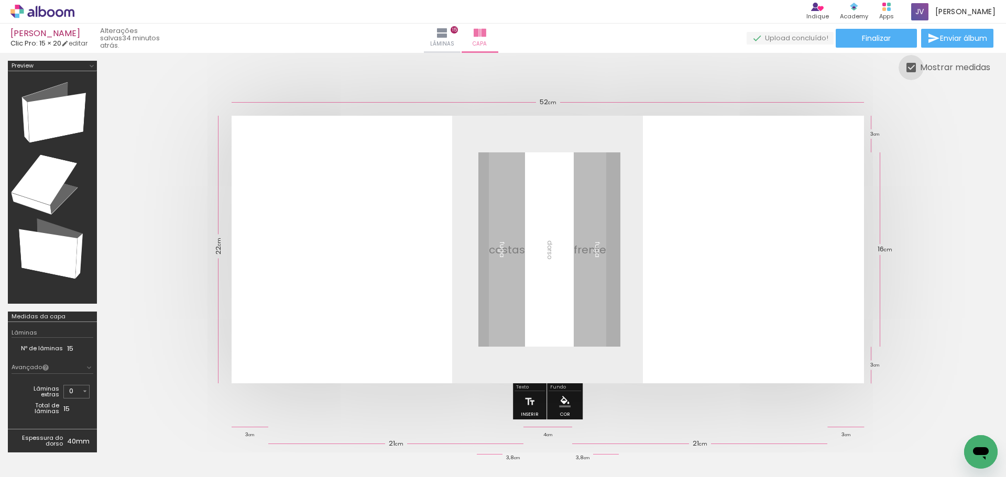
scroll to position [0, 2429]
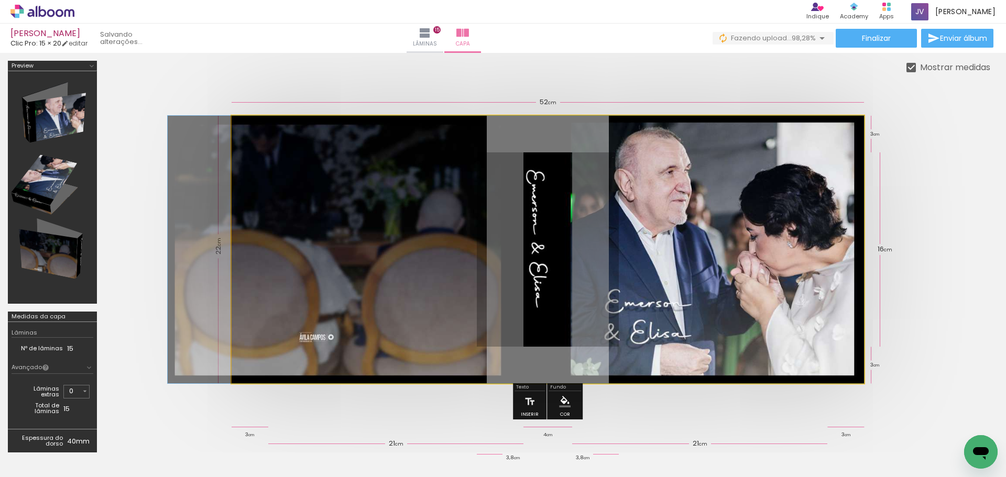
scroll to position [0, 2487]
drag, startPoint x: 690, startPoint y: 240, endPoint x: 677, endPoint y: 240, distance: 12.6
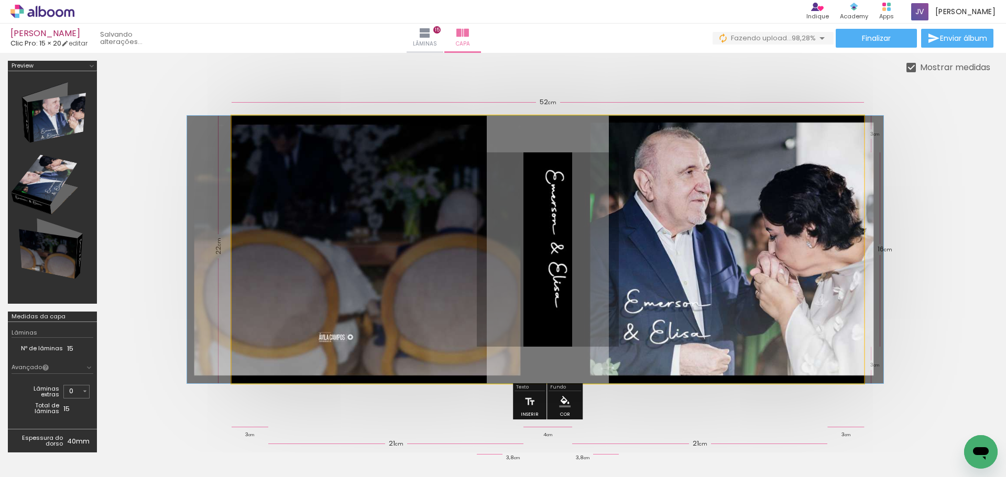
drag, startPoint x: 677, startPoint y: 240, endPoint x: 697, endPoint y: 241, distance: 19.4
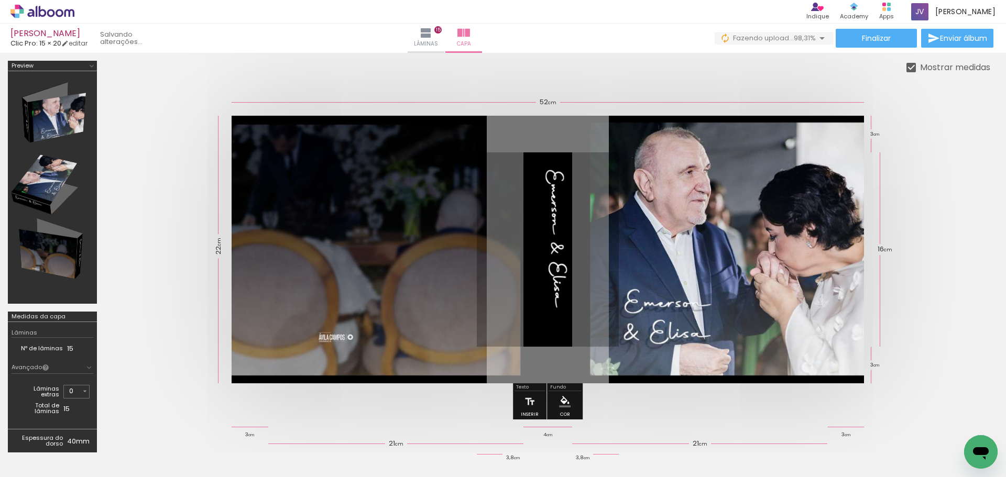
scroll to position [0, 2546]
click at [692, 183] on quentale-photo at bounding box center [548, 250] width 633 height 268
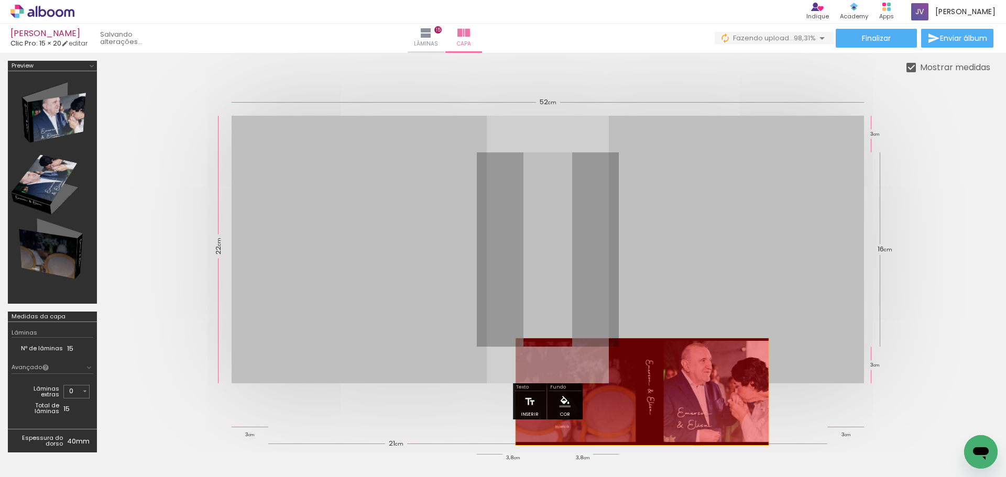
drag, startPoint x: 622, startPoint y: 219, endPoint x: 648, endPoint y: 383, distance: 166.2
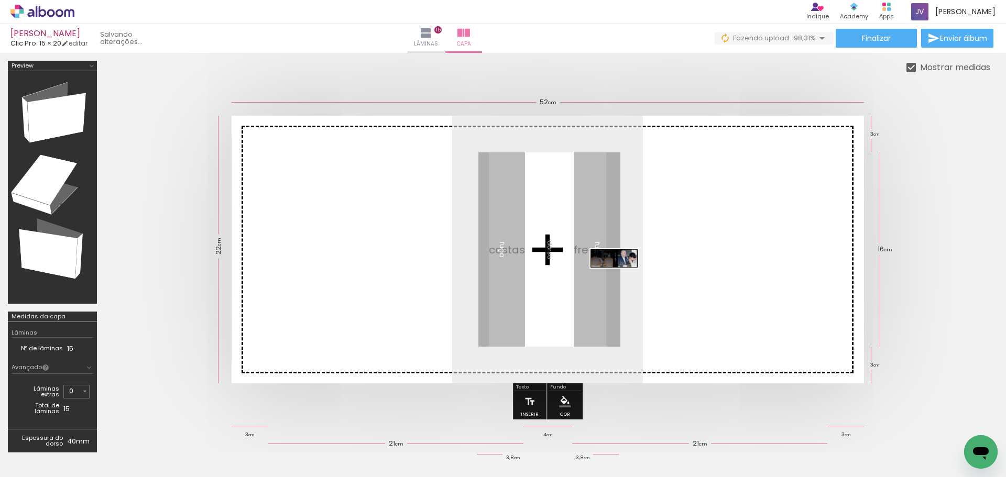
drag, startPoint x: 957, startPoint y: 439, endPoint x: 612, endPoint y: 279, distance: 380.8
click at [612, 279] on quentale-workspace at bounding box center [503, 238] width 1006 height 477
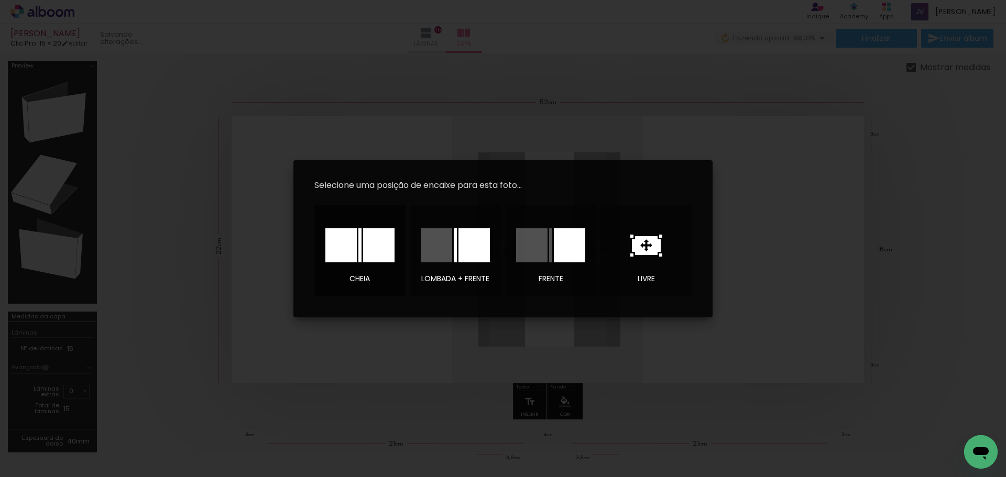
click at [376, 247] on div at bounding box center [378, 245] width 31 height 34
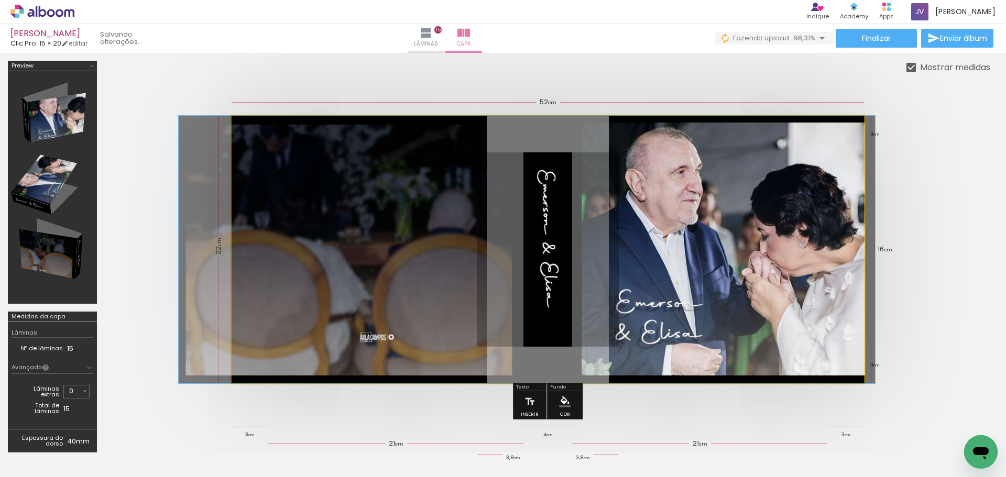
scroll to position [0, 2546]
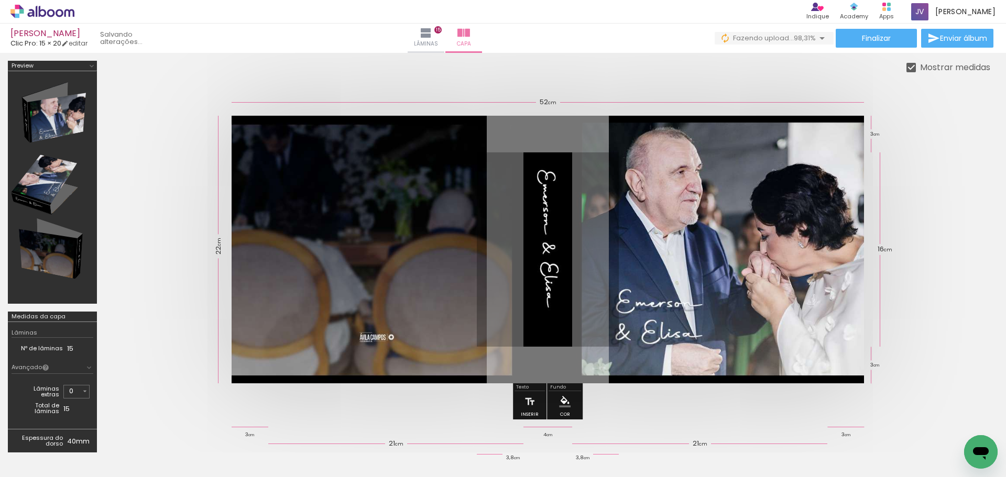
click at [933, 147] on quentale-cover at bounding box center [548, 250] width 802 height 268
click at [811, 39] on span "98,31%" at bounding box center [805, 38] width 22 height 10
click at [61, 121] on div at bounding box center [53, 187] width 82 height 225
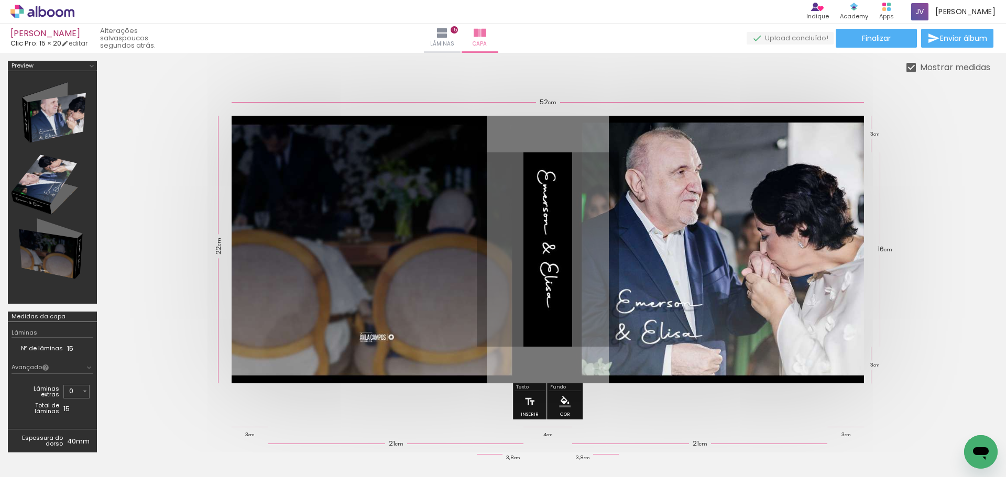
click at [61, 121] on div at bounding box center [53, 187] width 82 height 225
drag, startPoint x: 61, startPoint y: 120, endPoint x: 61, endPoint y: 109, distance: 11.0
click at [61, 109] on div at bounding box center [53, 187] width 82 height 225
click at [865, 43] on paper-button "Finalizar" at bounding box center [876, 38] width 81 height 19
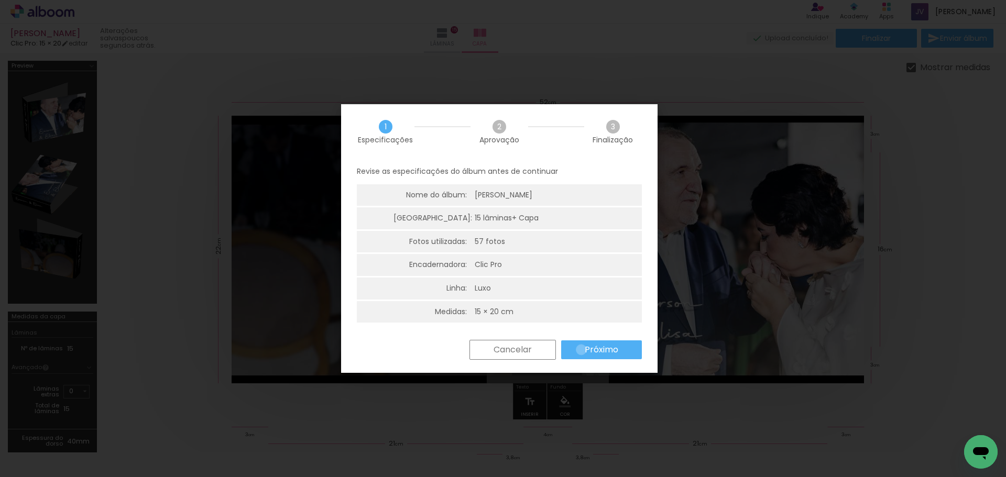
click at [581, 350] on paper-button "Próximo" at bounding box center [601, 350] width 81 height 19
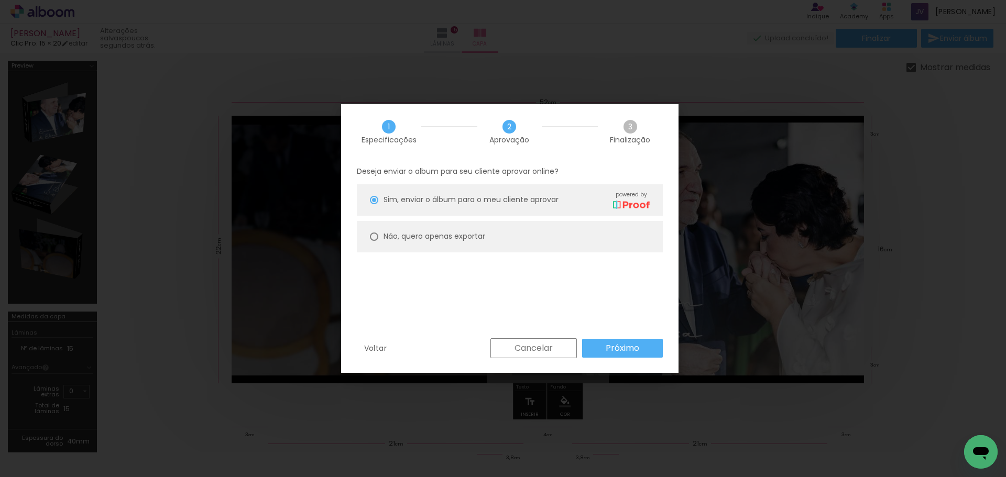
click at [0, 0] on slot "Próximo" at bounding box center [0, 0] width 0 height 0
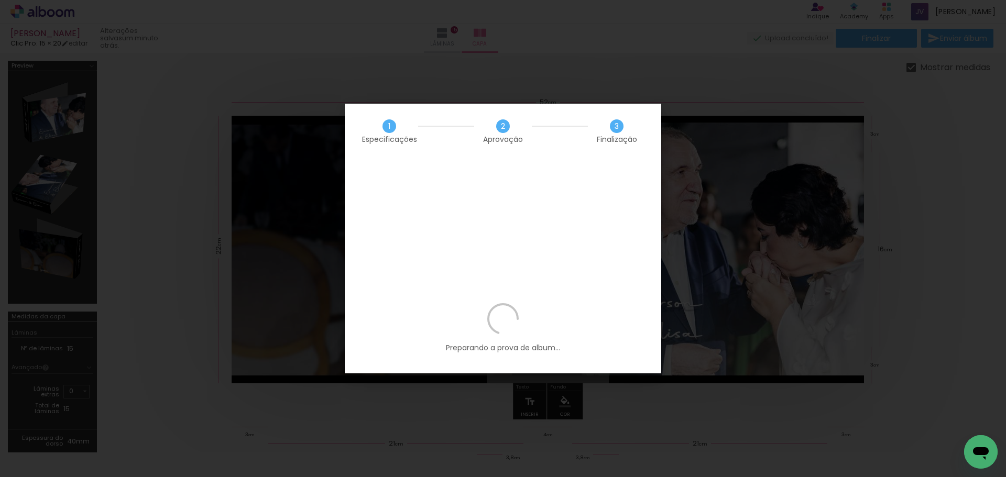
click at [523, 113] on div "1 Especificações 2 Aprovação 3 Finalização" at bounding box center [503, 131] width 317 height 55
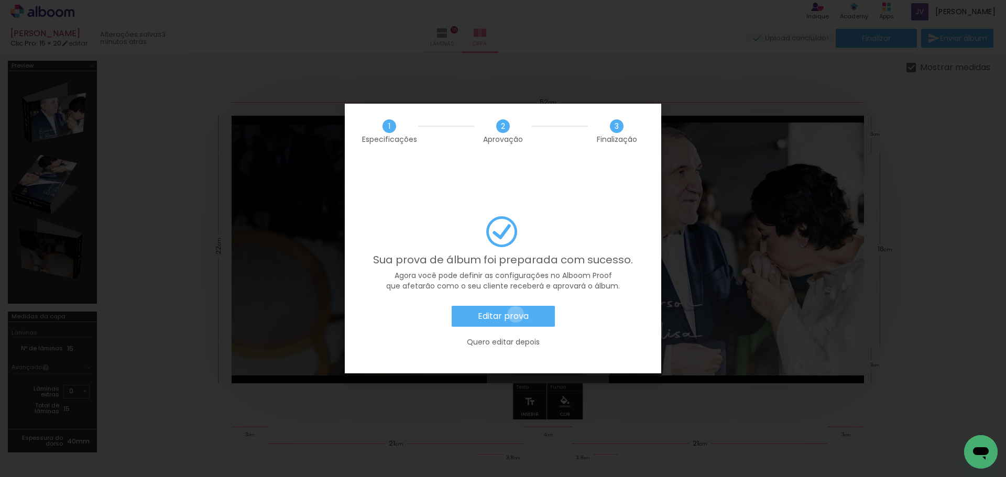
click at [0, 0] on slot "Editar prova" at bounding box center [0, 0] width 0 height 0
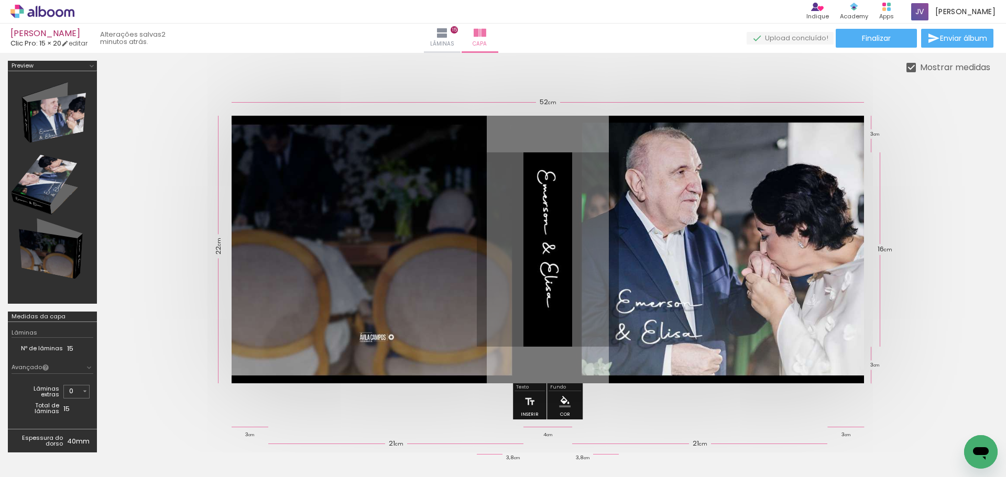
scroll to position [0, 2546]
